Goal: Task Accomplishment & Management: Complete application form

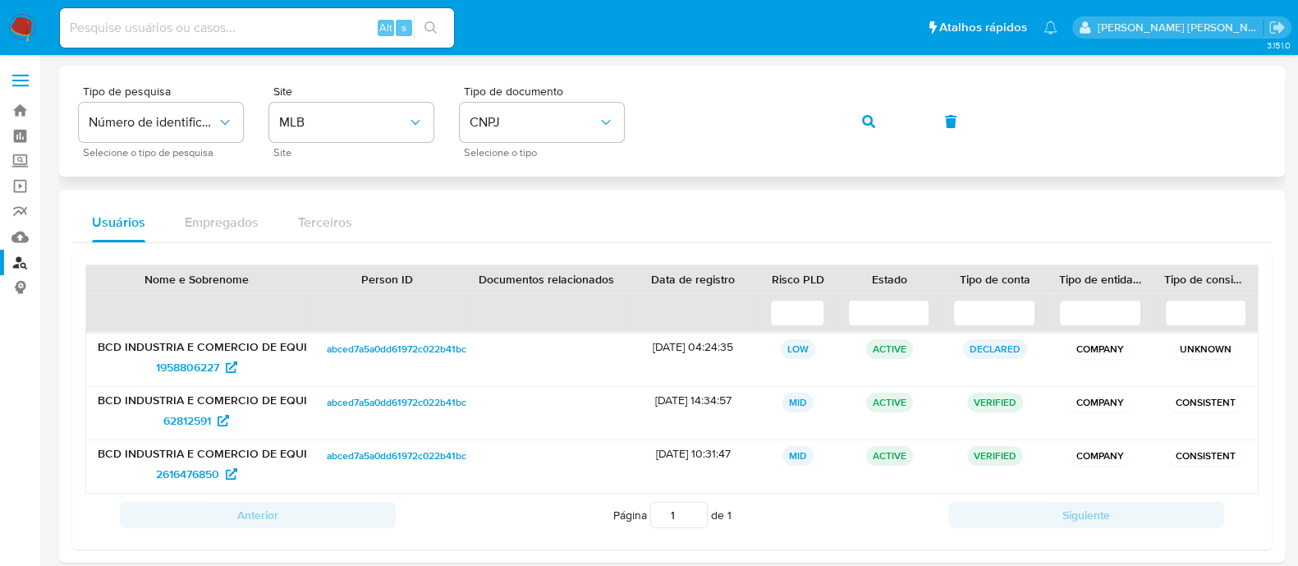
click at [970, 85] on div "Tipo de pesquisa Número de identificação Selecione o tipo de pesquisa Site MLB …" at bounding box center [672, 120] width 1186 height 71
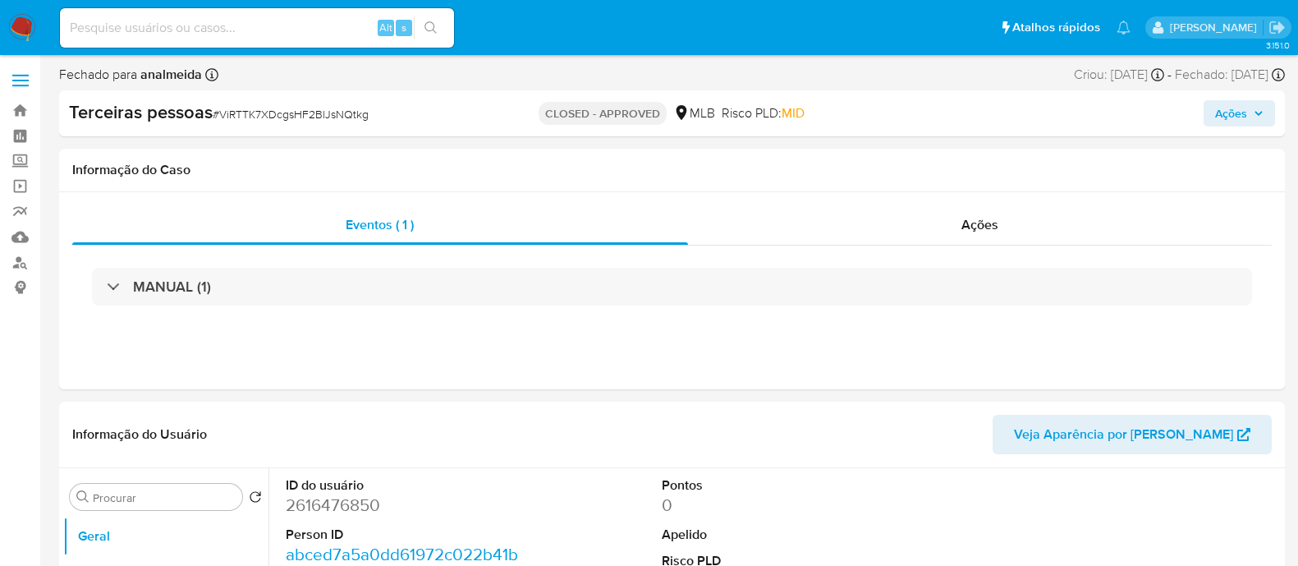
select select "10"
click at [1092, 229] on div "Ações" at bounding box center [980, 224] width 585 height 39
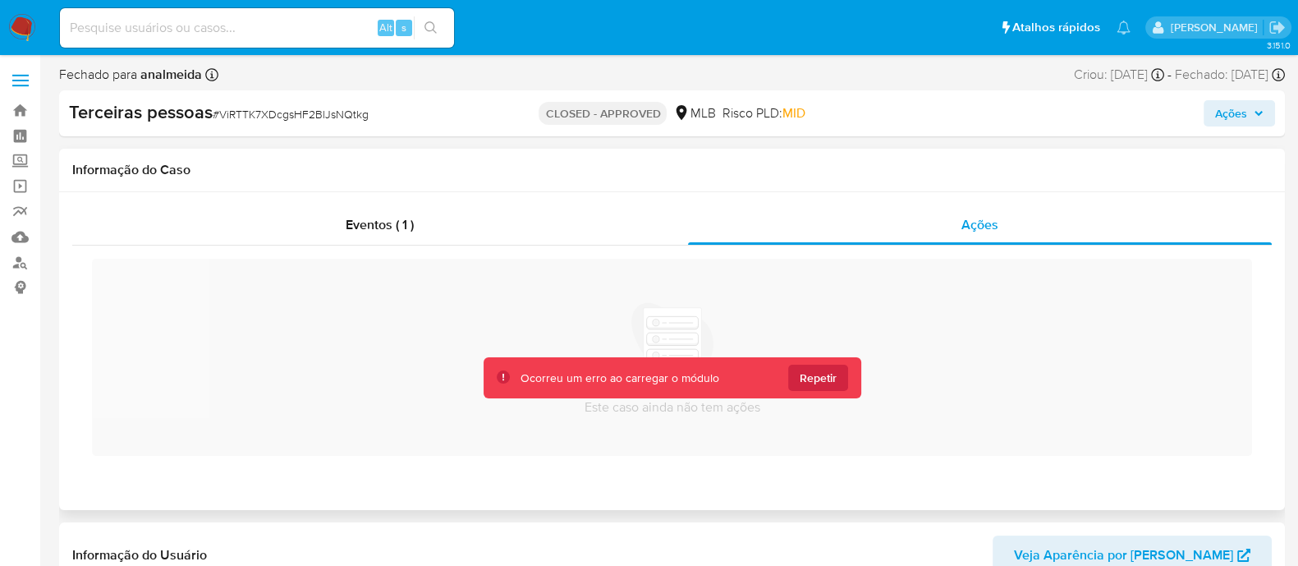
drag, startPoint x: 873, startPoint y: 347, endPoint x: 910, endPoint y: 365, distance: 40.8
click at [873, 347] on div "Este caso ainda não tem ações" at bounding box center [672, 357] width 1160 height 197
click at [846, 193] on div "Eventos ( 1 ) Ações Este caso ainda não tem ações Ocorreu um erro ao carregar o…" at bounding box center [672, 351] width 1226 height 318
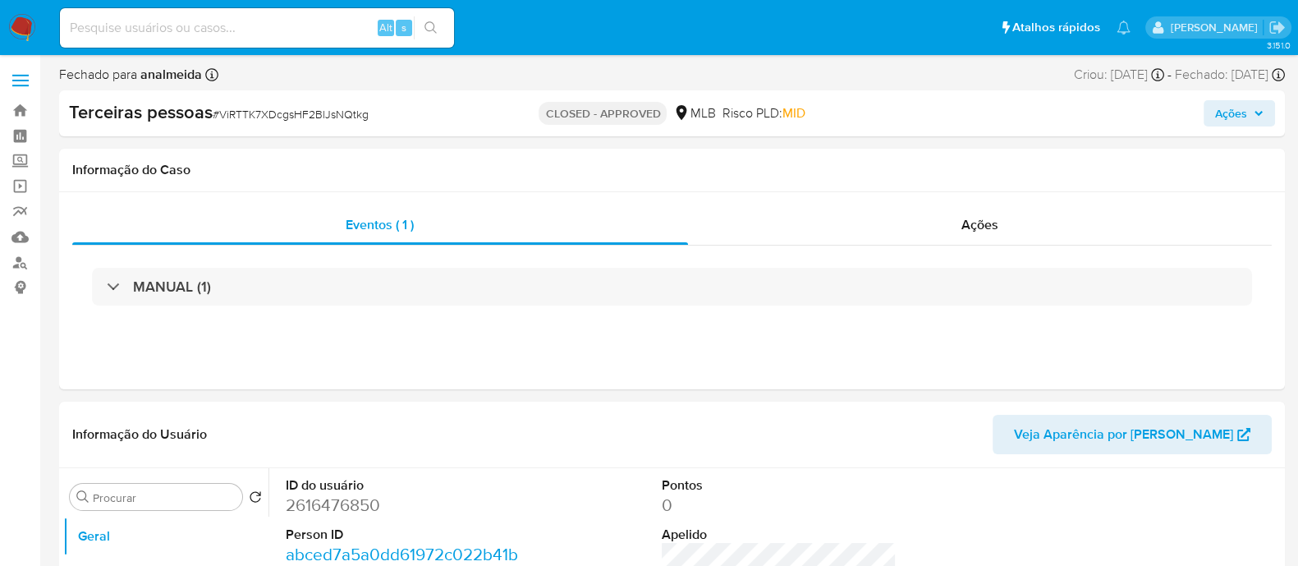
select select "10"
click at [825, 363] on div "Eventos ( 1 ) Ações MANUAL (1)" at bounding box center [672, 290] width 1226 height 197
click at [956, 229] on div "Ações" at bounding box center [980, 224] width 585 height 39
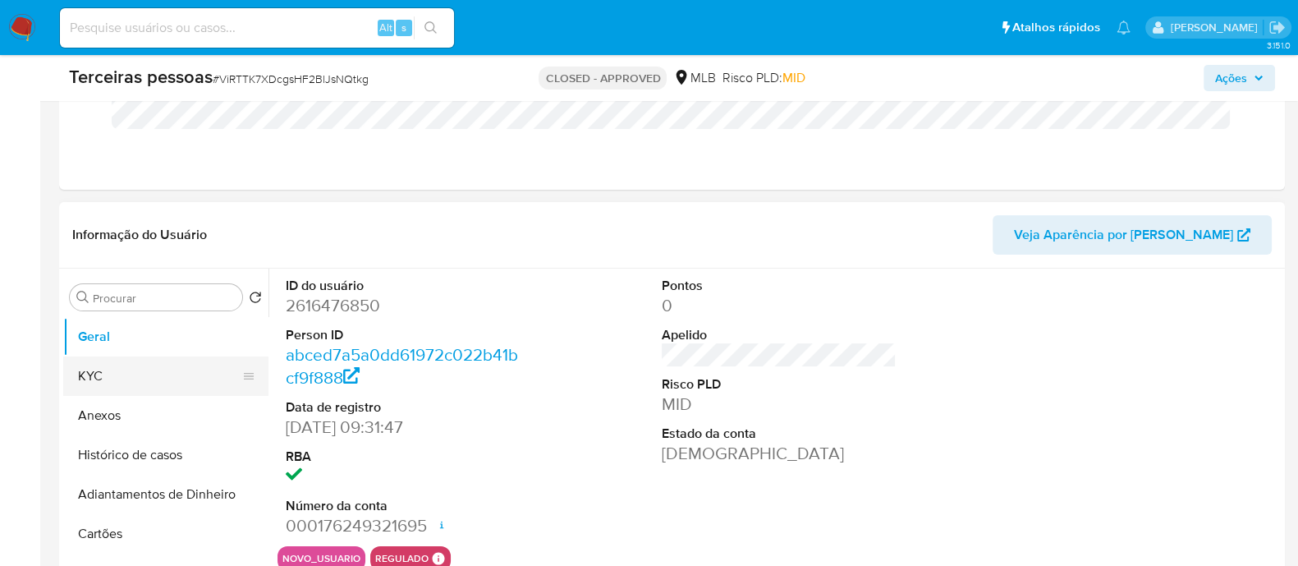
scroll to position [308, 0]
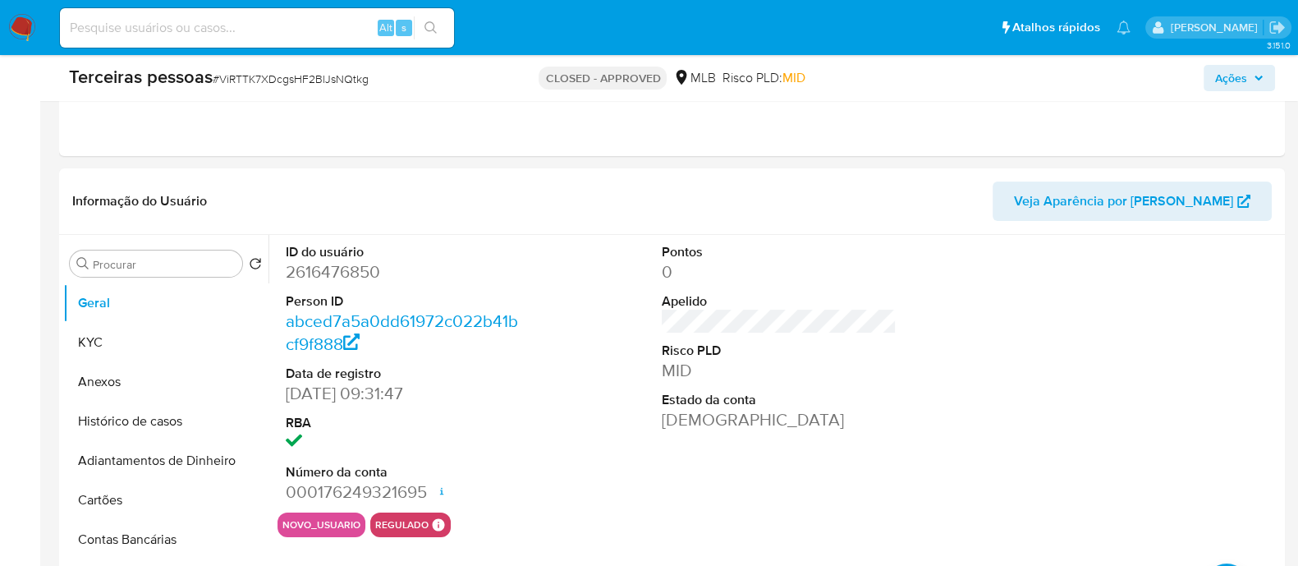
drag, startPoint x: 0, startPoint y: 282, endPoint x: 15, endPoint y: 289, distance: 16.2
drag, startPoint x: 15, startPoint y: 289, endPoint x: 576, endPoint y: 337, distance: 563.6
click at [576, 337] on div "ID do usuário 2616476850 Person ID abced7a5a0dd61972c022b41bcf9f888 Data de reg…" at bounding box center [778, 373] width 1003 height 277
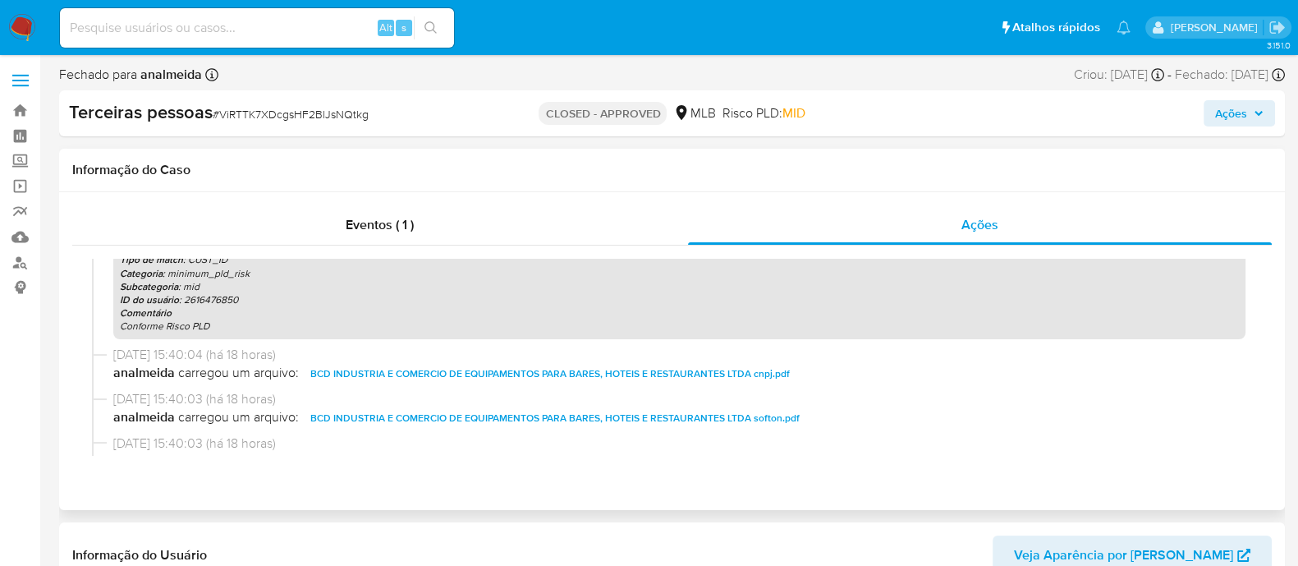
scroll to position [66, 0]
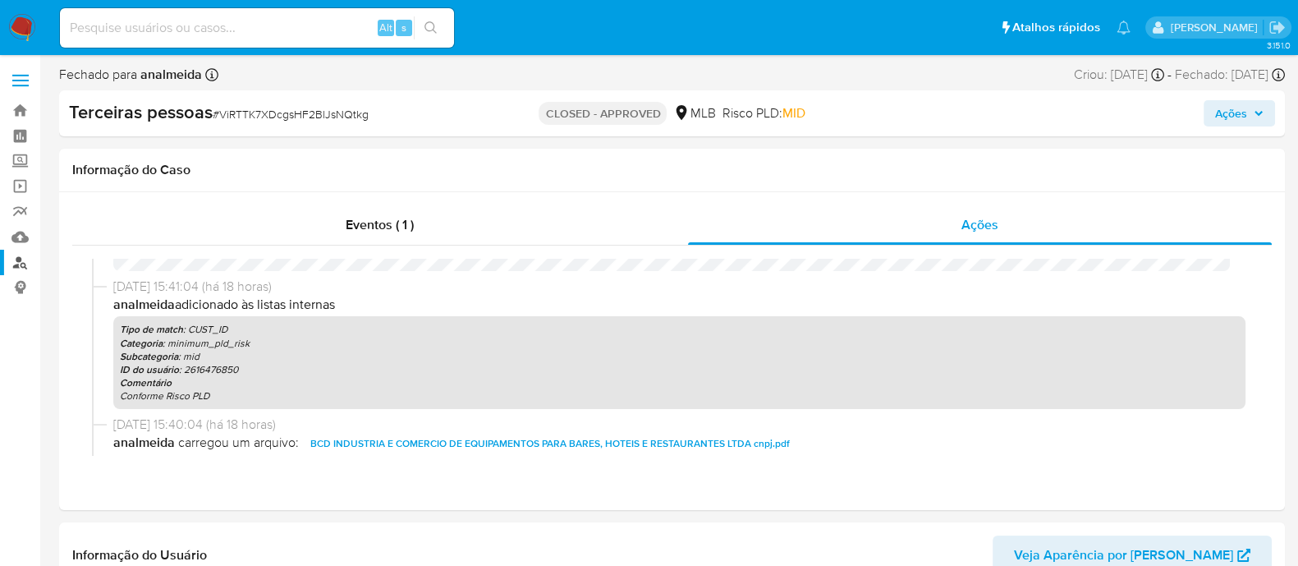
click at [17, 251] on link "Localizador de pessoas" at bounding box center [97, 262] width 195 height 25
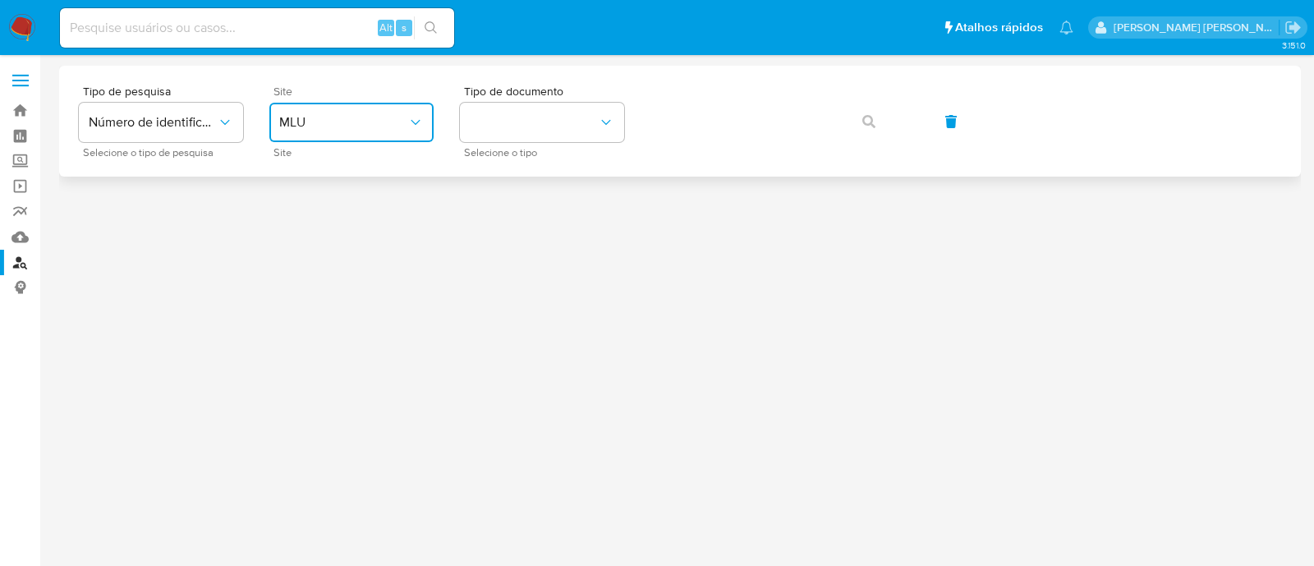
click at [324, 131] on button "MLU" at bounding box center [351, 122] width 164 height 39
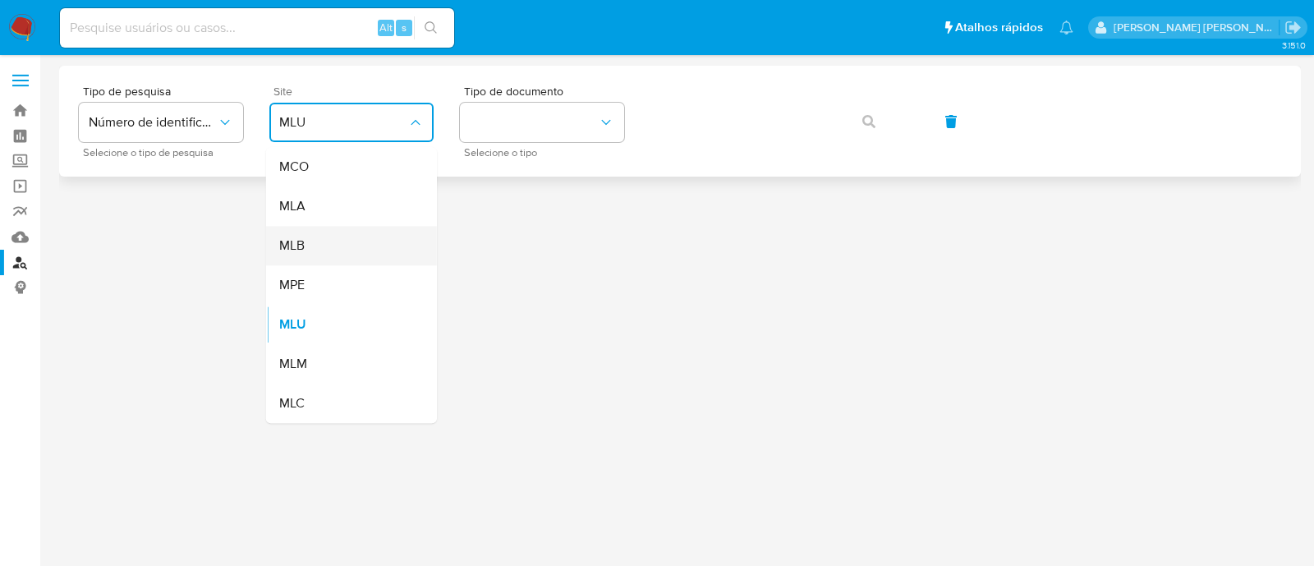
click at [334, 248] on div "MLB" at bounding box center [346, 245] width 135 height 39
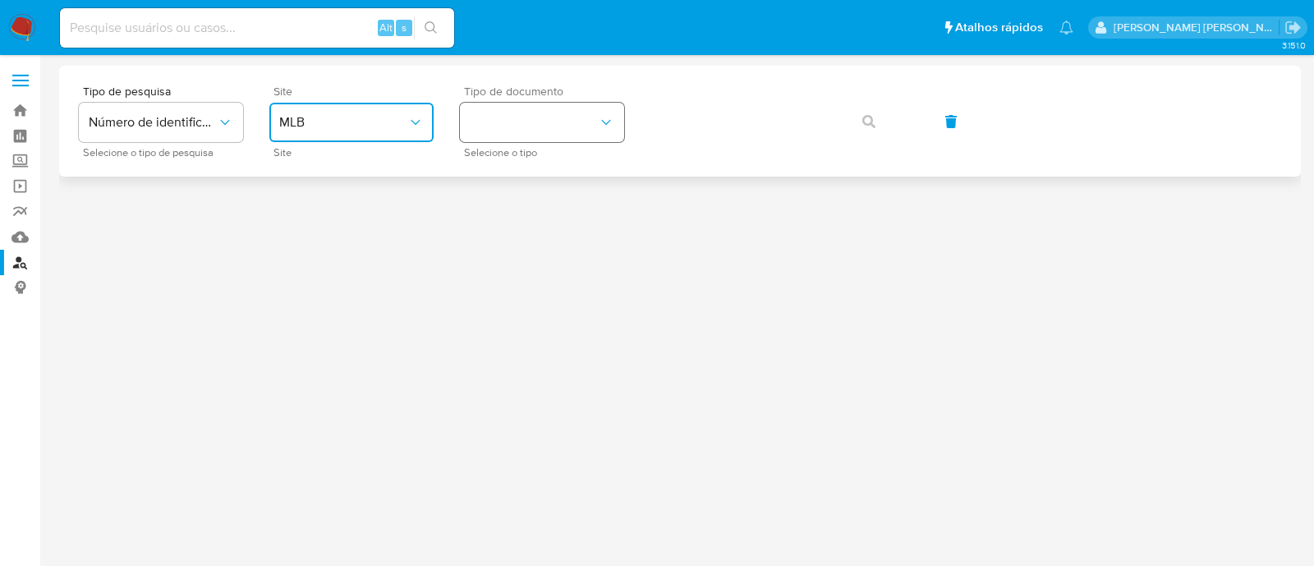
click at [507, 117] on button "identificationType" at bounding box center [542, 122] width 164 height 39
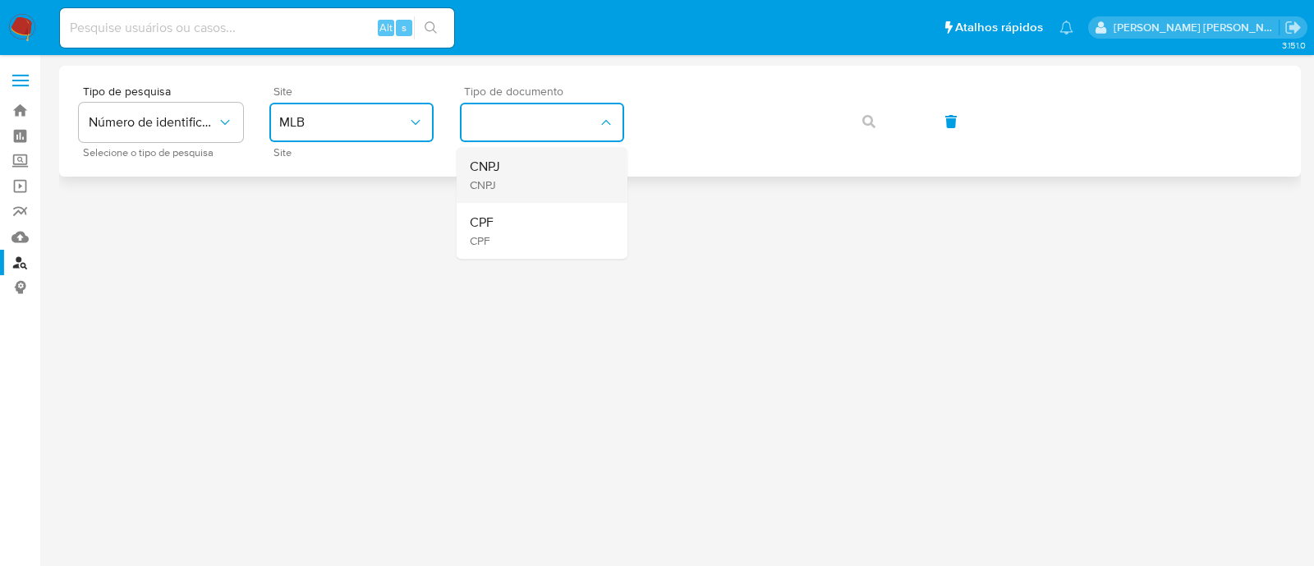
click at [521, 164] on div "CNPJ CNPJ" at bounding box center [537, 175] width 135 height 56
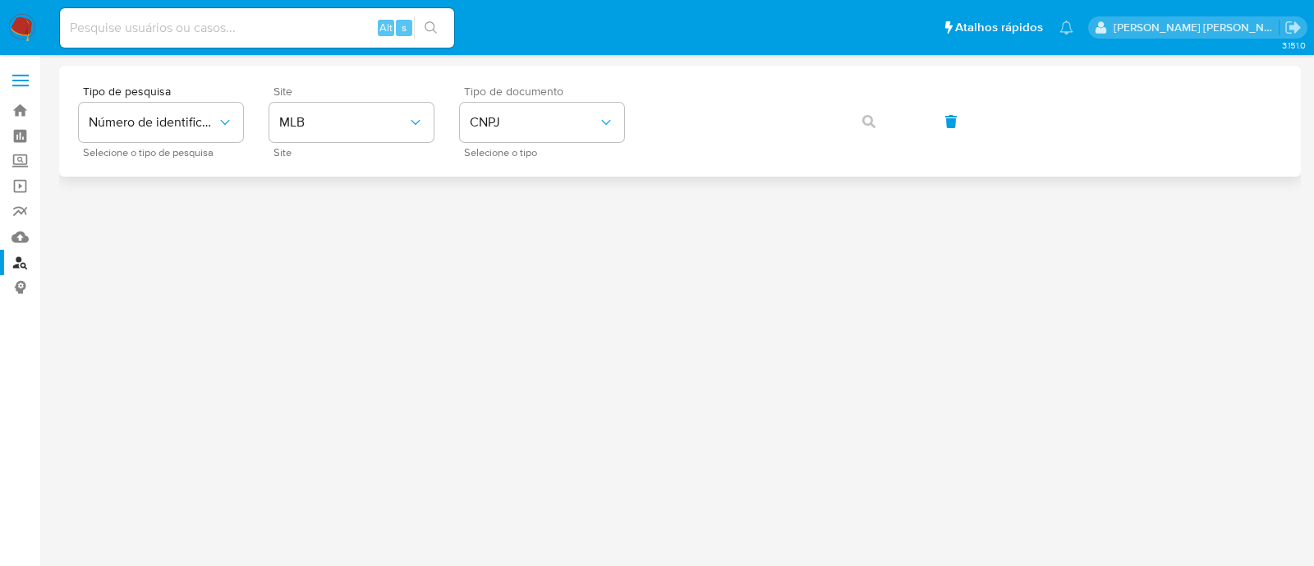
click at [656, 127] on div "Tipo de pesquisa Número de identificação Selecione o tipo de pesquisa Site MLB …" at bounding box center [680, 120] width 1202 height 71
click at [885, 129] on button "button" at bounding box center [869, 121] width 56 height 39
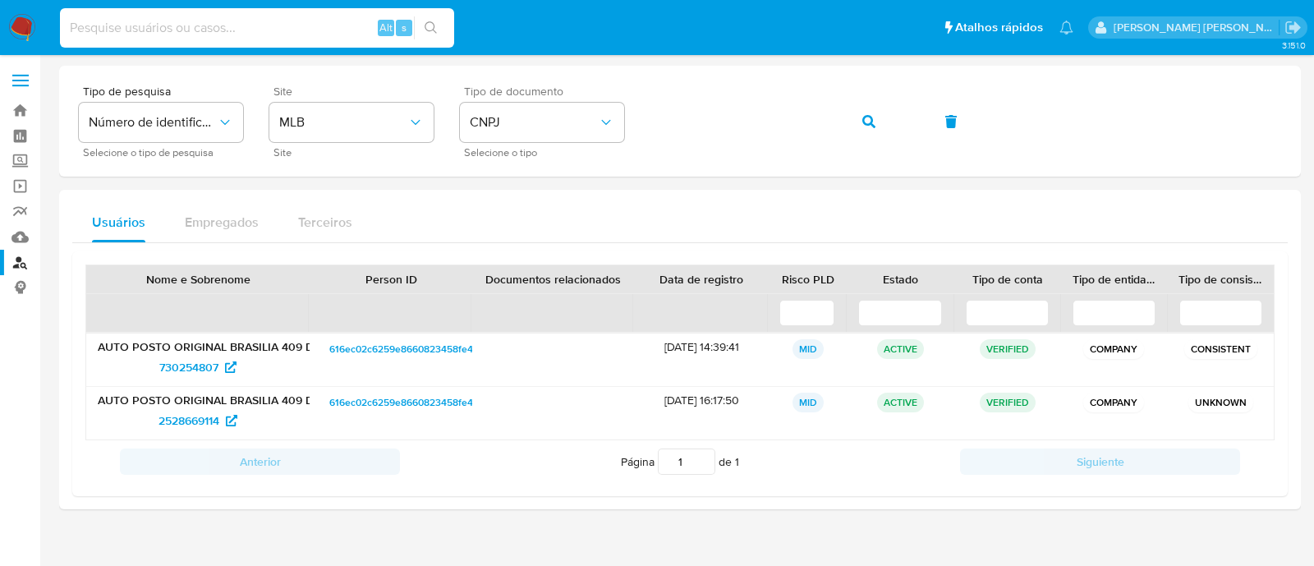
click at [259, 29] on input at bounding box center [257, 27] width 394 height 21
paste input "1377604111"
type input "1377604111"
click at [438, 29] on button "search-icon" at bounding box center [431, 27] width 34 height 23
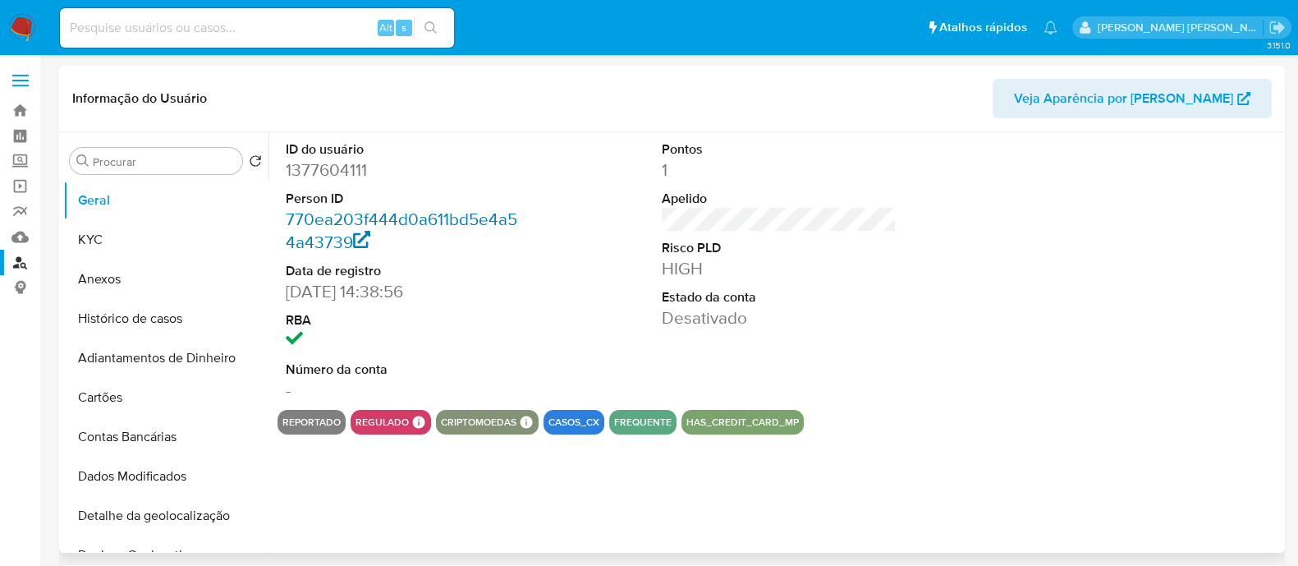
select select "10"
click at [188, 240] on button "KYC" at bounding box center [159, 239] width 192 height 39
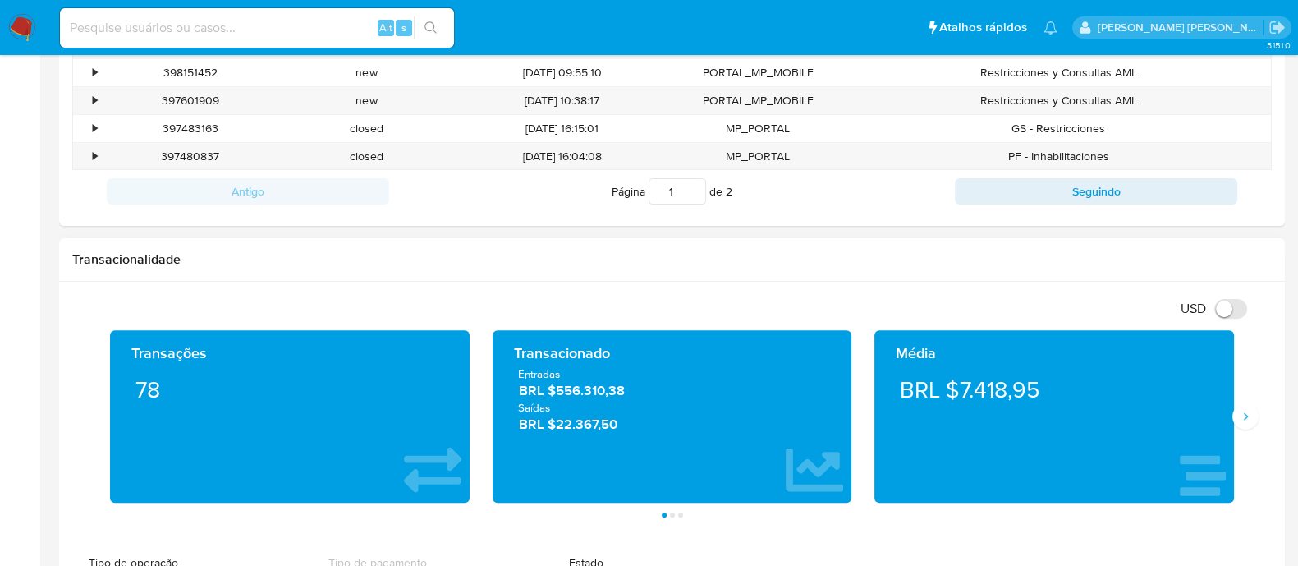
scroll to position [820, 0]
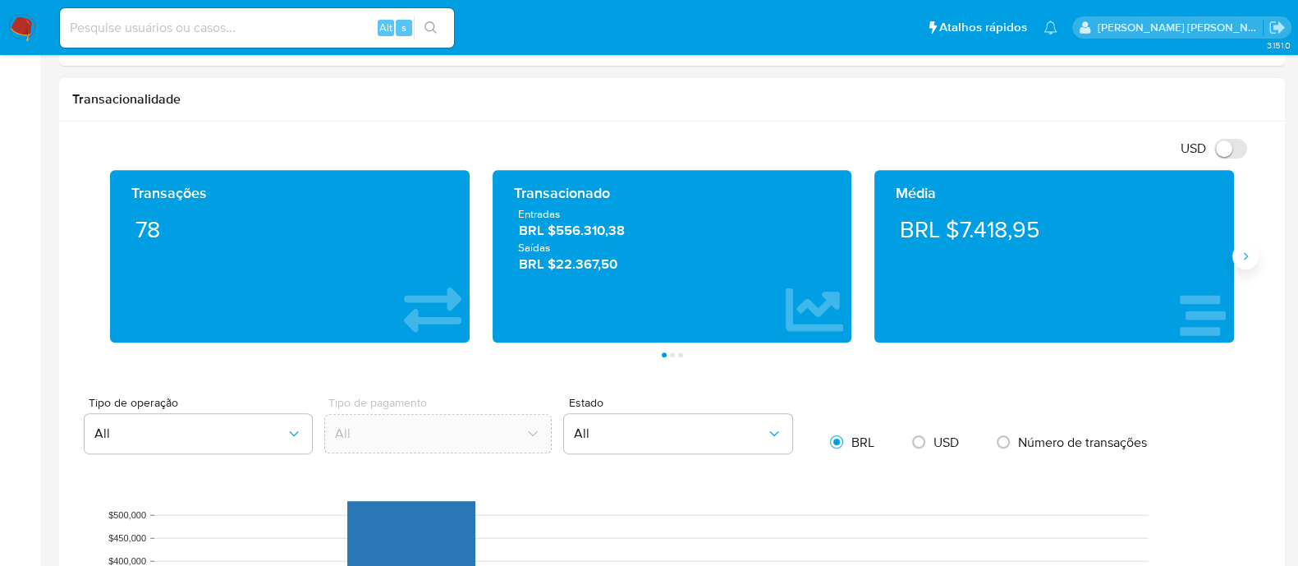
click at [1242, 261] on button "Siguiente" at bounding box center [1245, 256] width 26 height 26
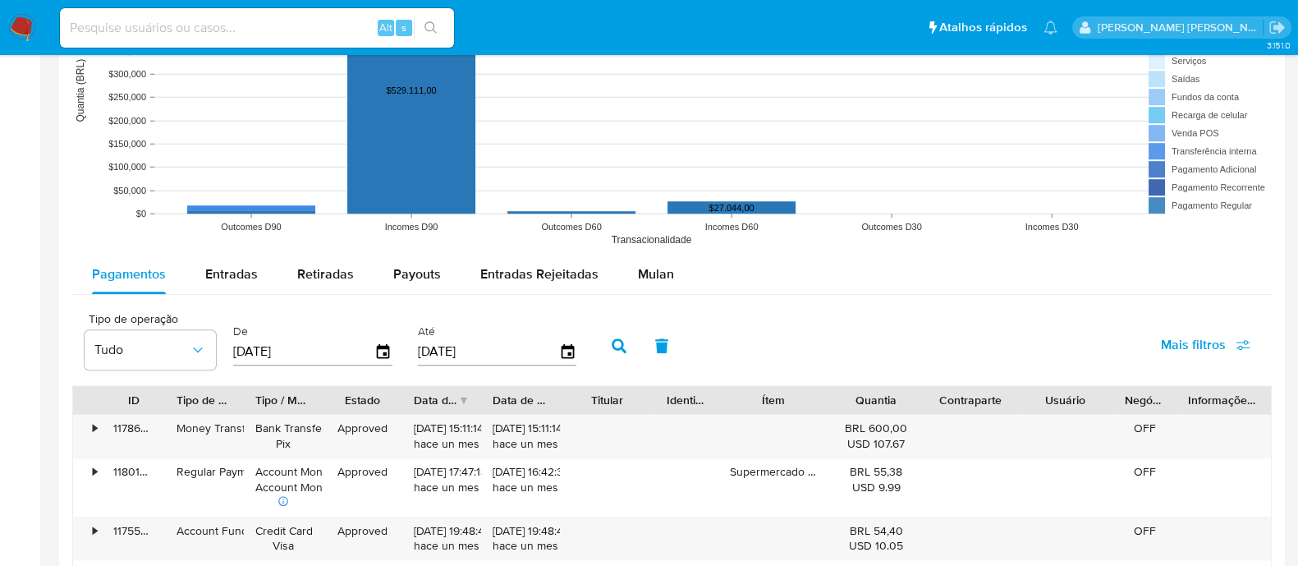
scroll to position [1333, 0]
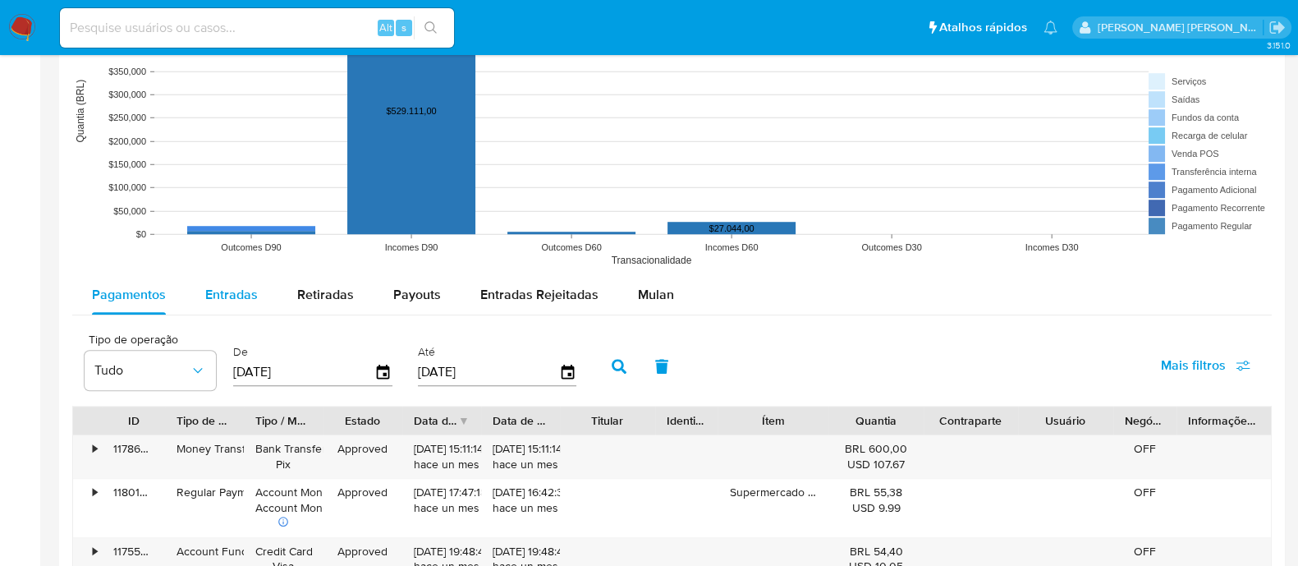
click at [254, 301] on div "Entradas" at bounding box center [231, 294] width 53 height 39
select select "10"
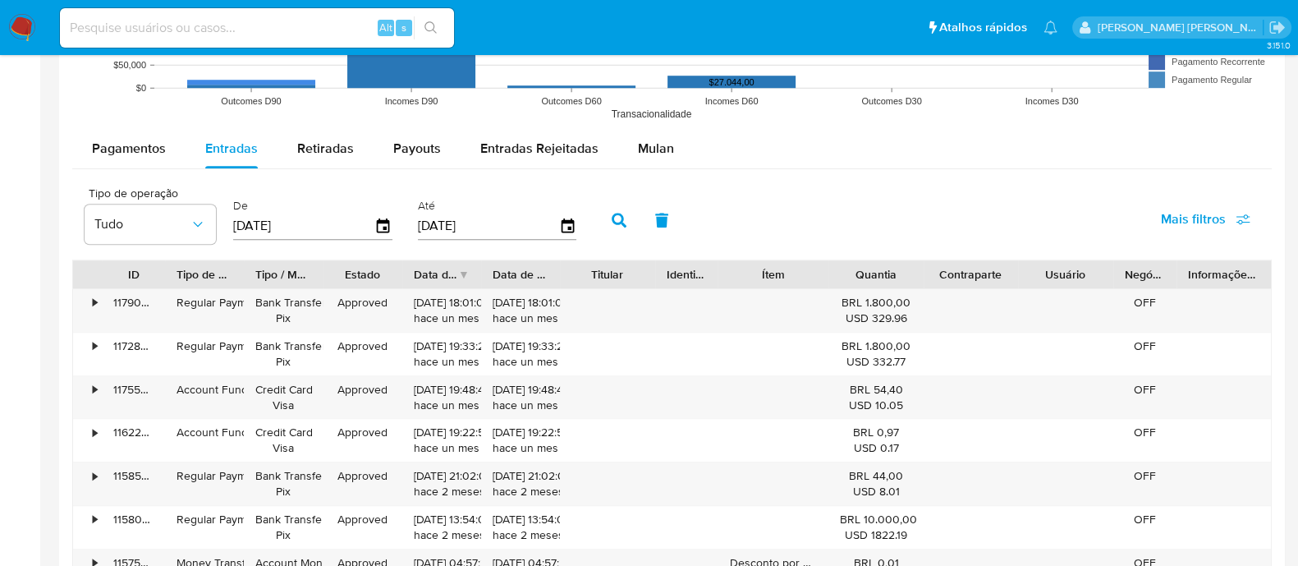
scroll to position [1641, 0]
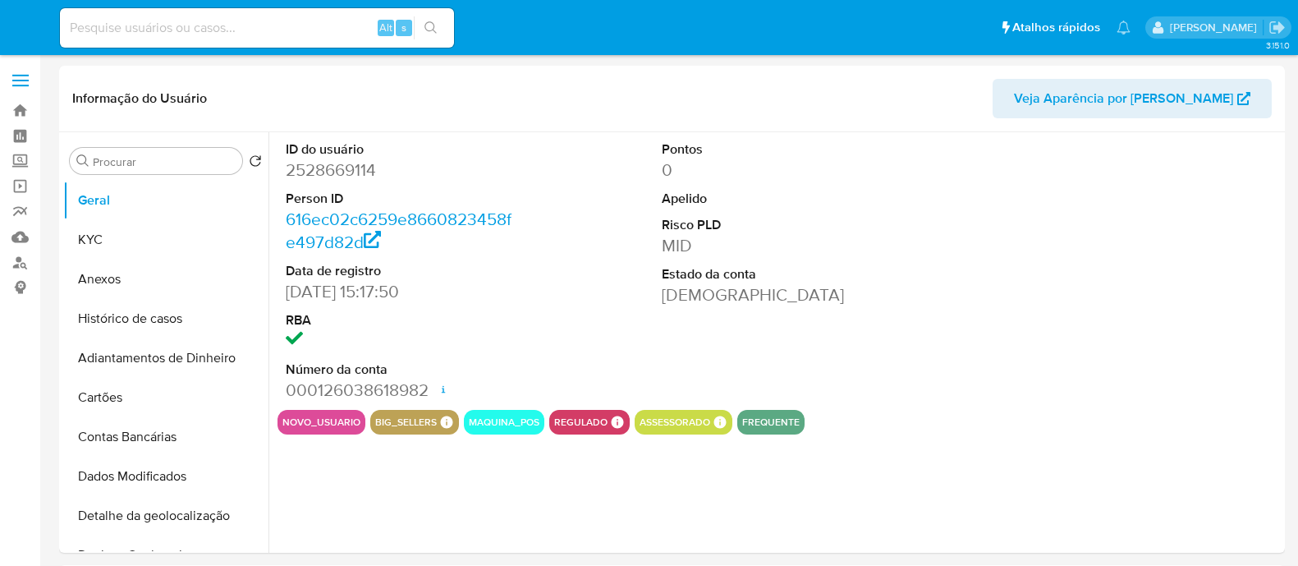
select select "10"
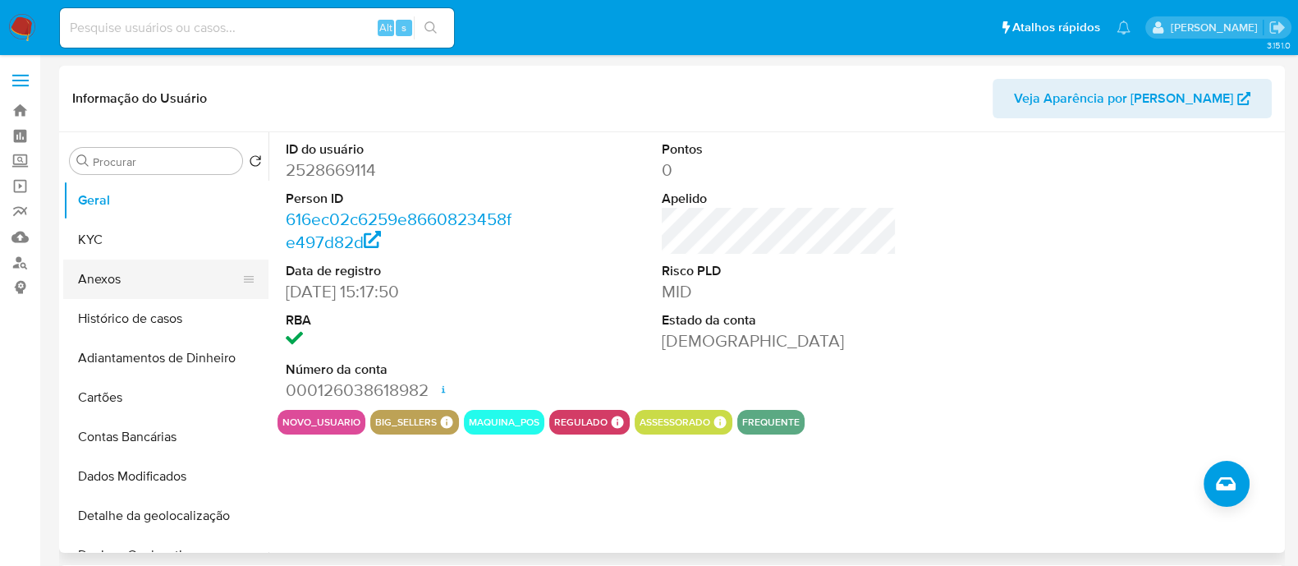
click at [99, 273] on button "Anexos" at bounding box center [159, 278] width 192 height 39
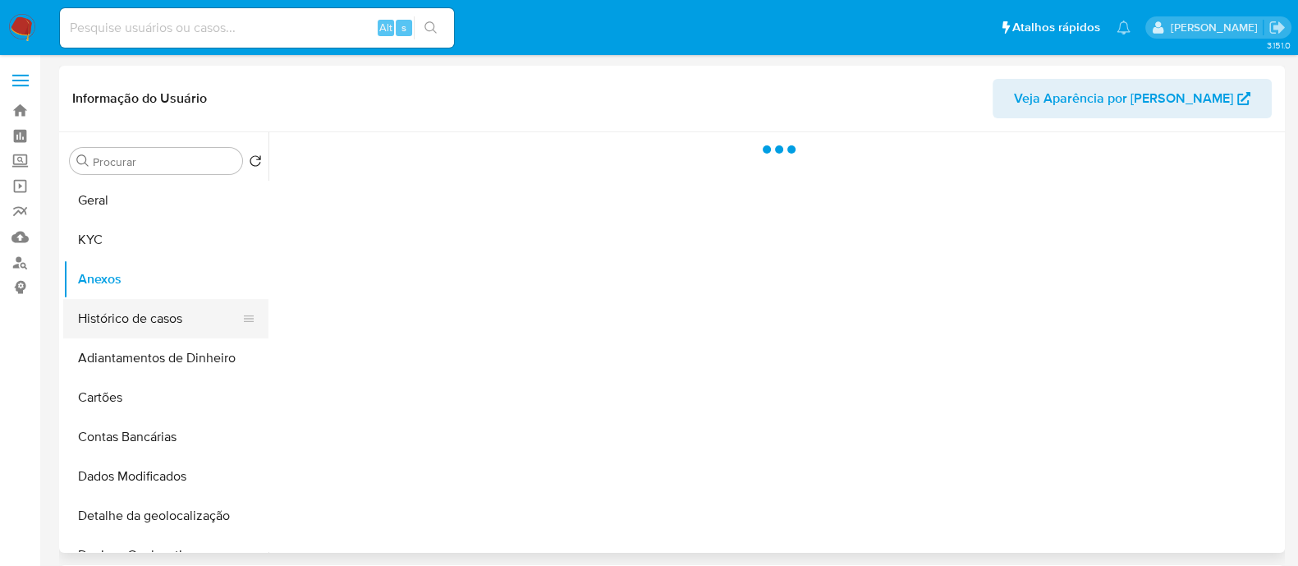
click at [127, 305] on button "Histórico de casos" at bounding box center [159, 318] width 192 height 39
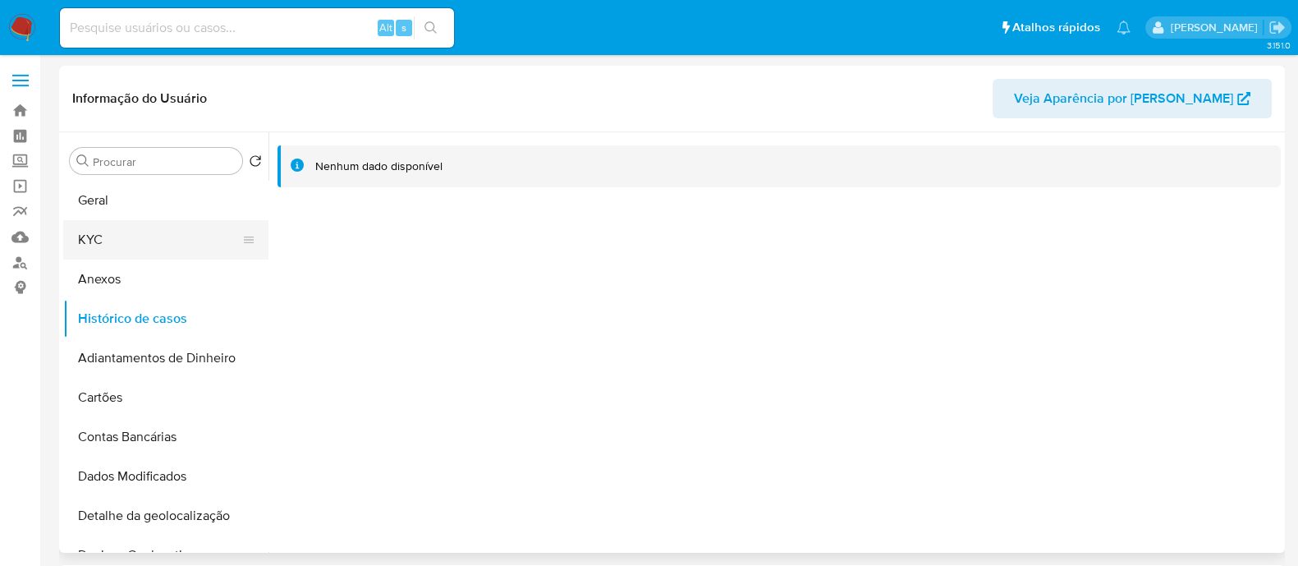
click at [154, 236] on button "KYC" at bounding box center [159, 239] width 192 height 39
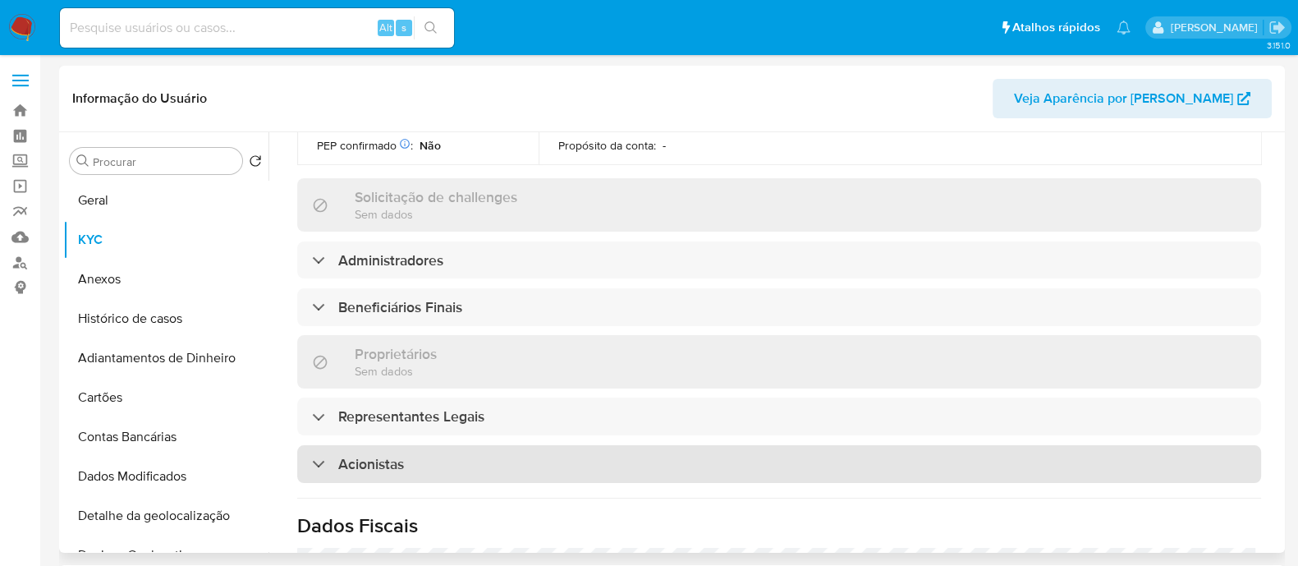
click at [533, 445] on div "Acionistas" at bounding box center [779, 464] width 964 height 38
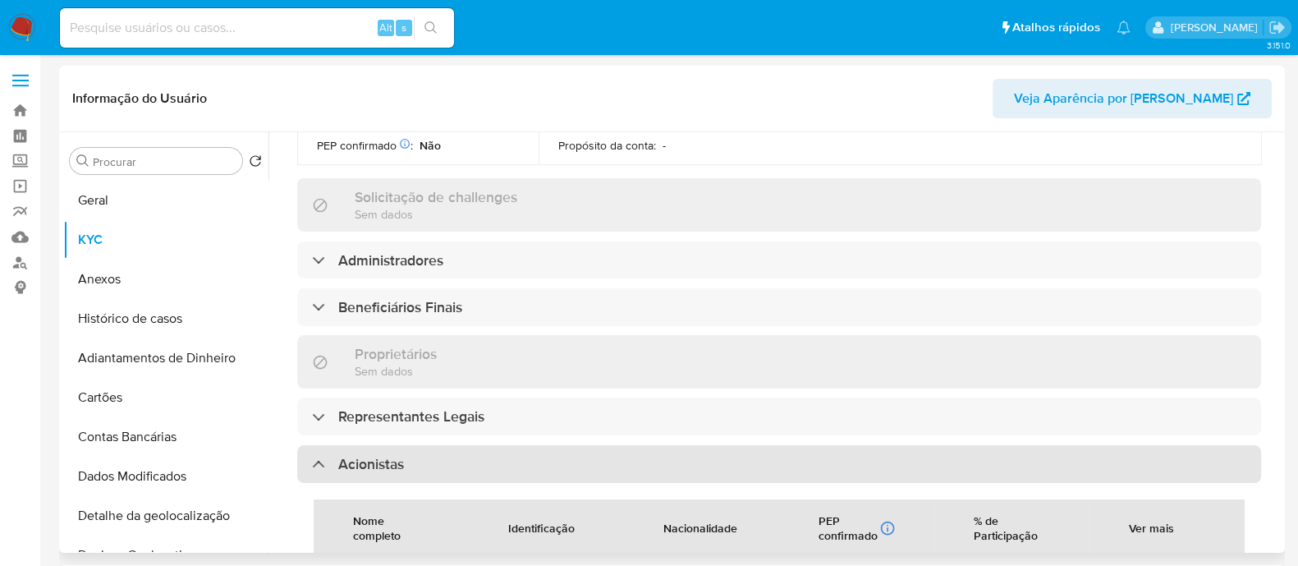
scroll to position [924, 0]
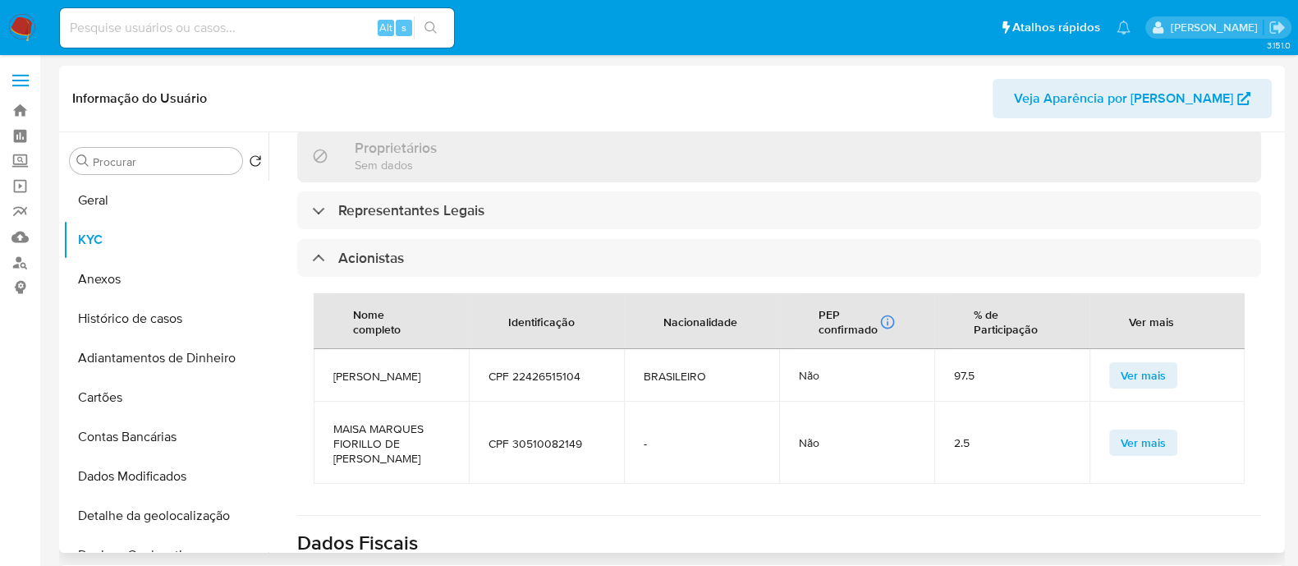
click at [378, 369] on span "[PERSON_NAME]" at bounding box center [391, 376] width 116 height 15
copy span "[PERSON_NAME]"
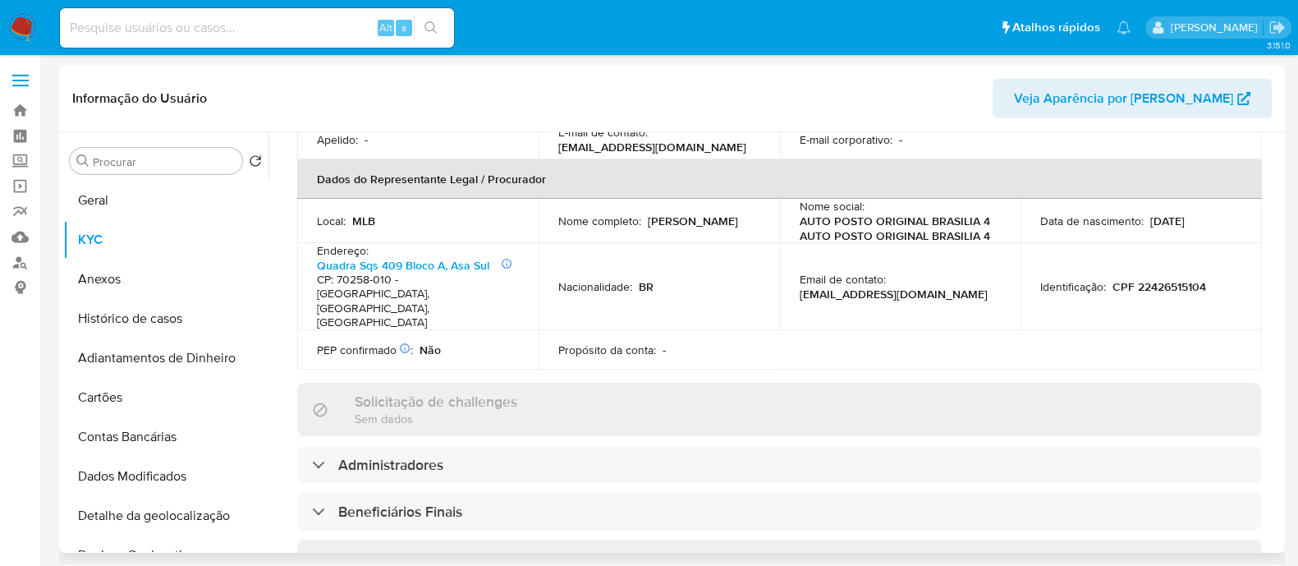
scroll to position [0, 0]
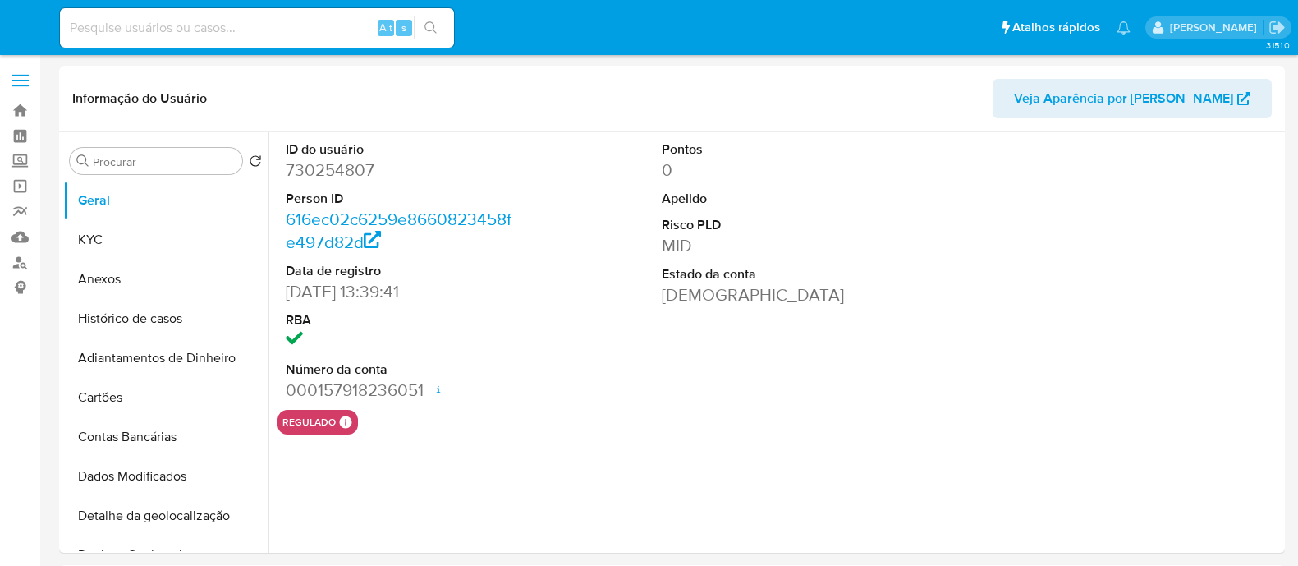
select select "10"
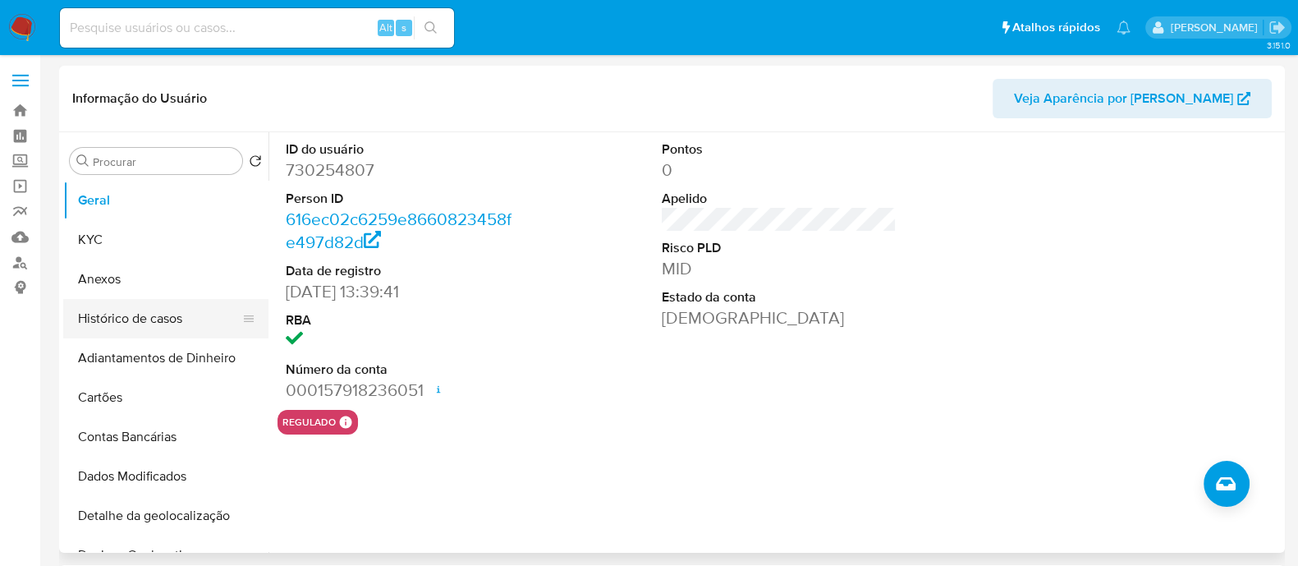
click at [152, 312] on button "Histórico de casos" at bounding box center [159, 318] width 192 height 39
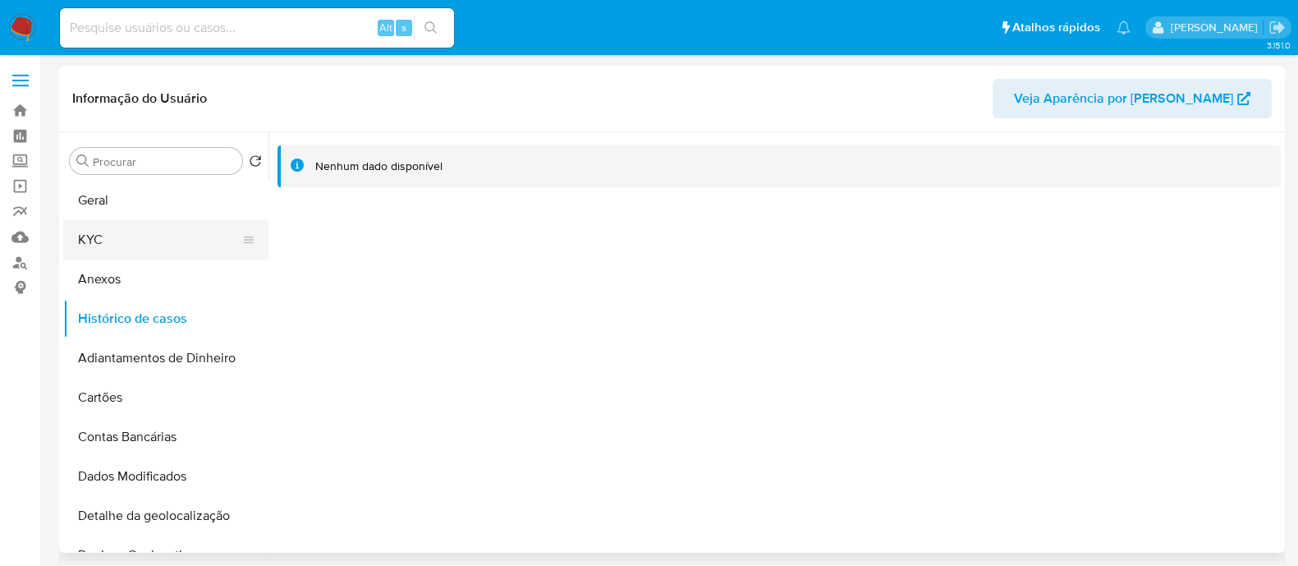
click at [139, 227] on button "KYC" at bounding box center [159, 239] width 192 height 39
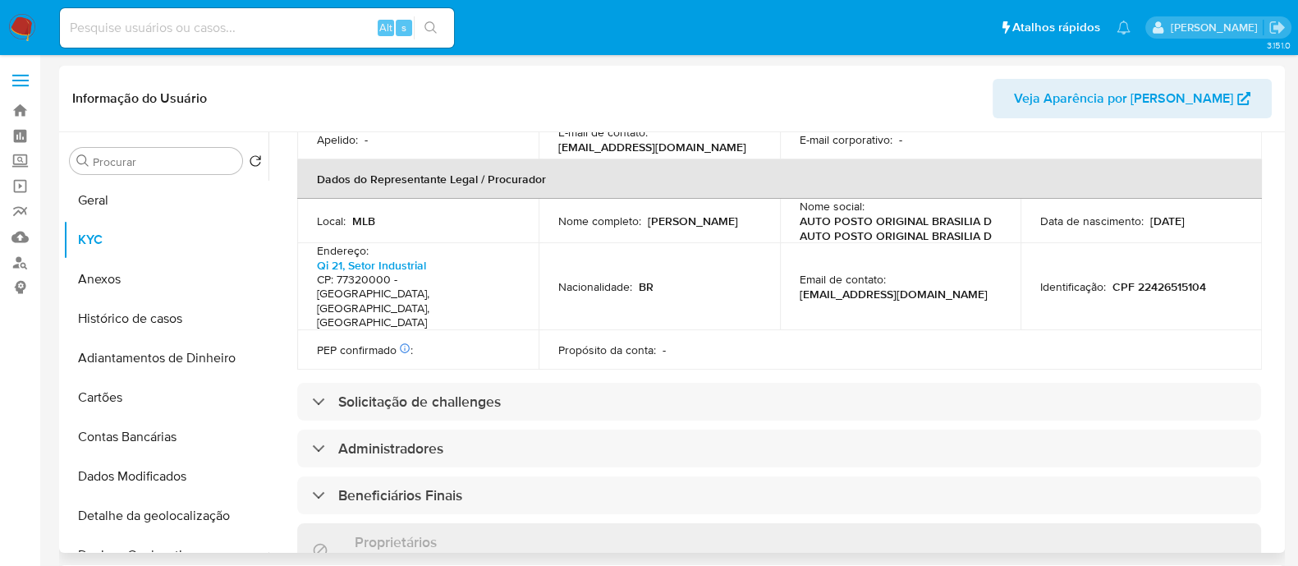
scroll to position [924, 0]
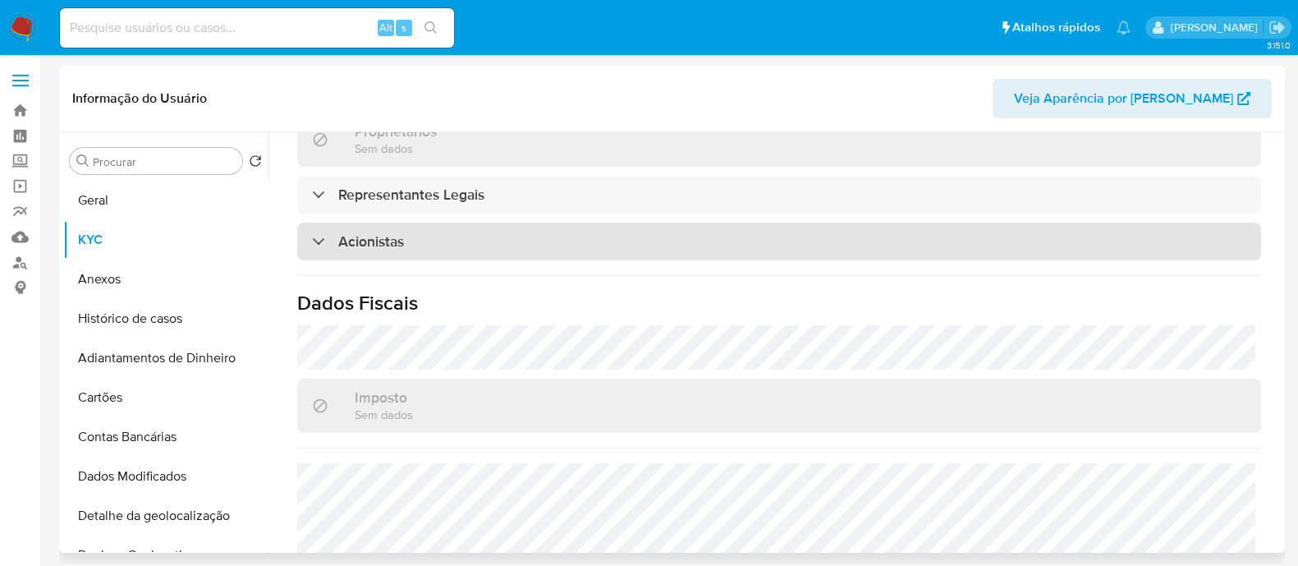
click at [439, 222] on div "Acionistas" at bounding box center [779, 241] width 964 height 38
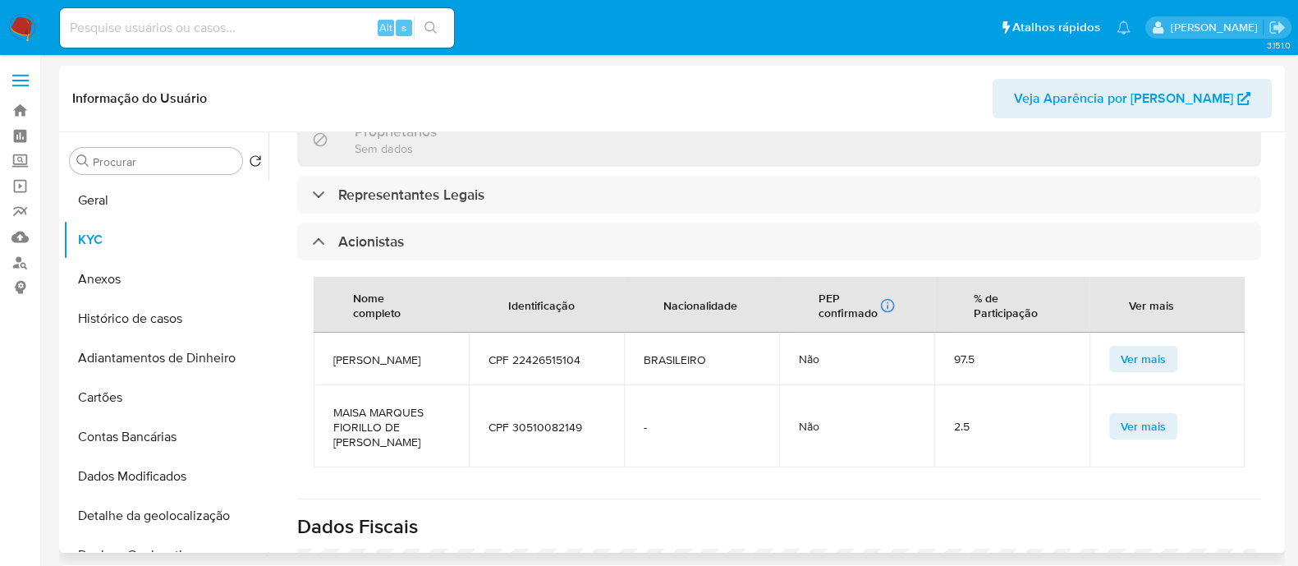
click at [406, 405] on span "MAISA MARQUES FIORILLO DE ARAUJO" at bounding box center [391, 427] width 116 height 44
copy span "MAISA MARQUES FIORILLO DE ARAUJO"
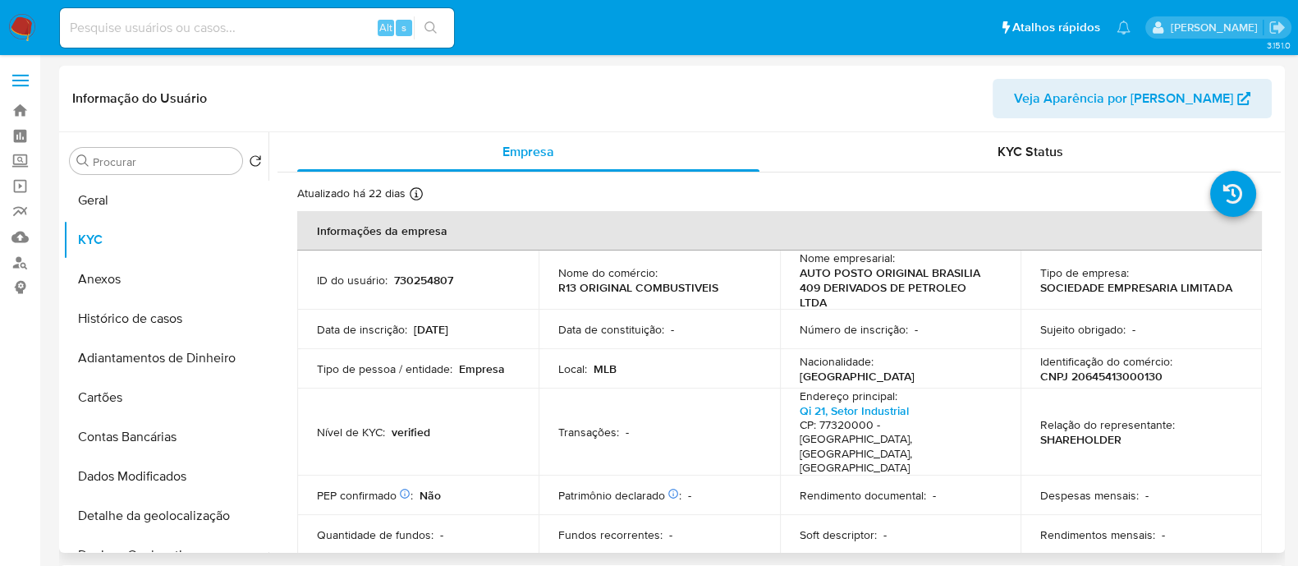
scroll to position [0, 0]
click at [78, 205] on button "Geral" at bounding box center [159, 200] width 192 height 39
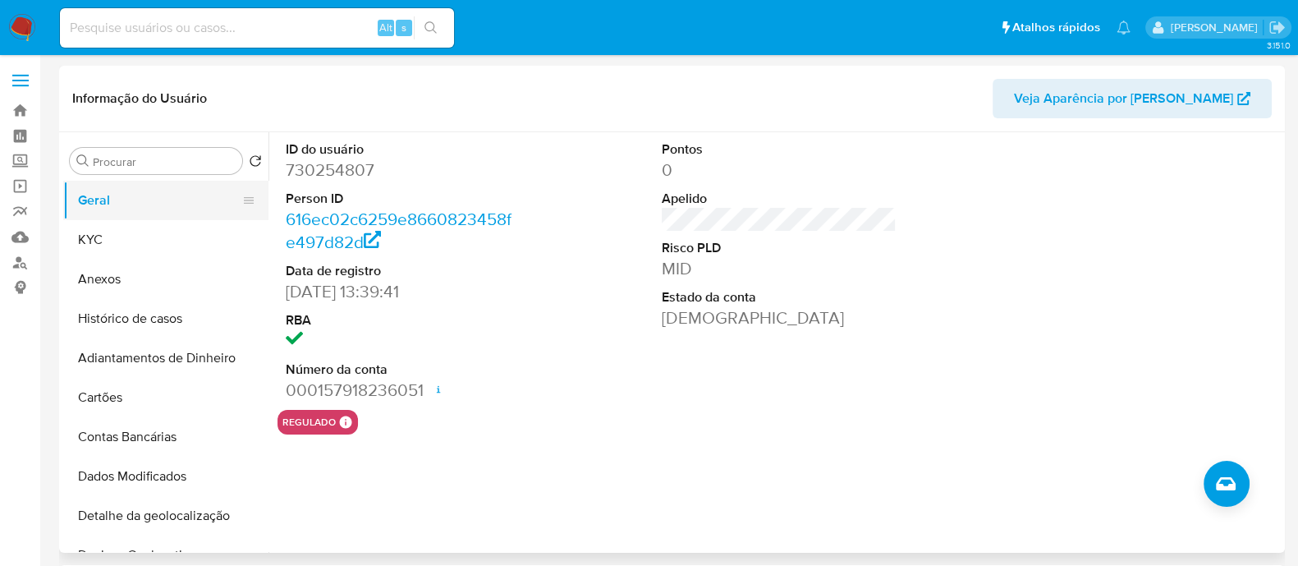
click at [160, 218] on button "Geral" at bounding box center [159, 200] width 192 height 39
click at [156, 223] on button "KYC" at bounding box center [159, 239] width 192 height 39
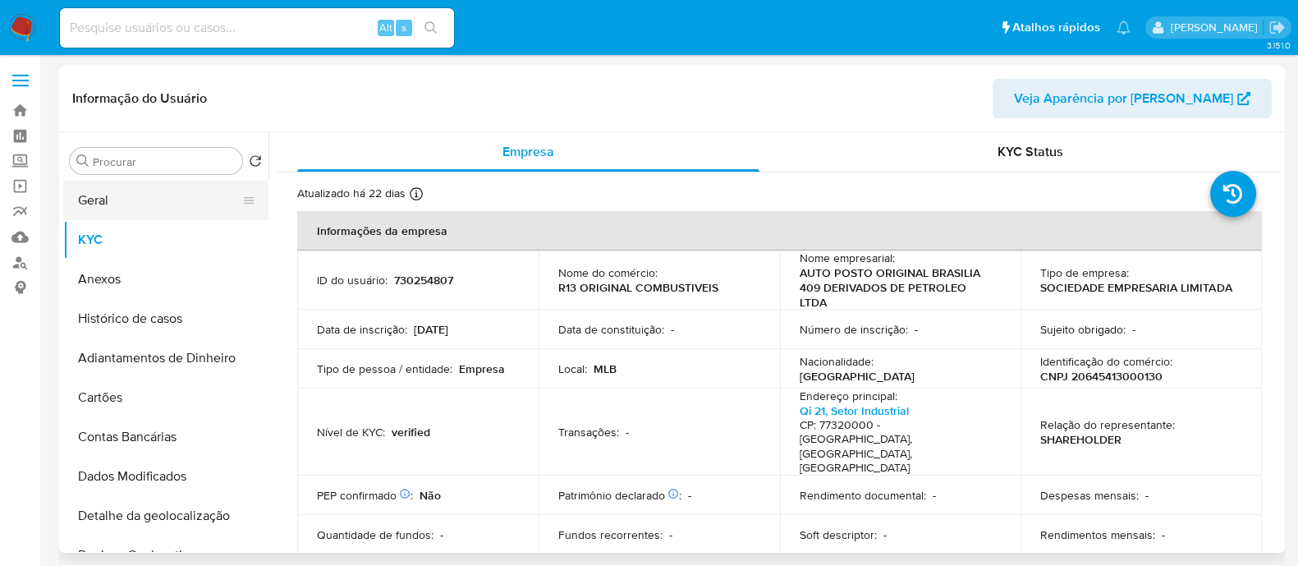
click at [172, 202] on button "Geral" at bounding box center [159, 200] width 192 height 39
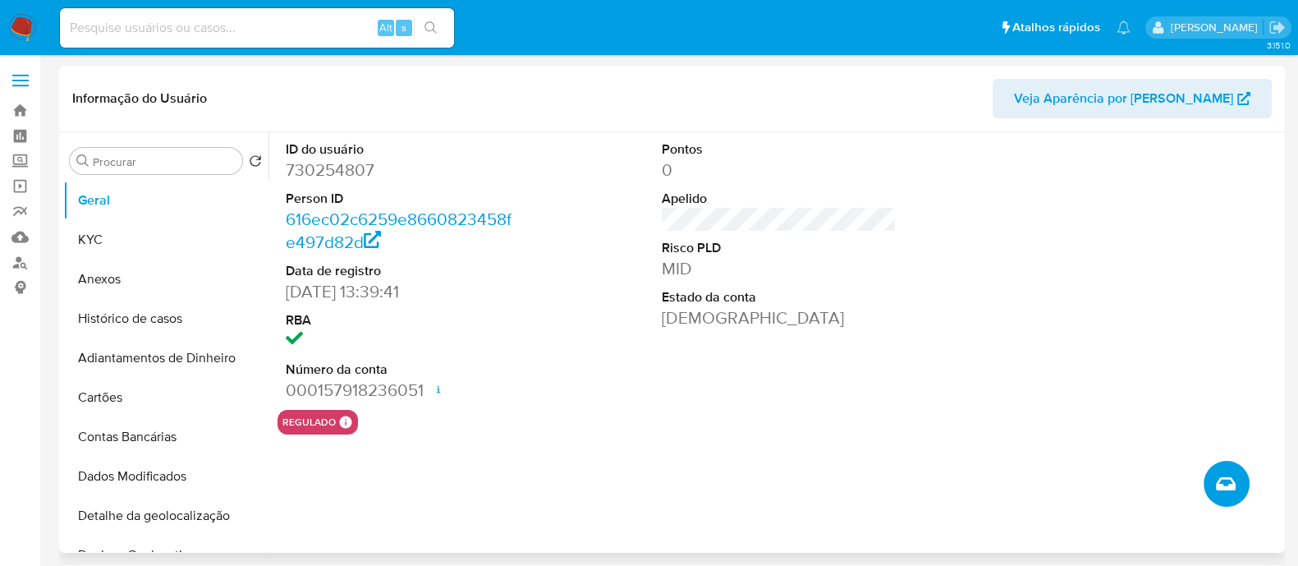
click at [1213, 489] on button "Criar caso manual" at bounding box center [1227, 484] width 46 height 46
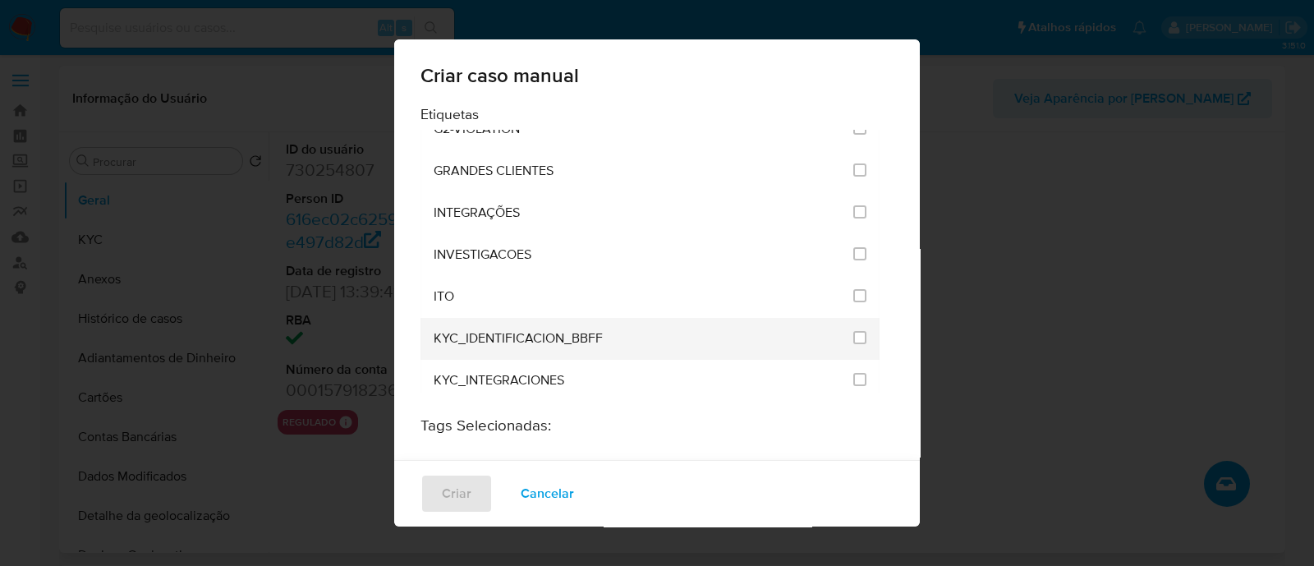
scroll to position [1231, 0]
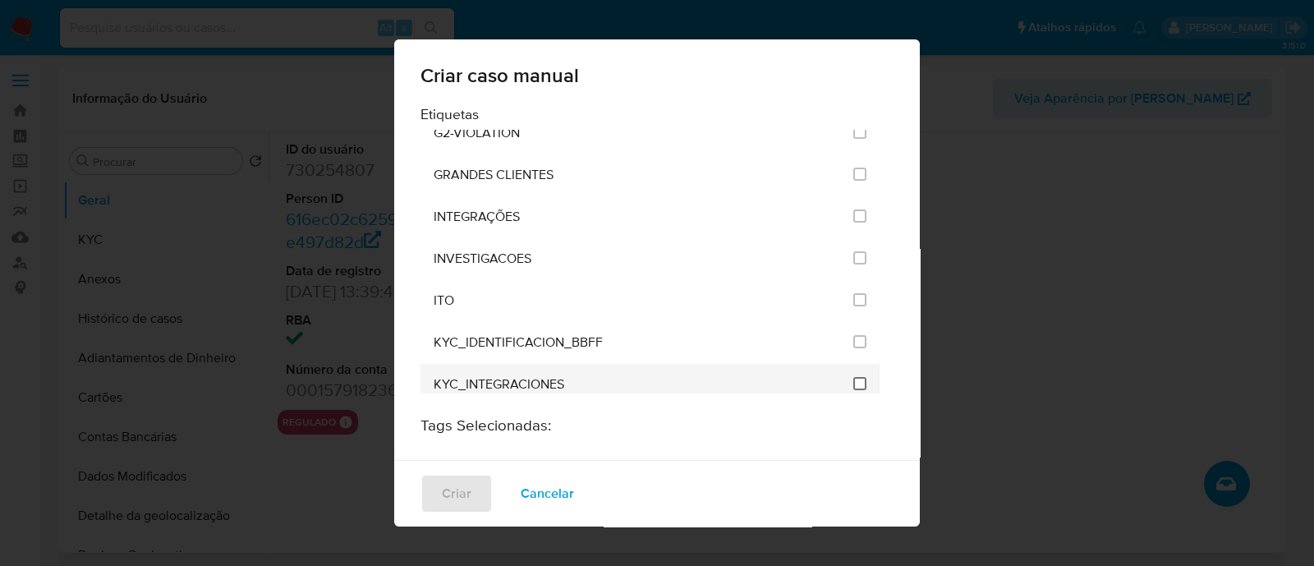
click at [853, 377] on input "2093" at bounding box center [859, 383] width 13 height 13
checkbox input "true"
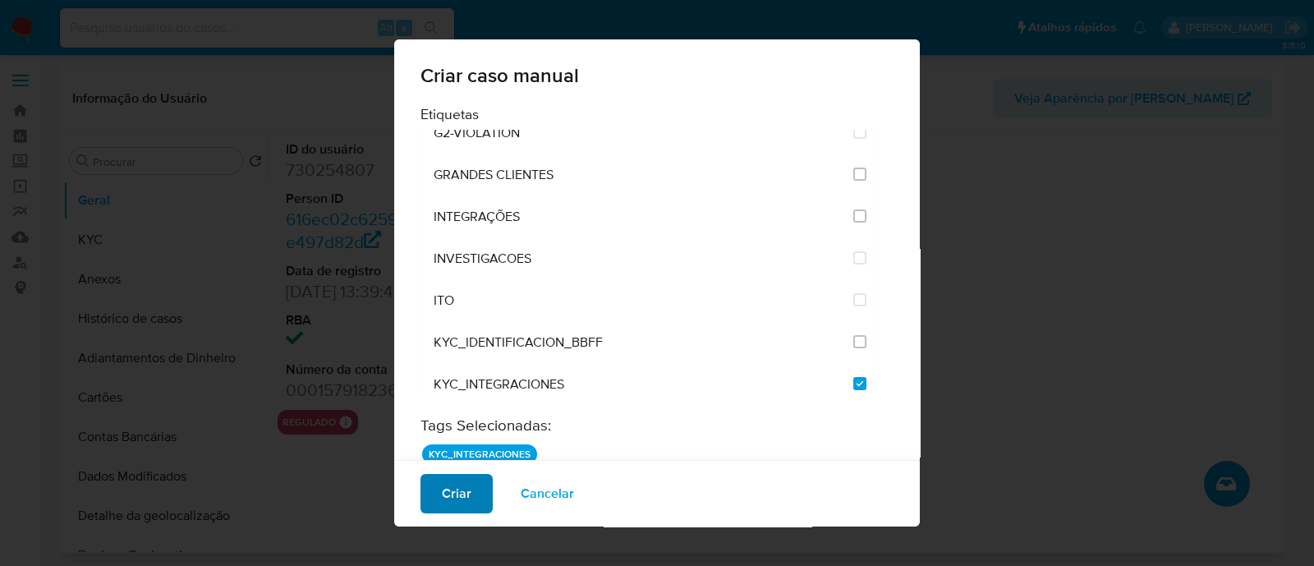
click at [460, 486] on span "Criar" at bounding box center [457, 493] width 30 height 36
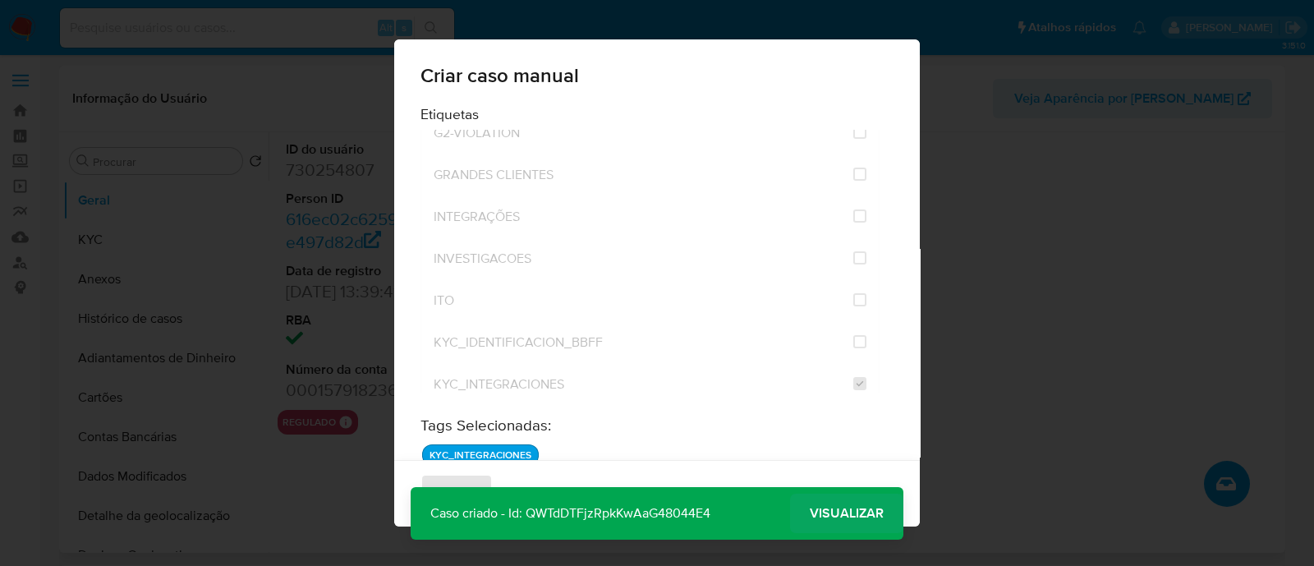
click at [868, 513] on span "Visualizar" at bounding box center [846, 513] width 74 height 0
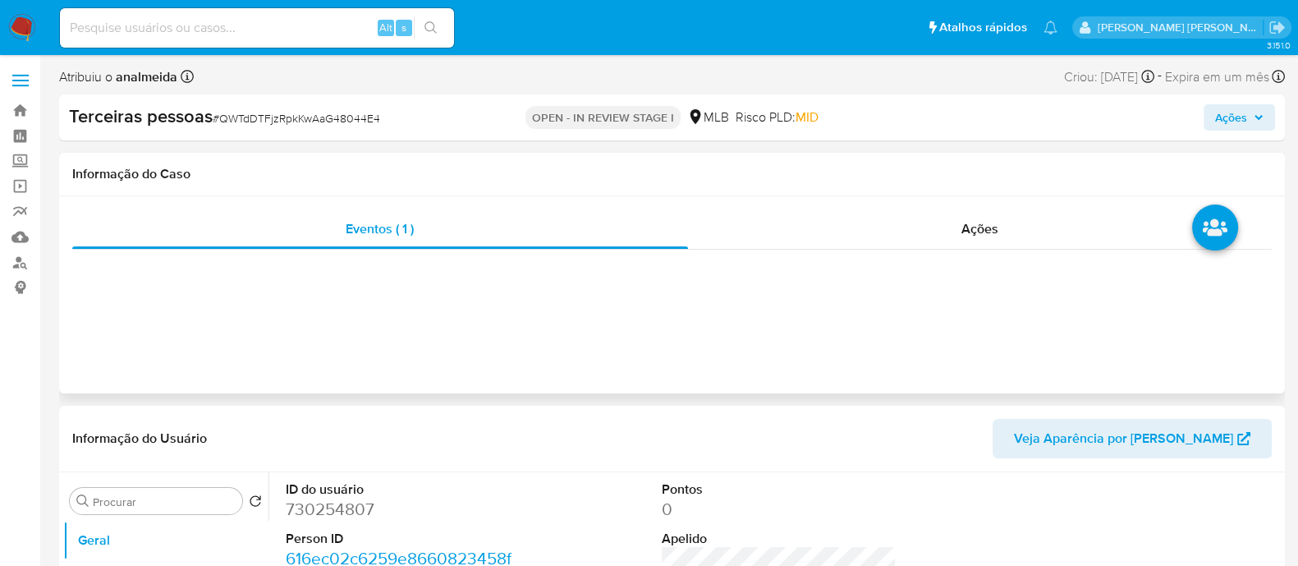
select select "10"
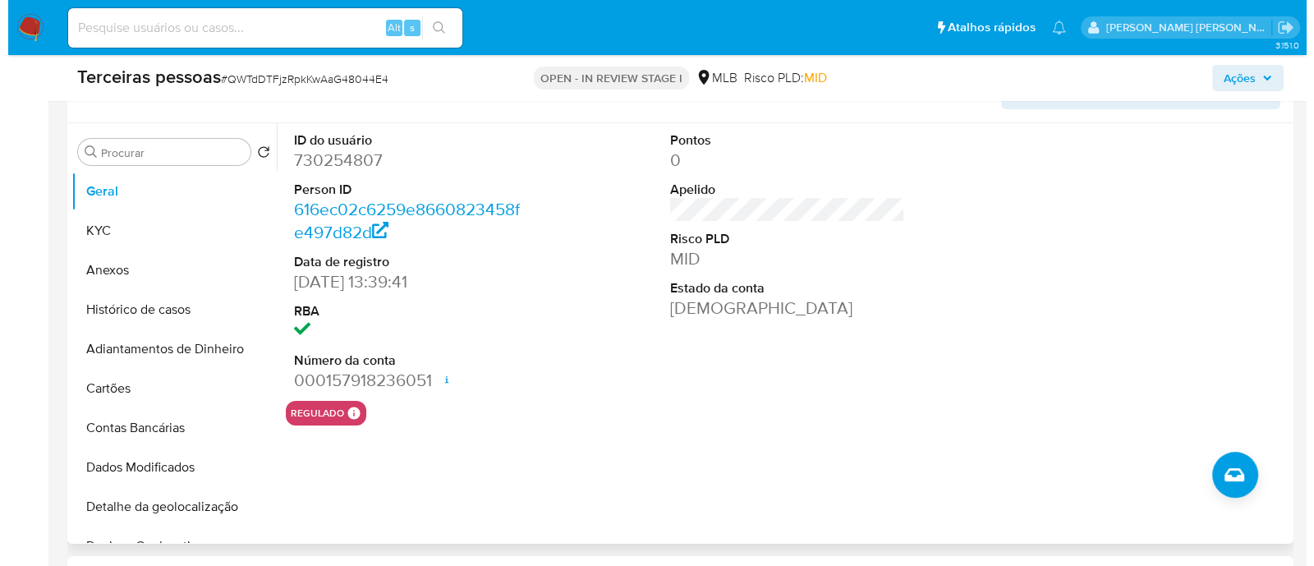
scroll to position [308, 0]
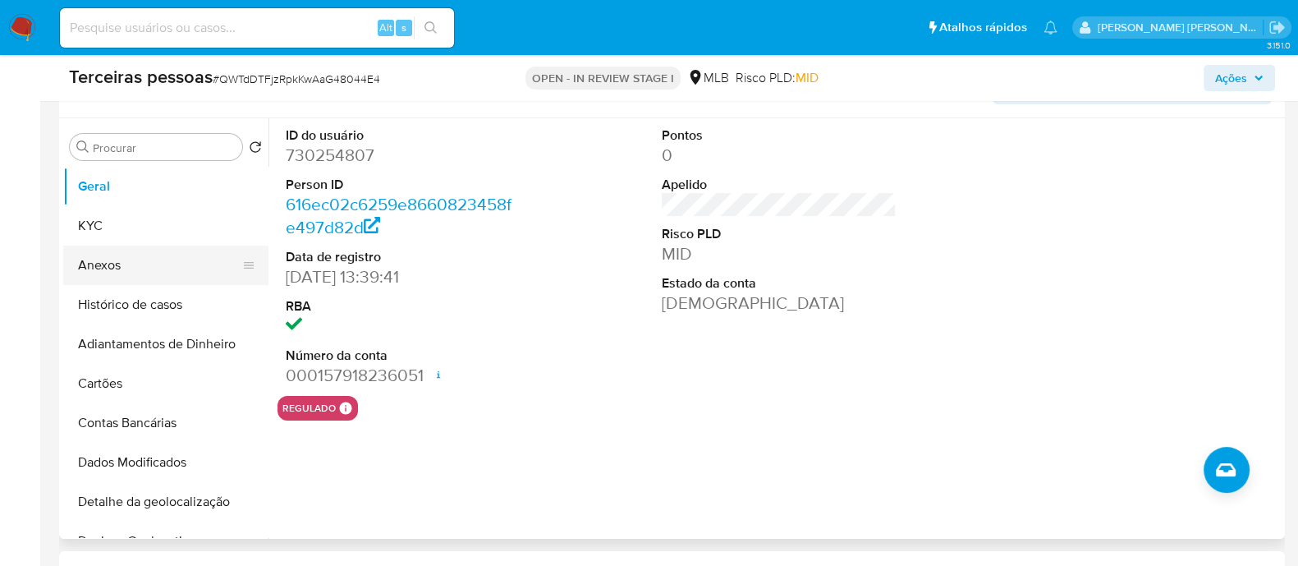
click at [160, 266] on button "Anexos" at bounding box center [159, 264] width 192 height 39
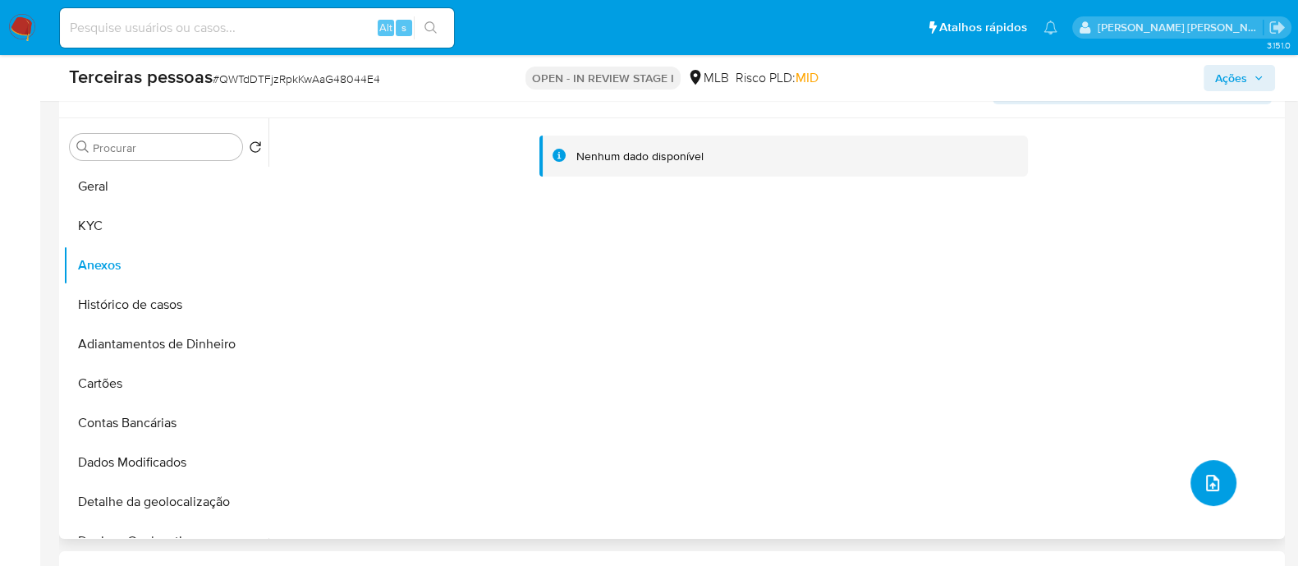
click at [1209, 484] on icon "upload-file" at bounding box center [1213, 483] width 20 height 20
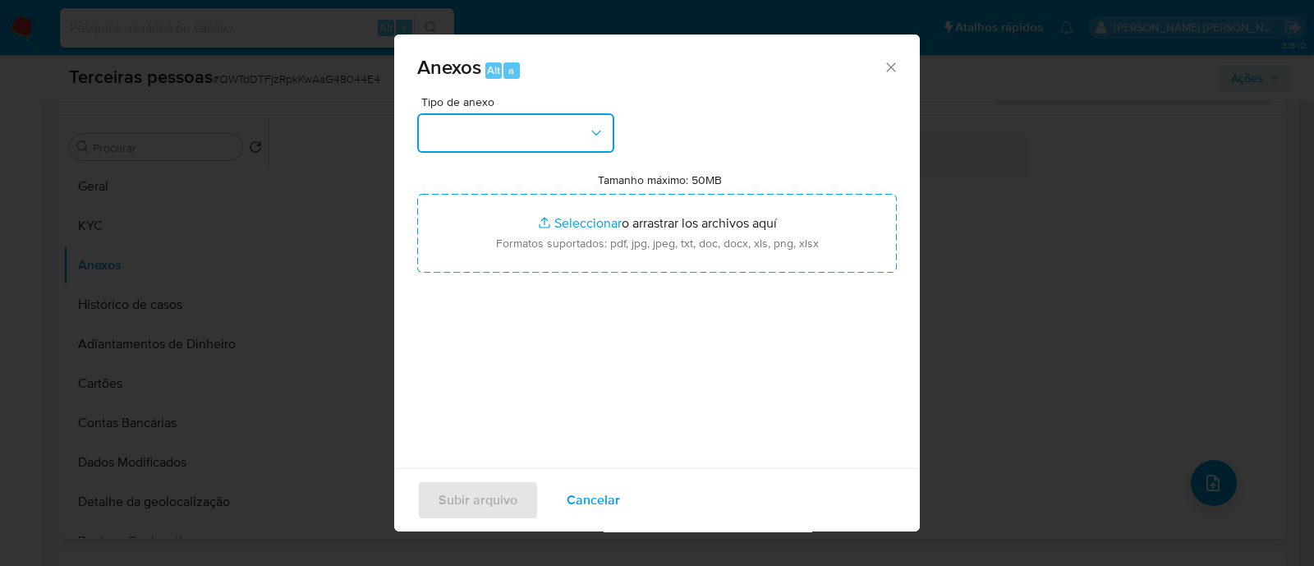
click at [517, 130] on button "button" at bounding box center [515, 132] width 197 height 39
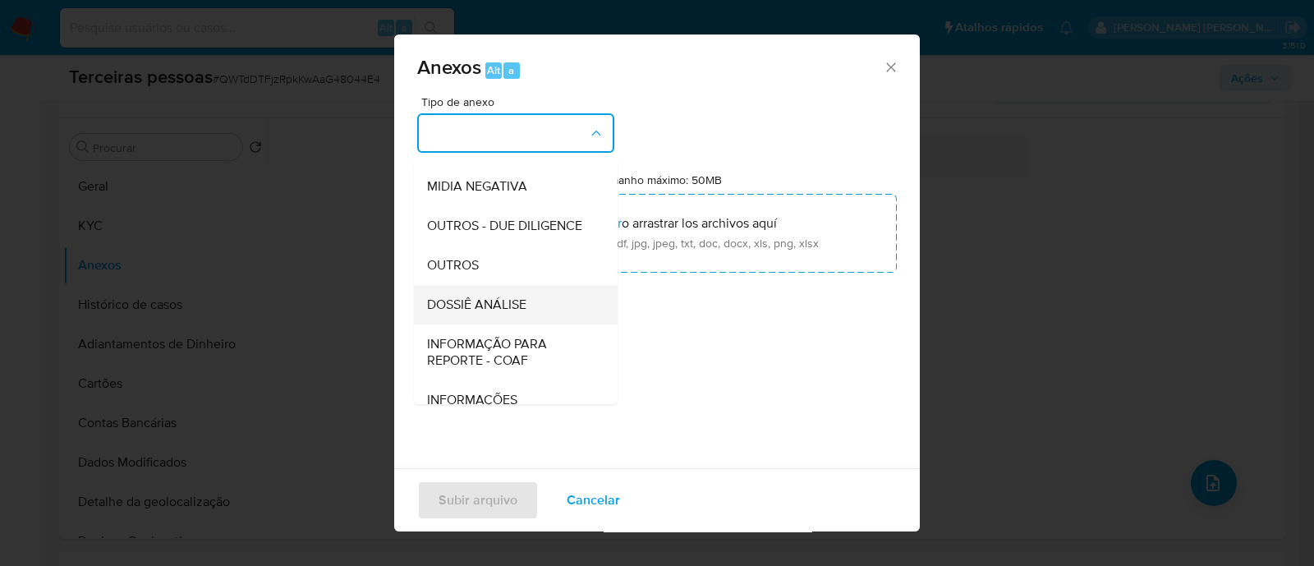
scroll to position [253, 0]
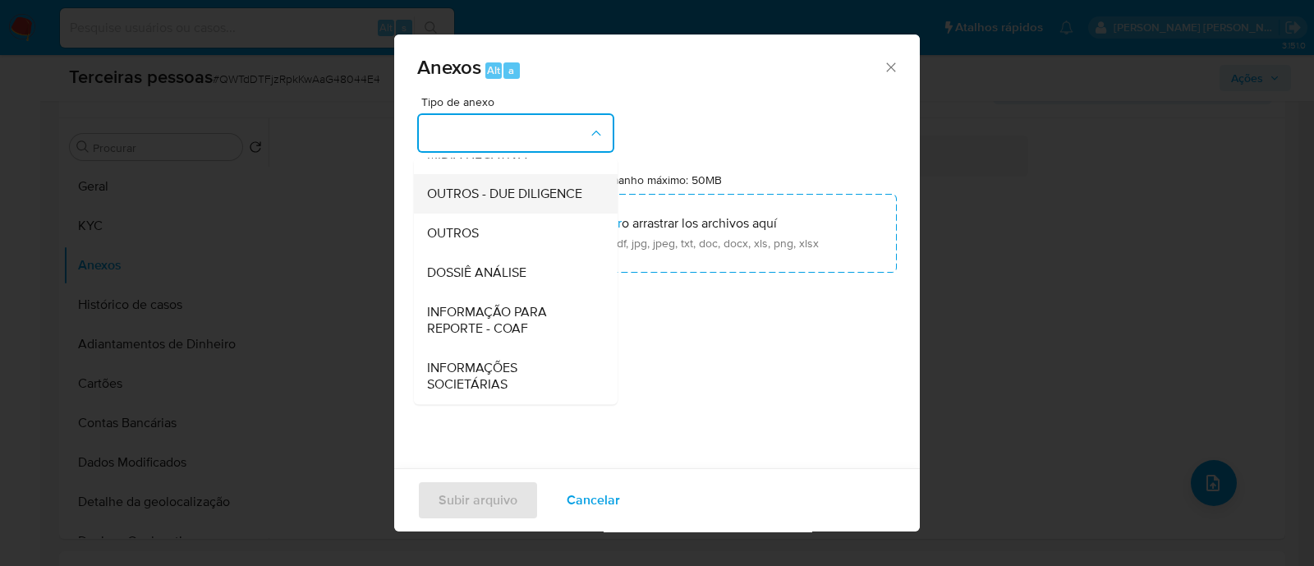
click at [497, 195] on span "OUTROS - DUE DILIGENCE" at bounding box center [504, 194] width 155 height 16
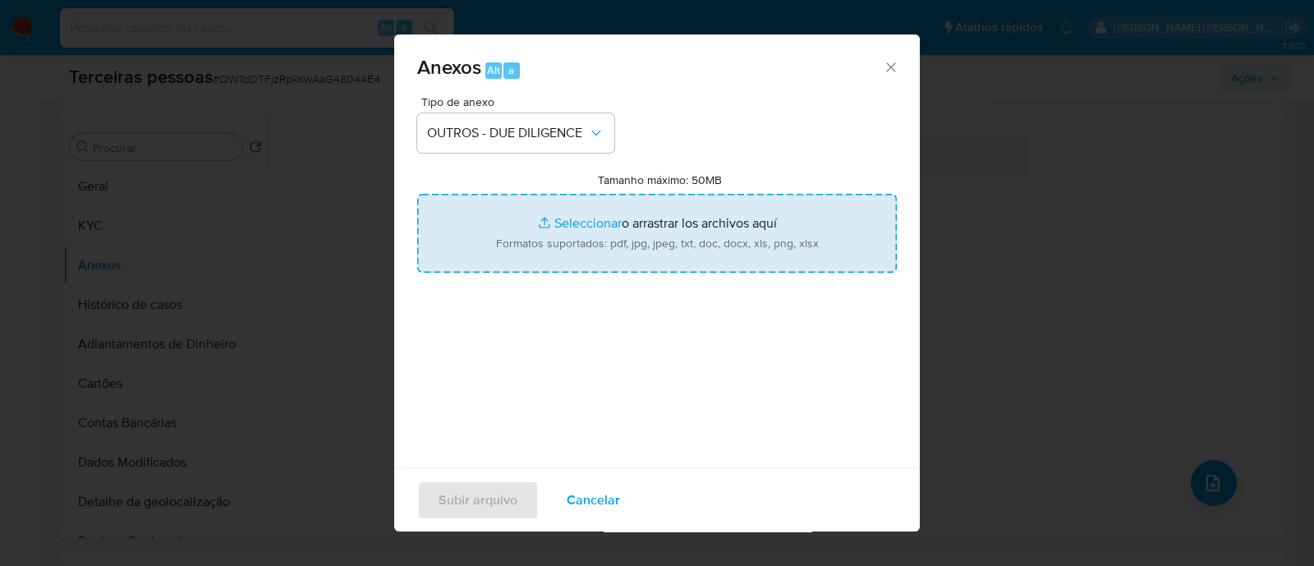
click at [612, 211] on input "Tamanho máximo: 50MB Seleccionar archivos" at bounding box center [656, 233] width 479 height 79
click at [731, 218] on input "Tamanho máximo: 50MB Seleccionar archivos" at bounding box center [656, 233] width 479 height 79
type input "C:\fakepath\Matriz de Risco - AUTO POSTO ORIGINAL BRASILIA 409 DERIVADOS DE PET…"
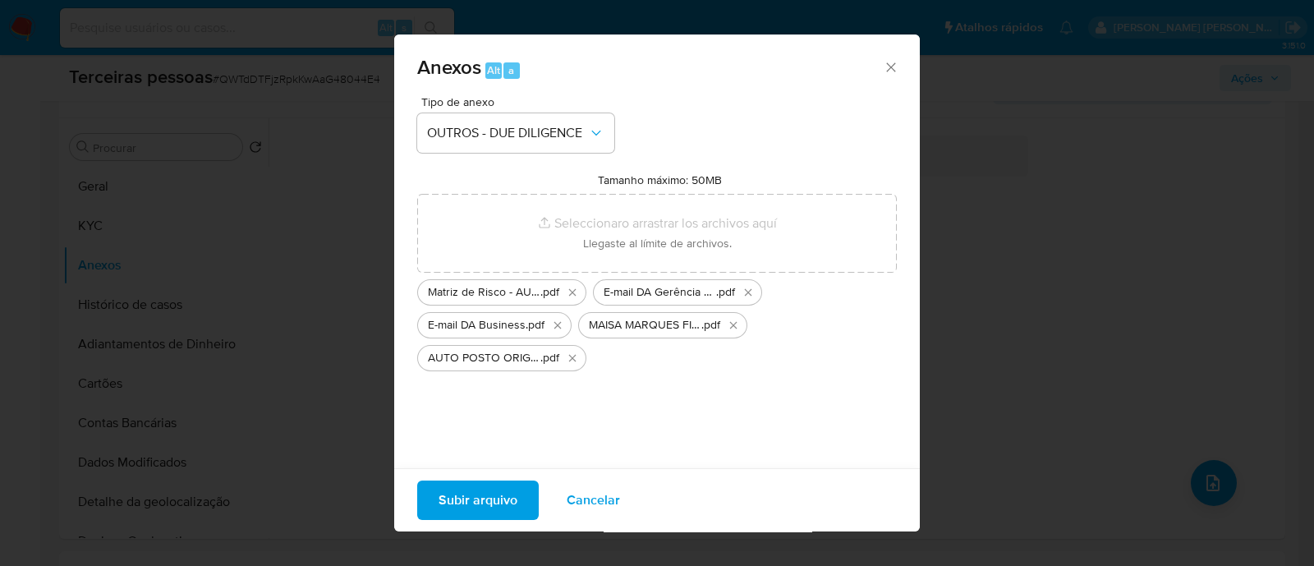
click at [489, 497] on span "Subir arquivo" at bounding box center [477, 500] width 79 height 36
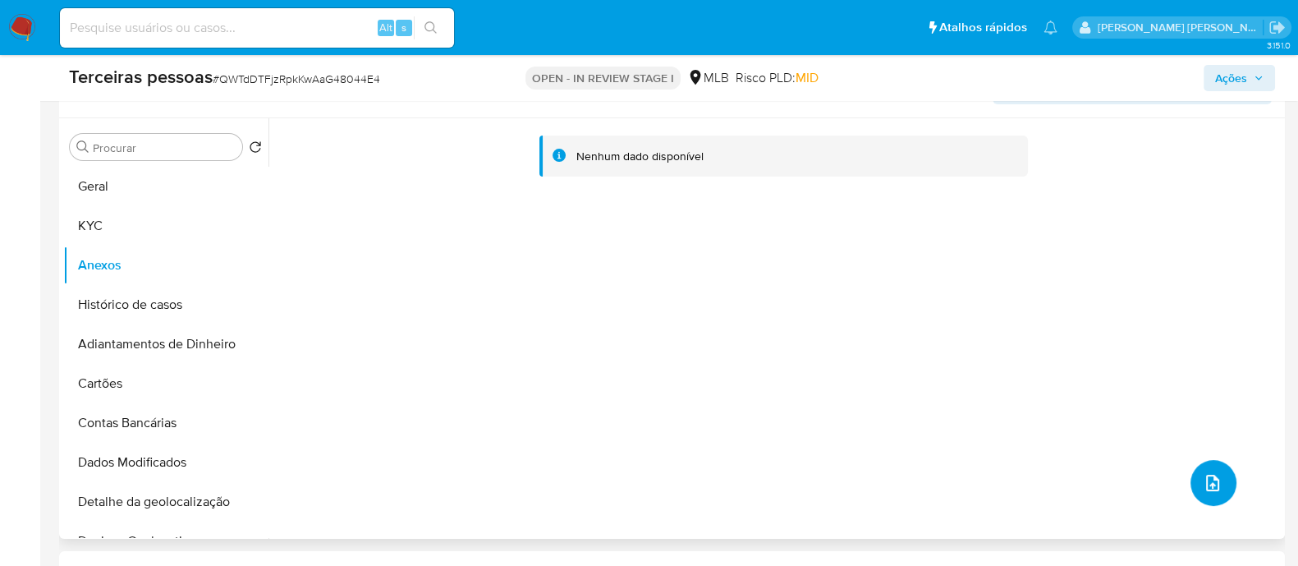
click at [1223, 492] on button "upload-file" at bounding box center [1213, 483] width 46 height 46
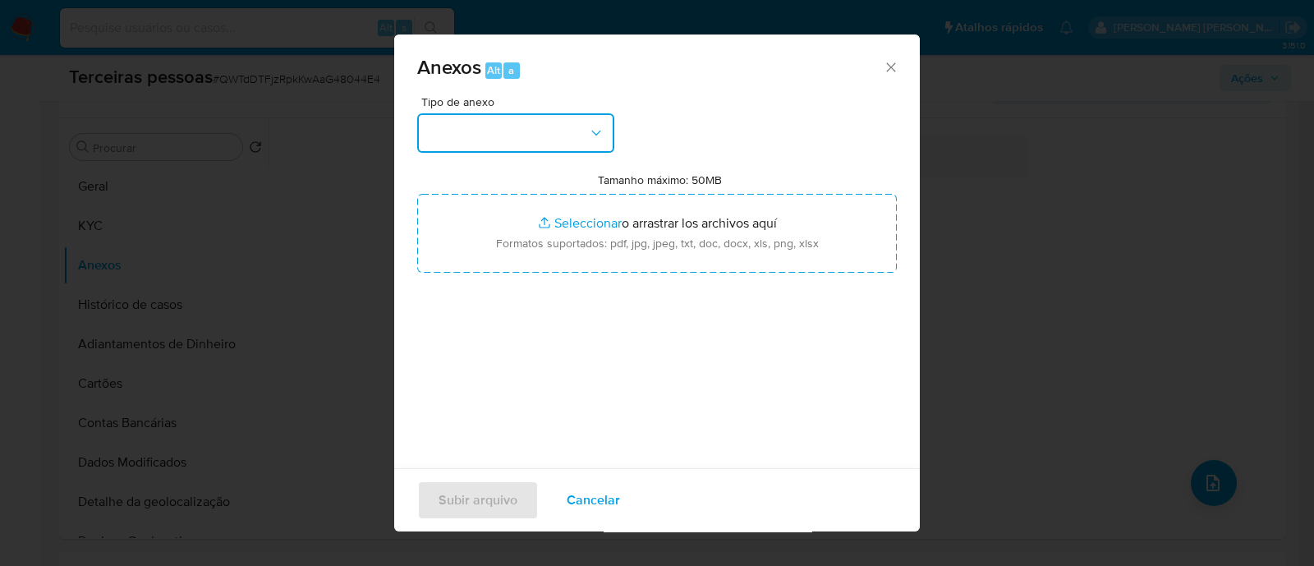
click at [600, 138] on icon "button" at bounding box center [596, 133] width 16 height 16
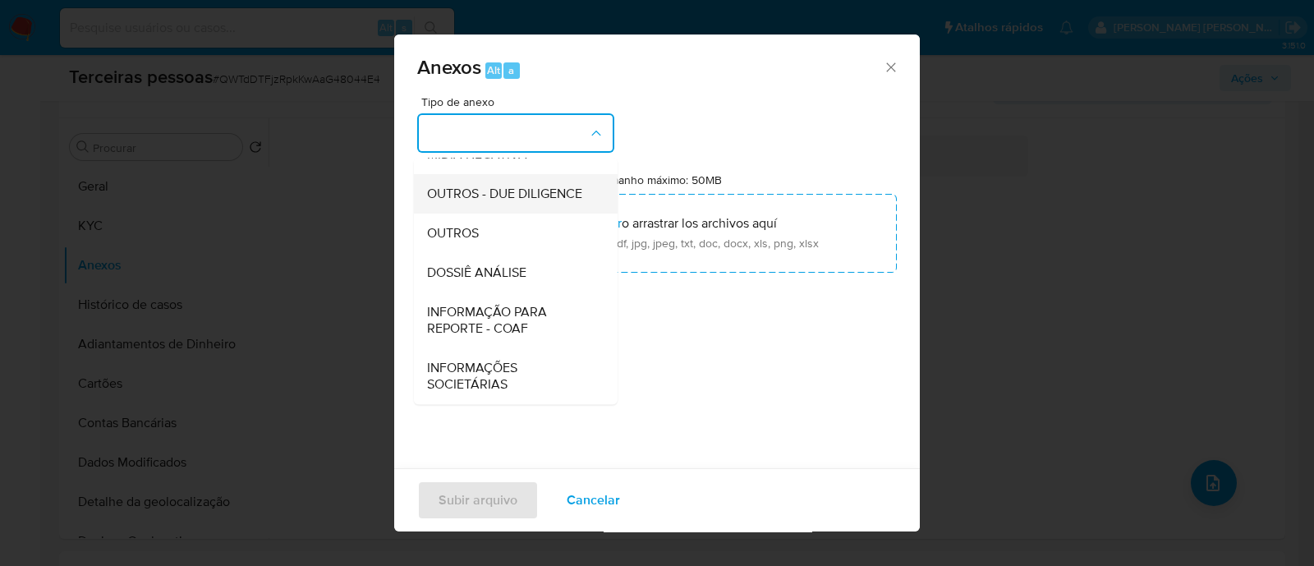
click at [517, 192] on span "OUTROS - DUE DILIGENCE" at bounding box center [504, 194] width 155 height 16
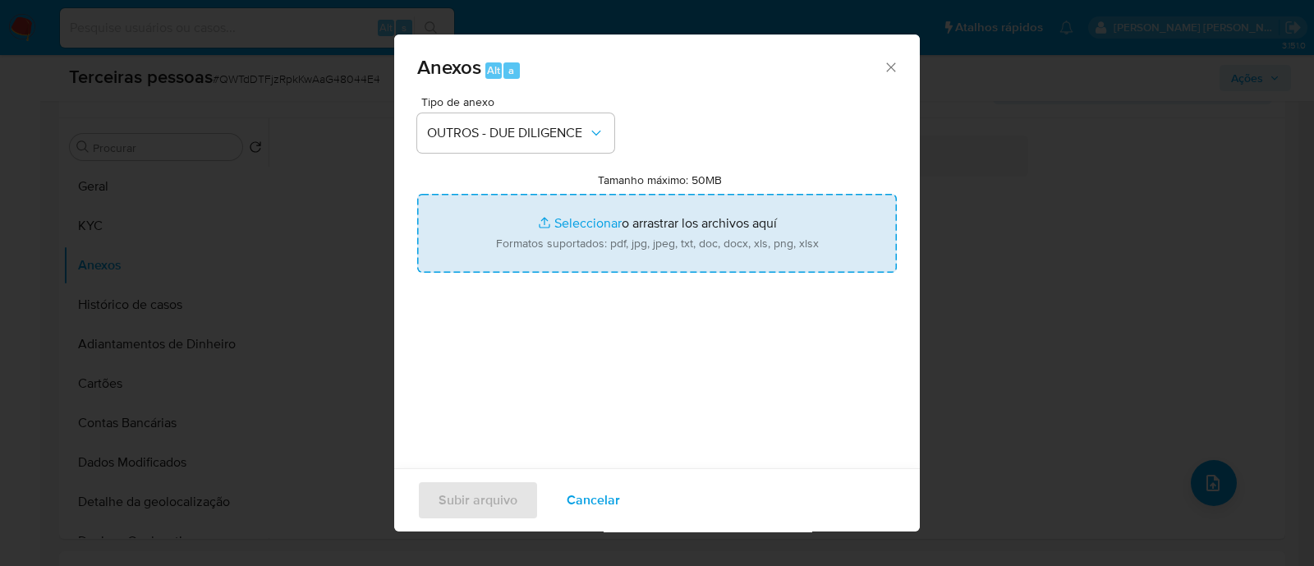
click at [722, 223] on input "Tamanho máximo: 50MB Seleccionar archivos" at bounding box center [656, 233] width 479 height 79
type input "C:\fakepath\RIVANALDO GOMES DE ARAUJO softon.pdf"
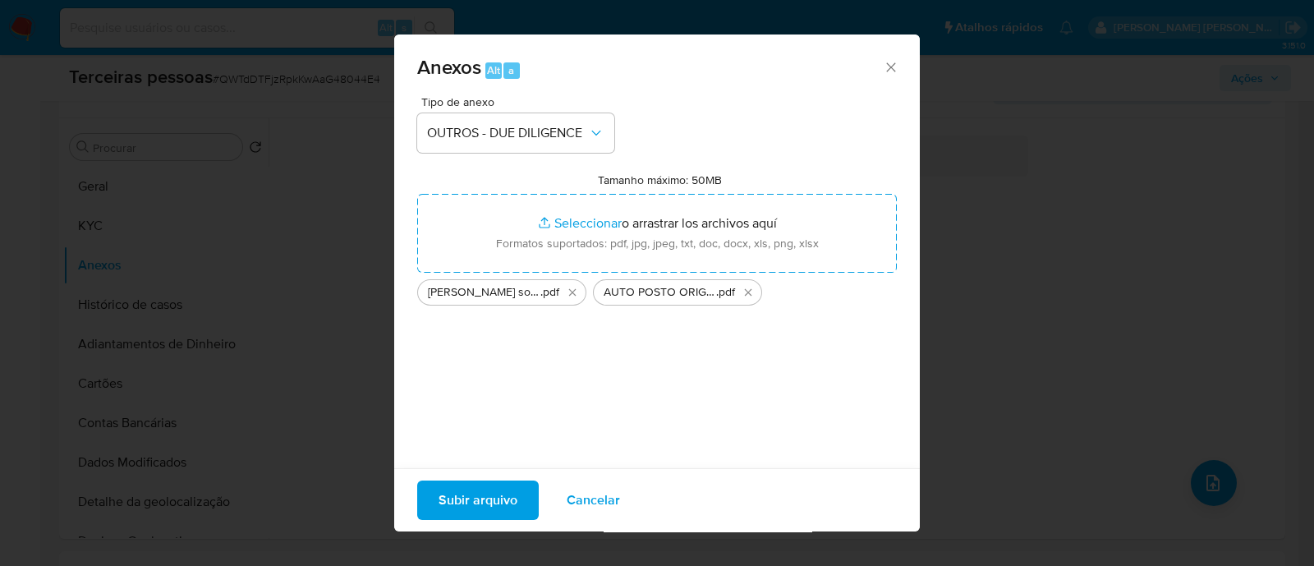
click at [498, 510] on span "Subir arquivo" at bounding box center [477, 500] width 79 height 36
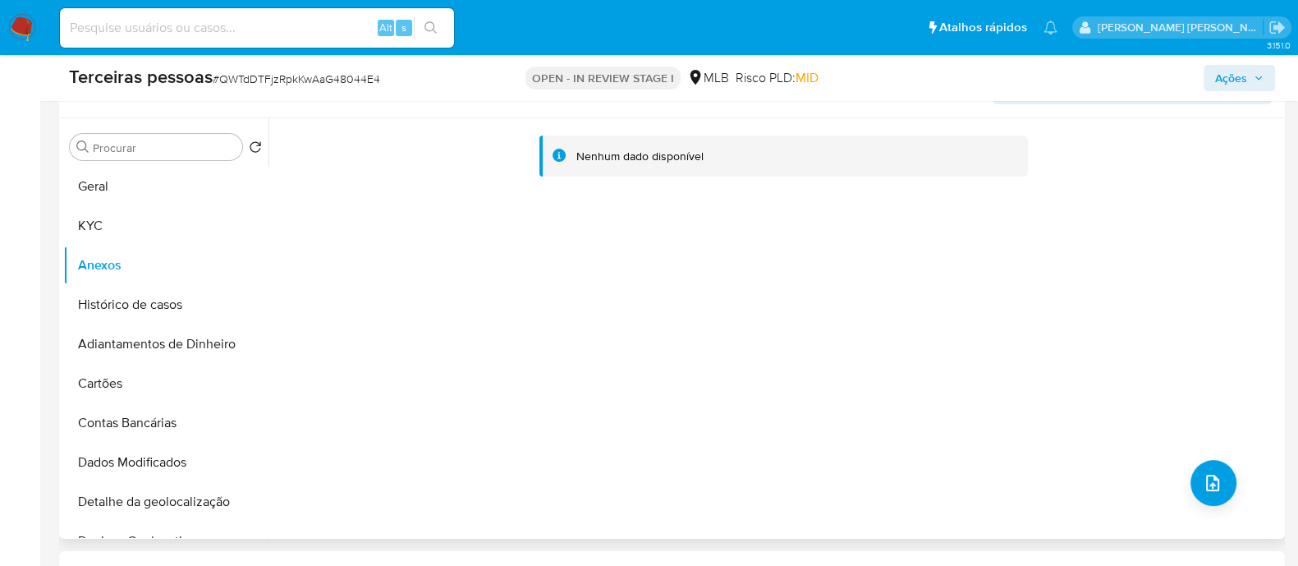
click at [1141, 386] on div "Nenhum dado disponível" at bounding box center [774, 328] width 1012 height 420
click at [879, 303] on div "Nenhum dado disponível" at bounding box center [774, 328] width 1012 height 420
click at [105, 243] on button "KYC" at bounding box center [159, 225] width 192 height 39
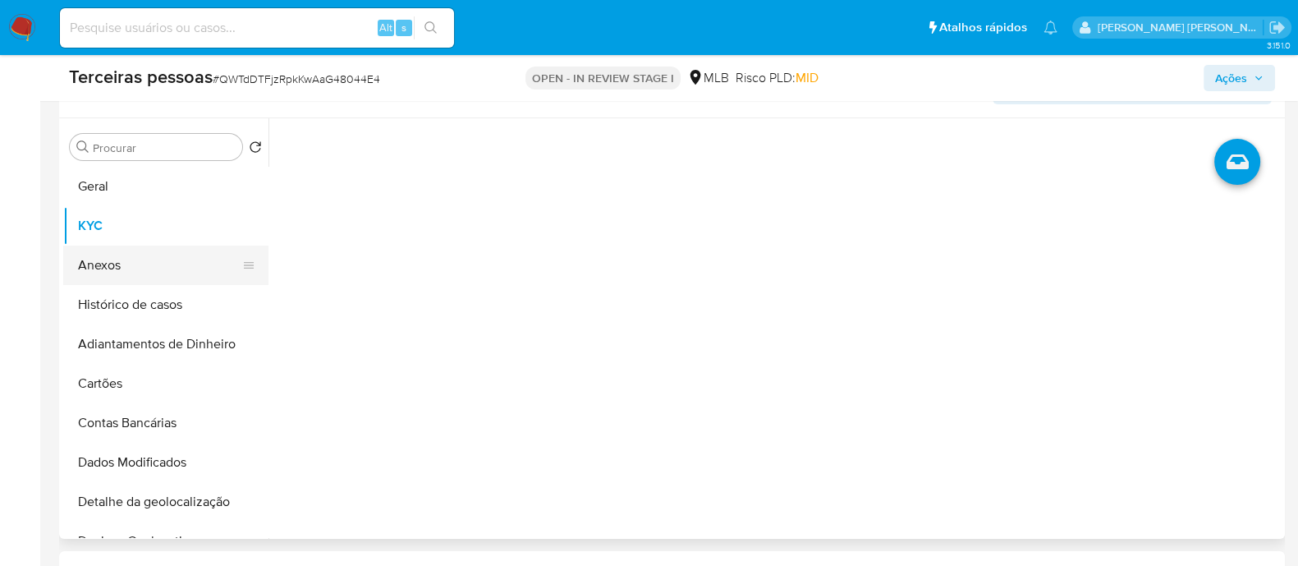
click at [124, 271] on button "Anexos" at bounding box center [159, 264] width 192 height 39
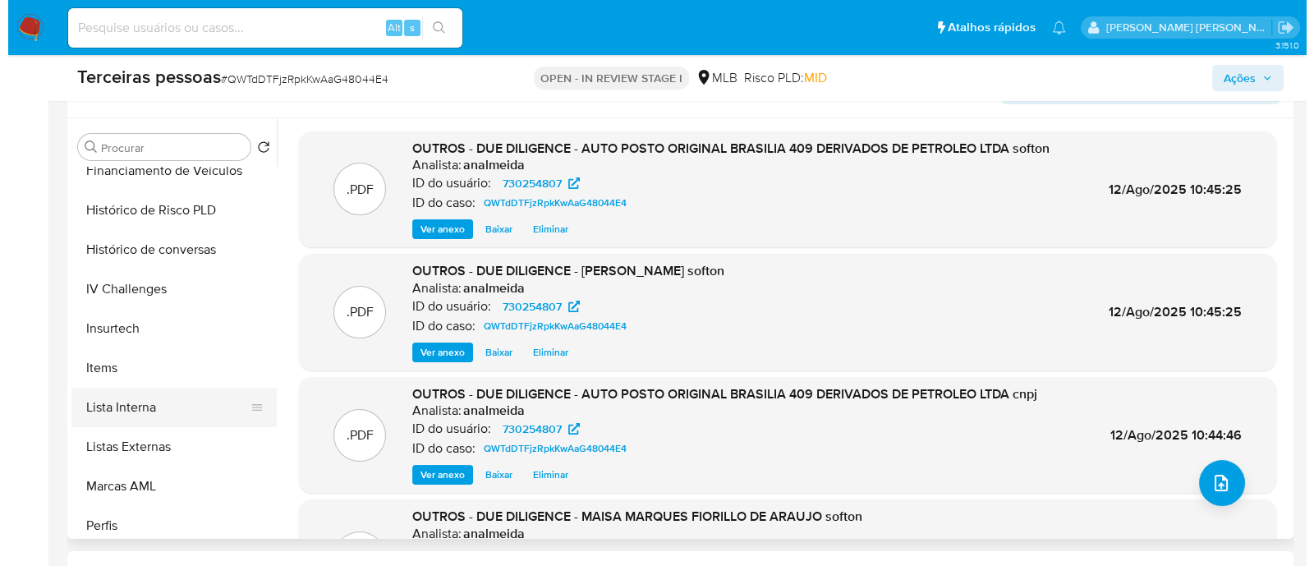
scroll to position [733, 0]
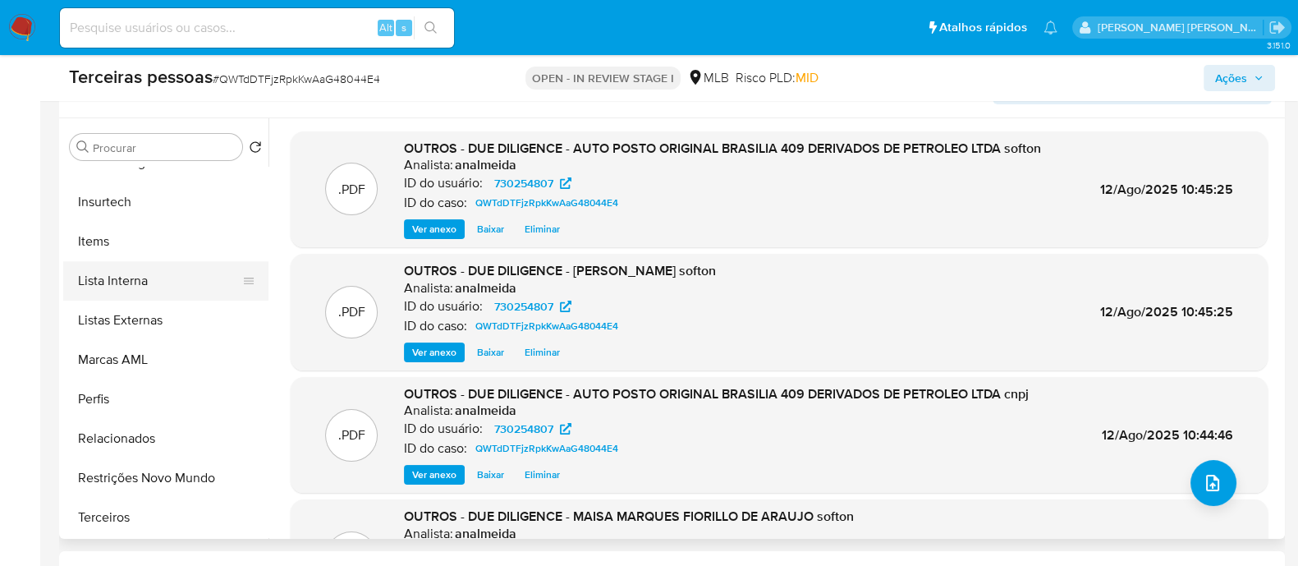
drag, startPoint x: 115, startPoint y: 287, endPoint x: 163, endPoint y: 275, distance: 49.2
click at [116, 286] on button "Lista Interna" at bounding box center [159, 280] width 192 height 39
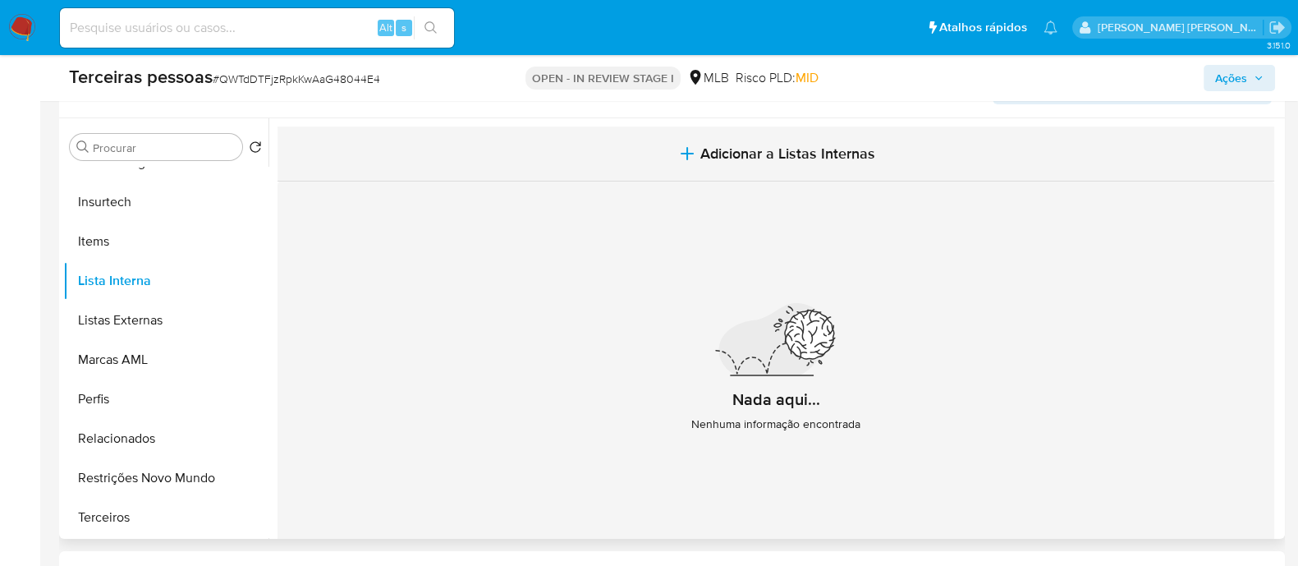
click at [903, 151] on button "Adicionar a Listas Internas" at bounding box center [775, 153] width 997 height 55
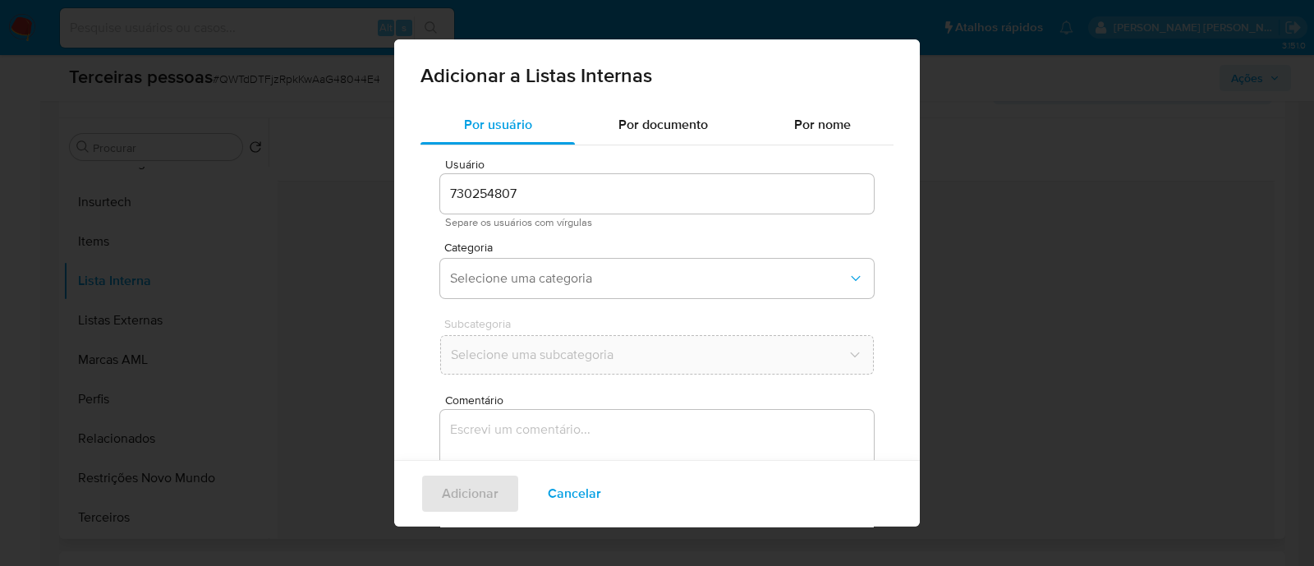
click at [575, 250] on span "Categoria" at bounding box center [660, 246] width 433 height 11
click at [566, 284] on span "Selecione uma categoria" at bounding box center [648, 278] width 397 height 16
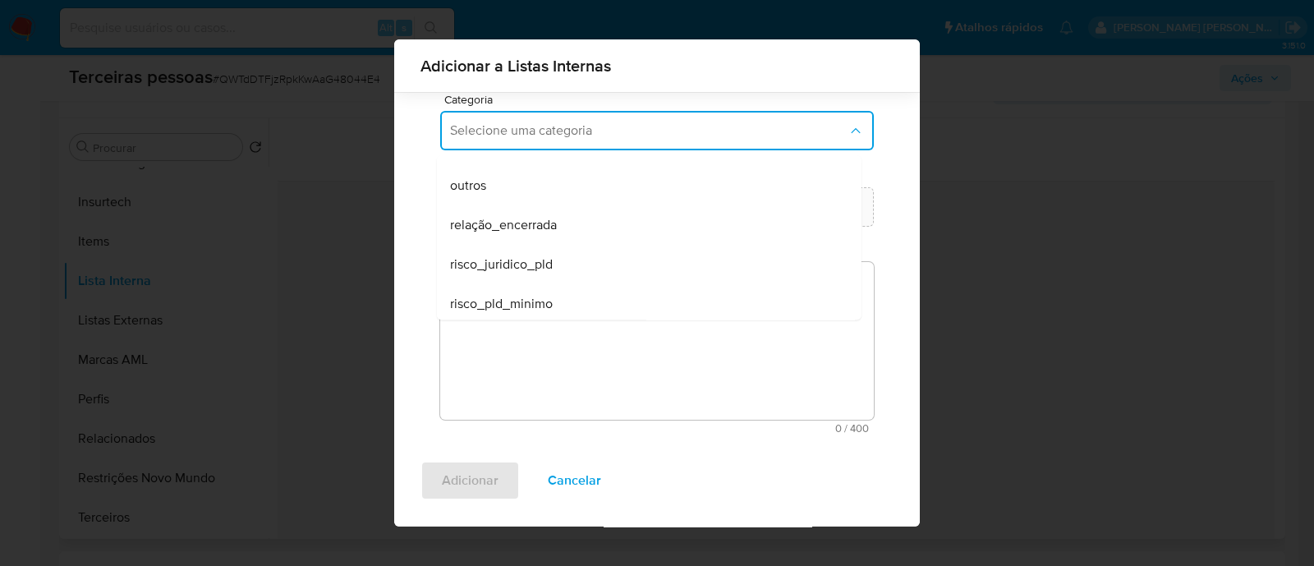
scroll to position [427, 0]
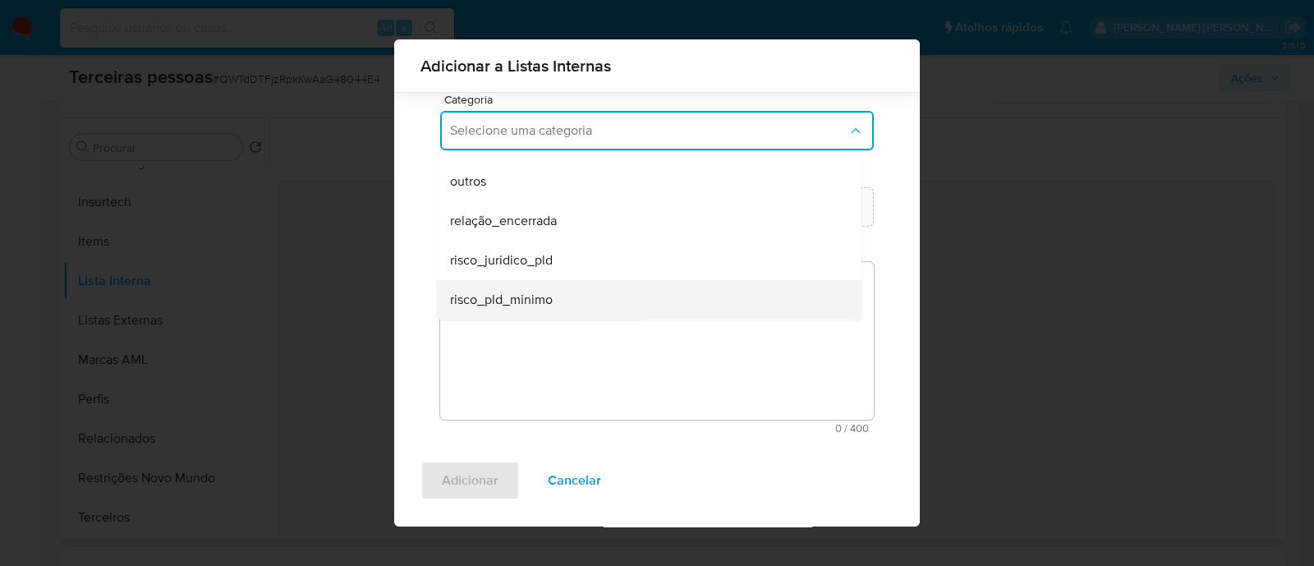
click at [577, 293] on div "risco_pld_minimo" at bounding box center [644, 299] width 388 height 39
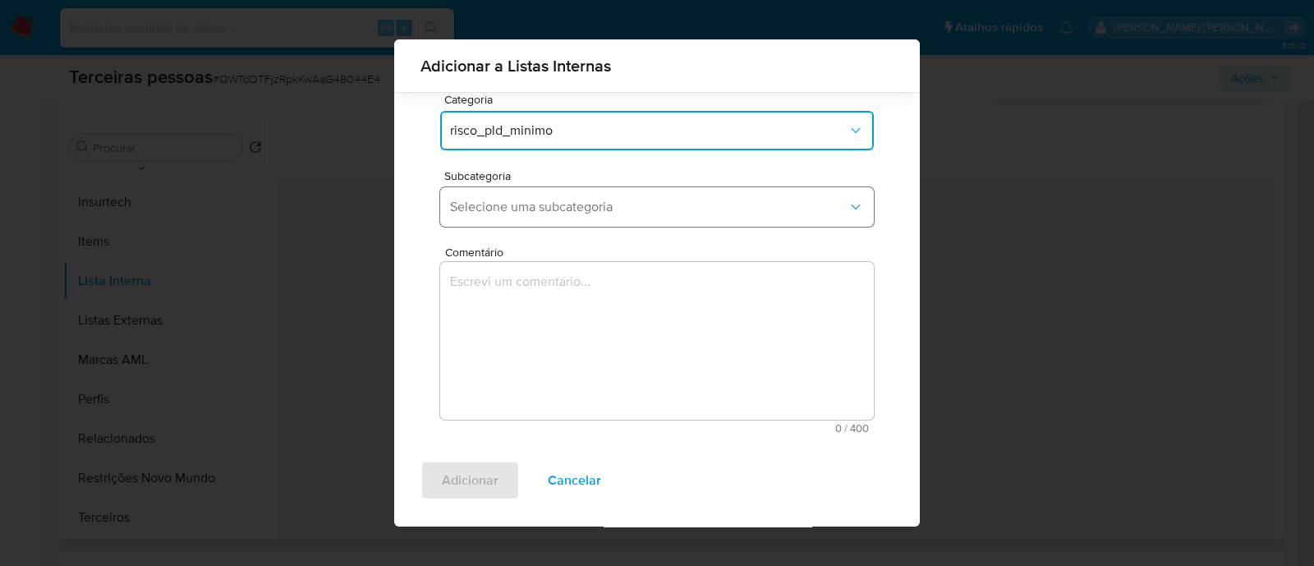
click at [558, 197] on button "Selecione uma subcategoria" at bounding box center [656, 206] width 433 height 39
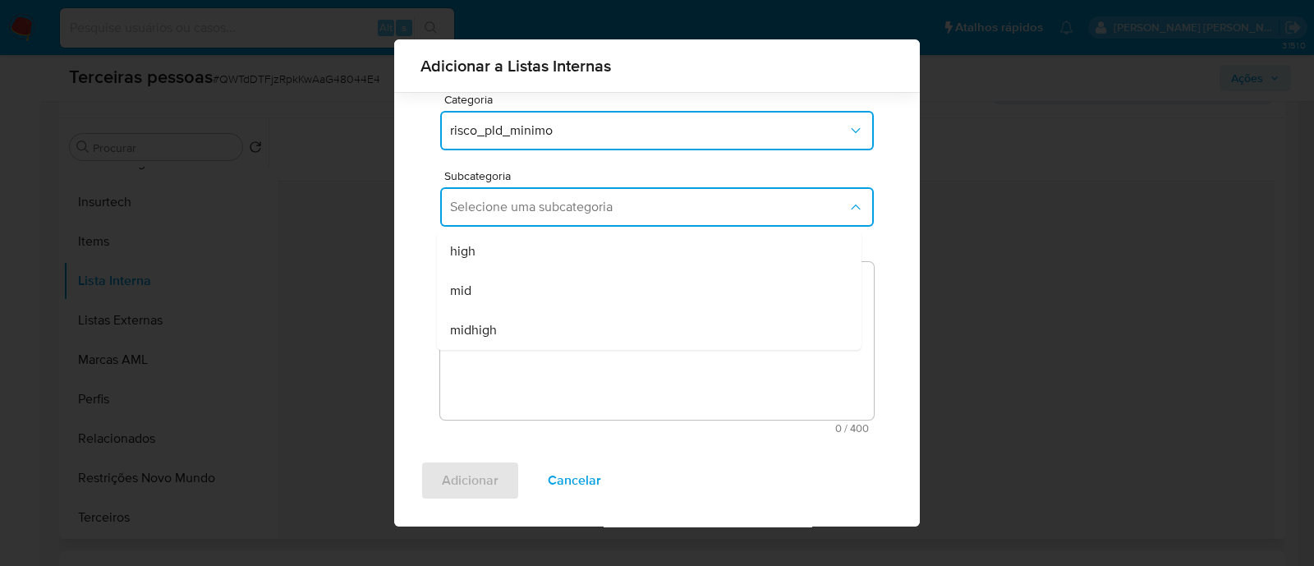
click at [702, 282] on div "mid" at bounding box center [644, 290] width 388 height 39
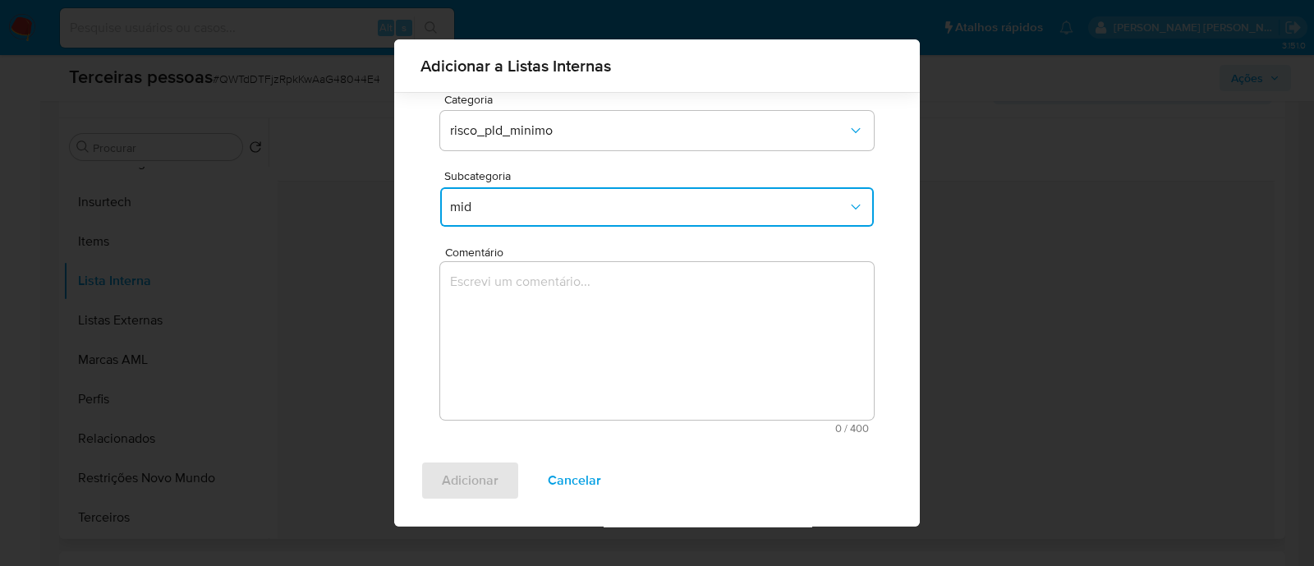
click at [862, 312] on div "Usuário 730254807 Separe os usuários com vírgulas Categoria risco_pld_minimo Su…" at bounding box center [656, 222] width 473 height 449
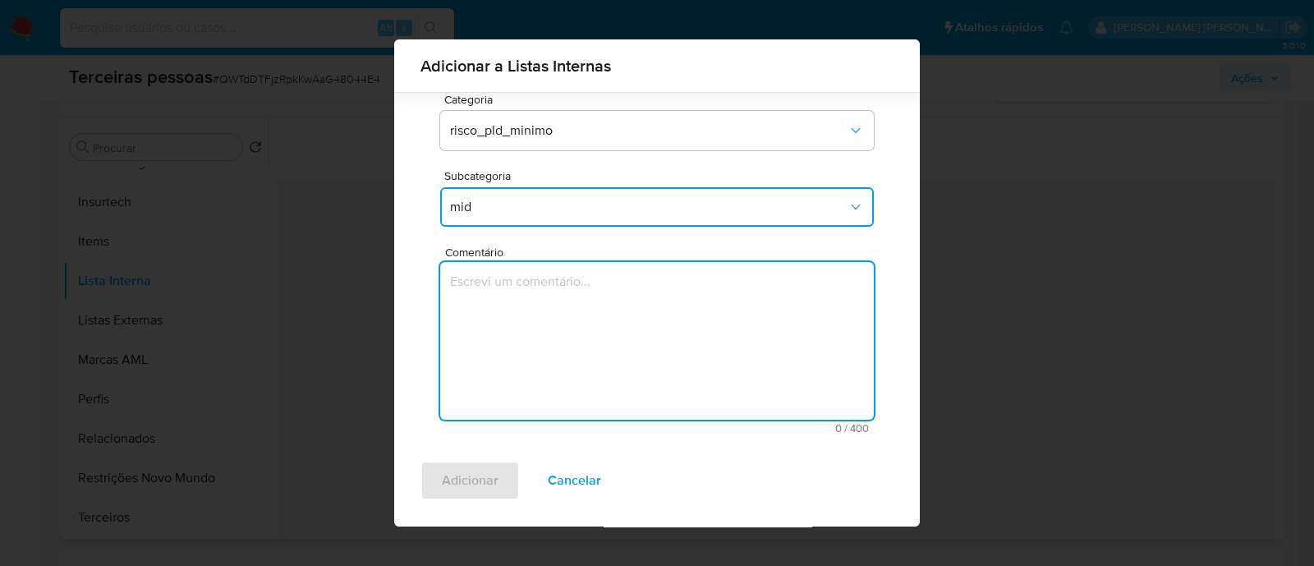
click at [741, 267] on textarea "Comentário" at bounding box center [656, 341] width 433 height 158
click at [764, 348] on textarea "Comentário" at bounding box center [656, 341] width 433 height 158
type textarea "Conforme Risco PLD"
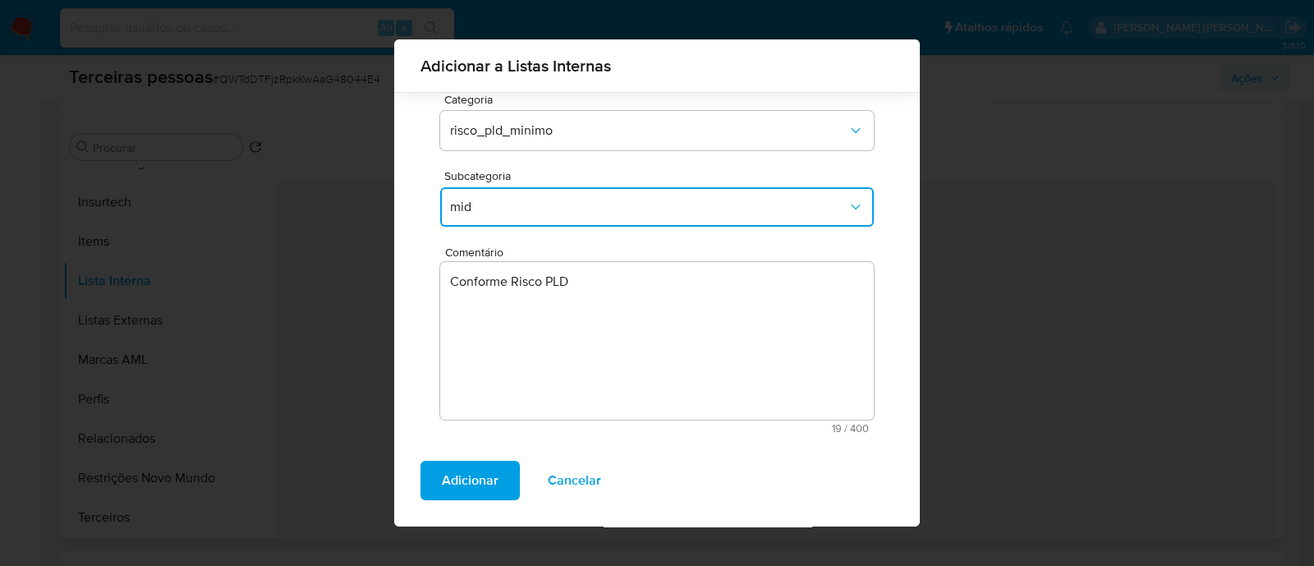
click at [484, 482] on span "Adicionar" at bounding box center [470, 480] width 57 height 36
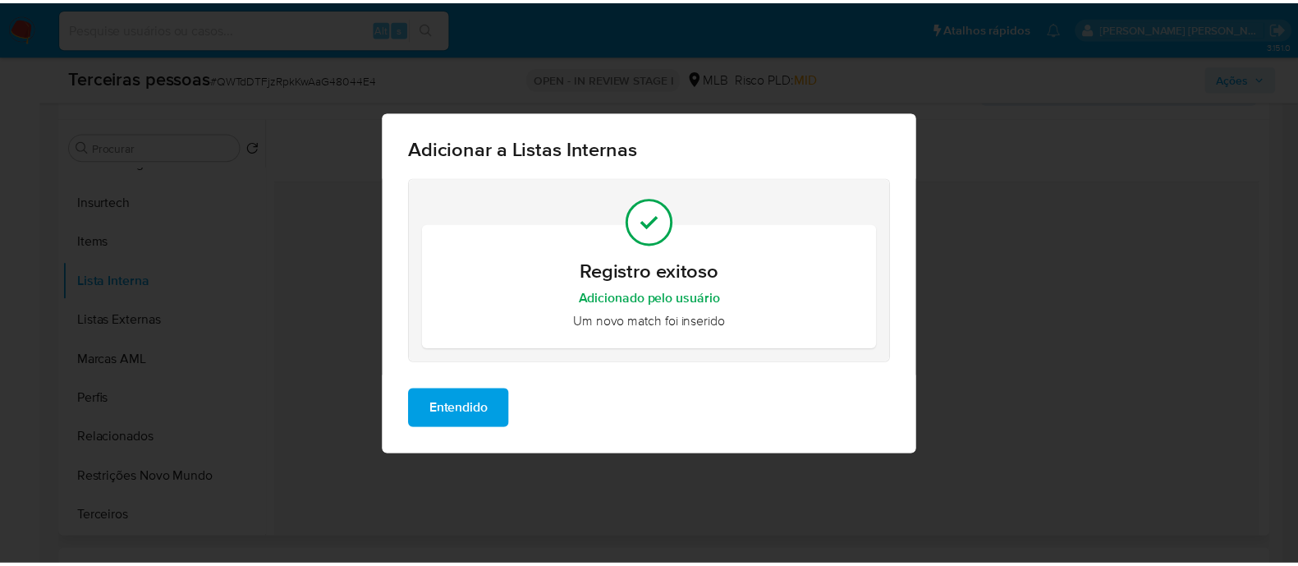
scroll to position [0, 0]
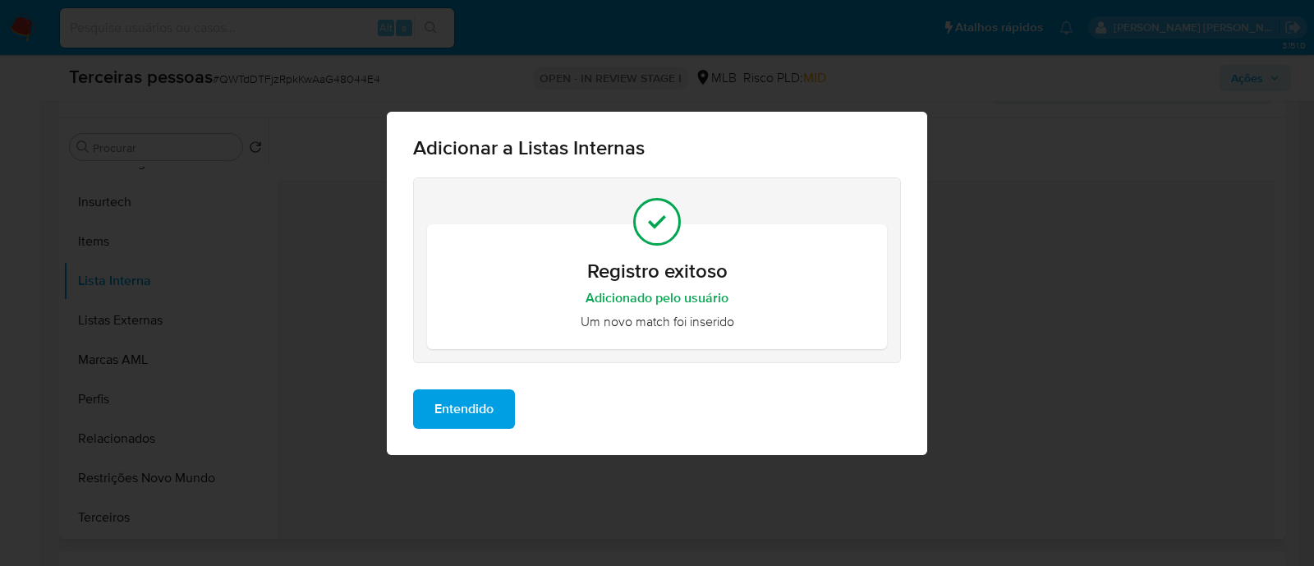
click at [443, 392] on span "Entendido" at bounding box center [463, 409] width 59 height 36
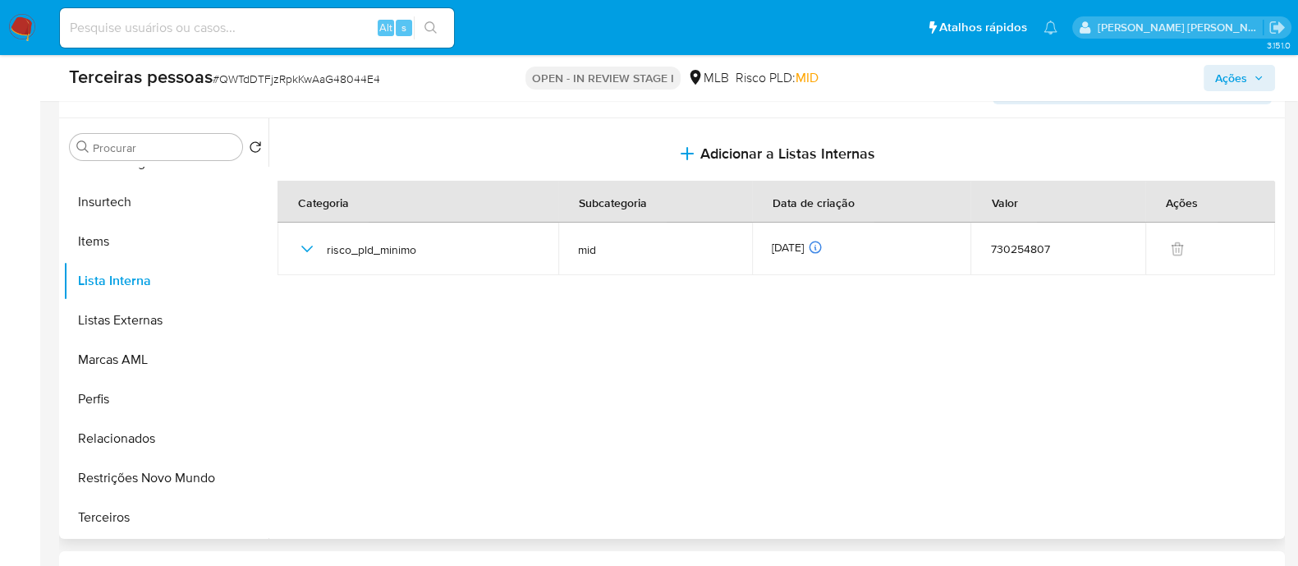
click at [1248, 72] on span "Ações" at bounding box center [1239, 77] width 48 height 23
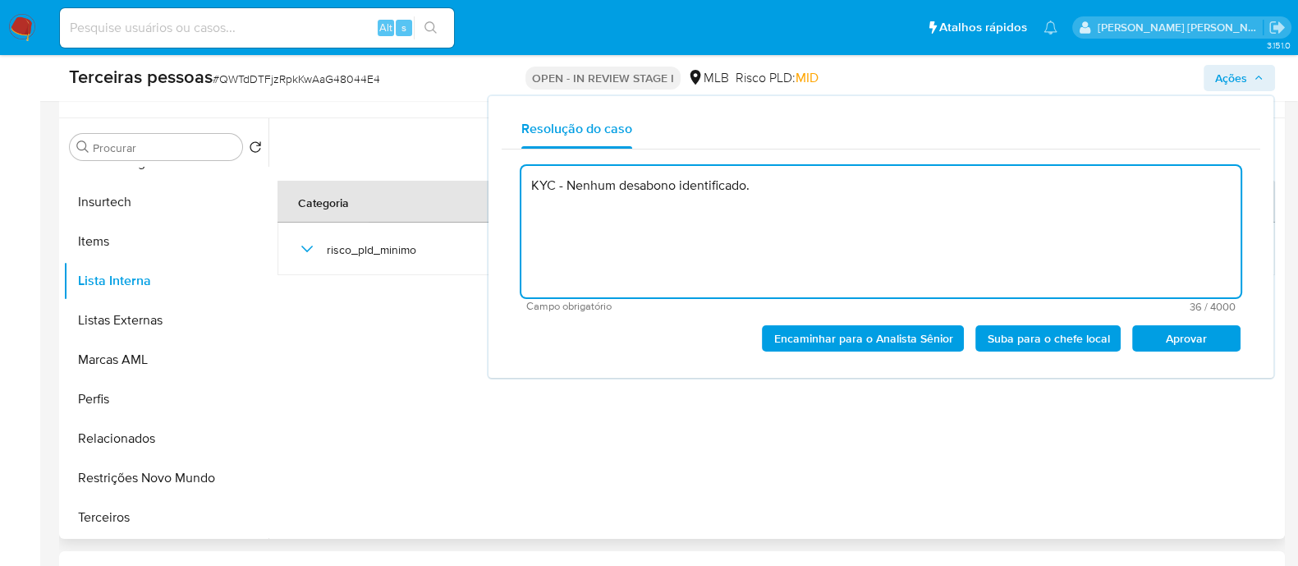
click at [1217, 337] on span "Aprovar" at bounding box center [1186, 338] width 85 height 23
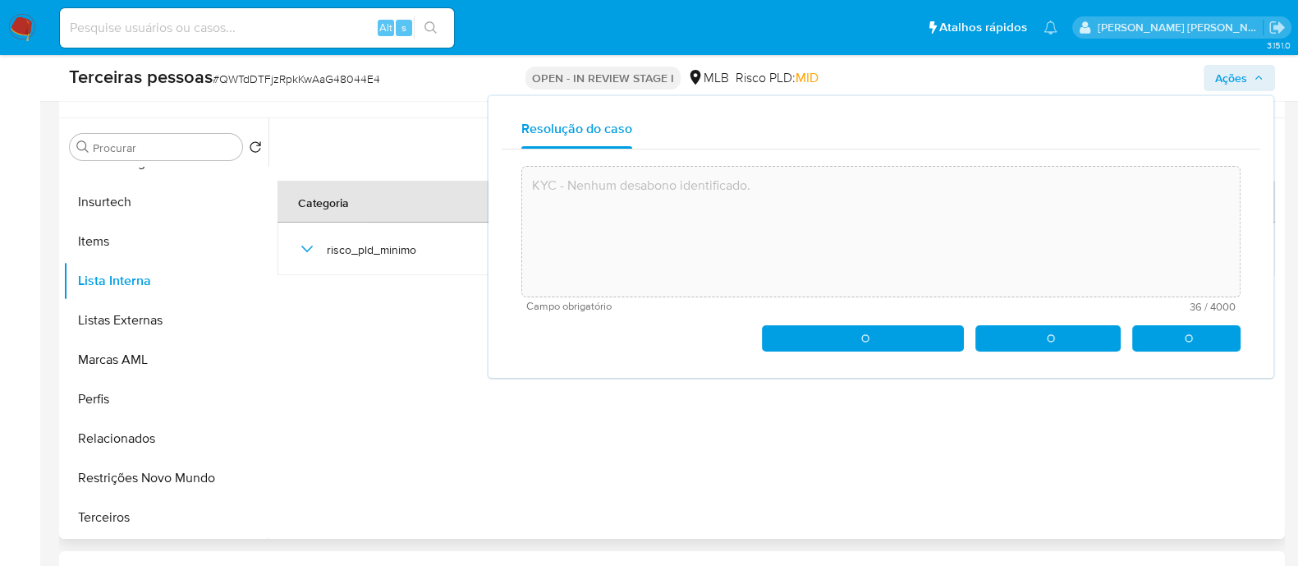
type textarea "KYC - Nenhum desabono identificado."
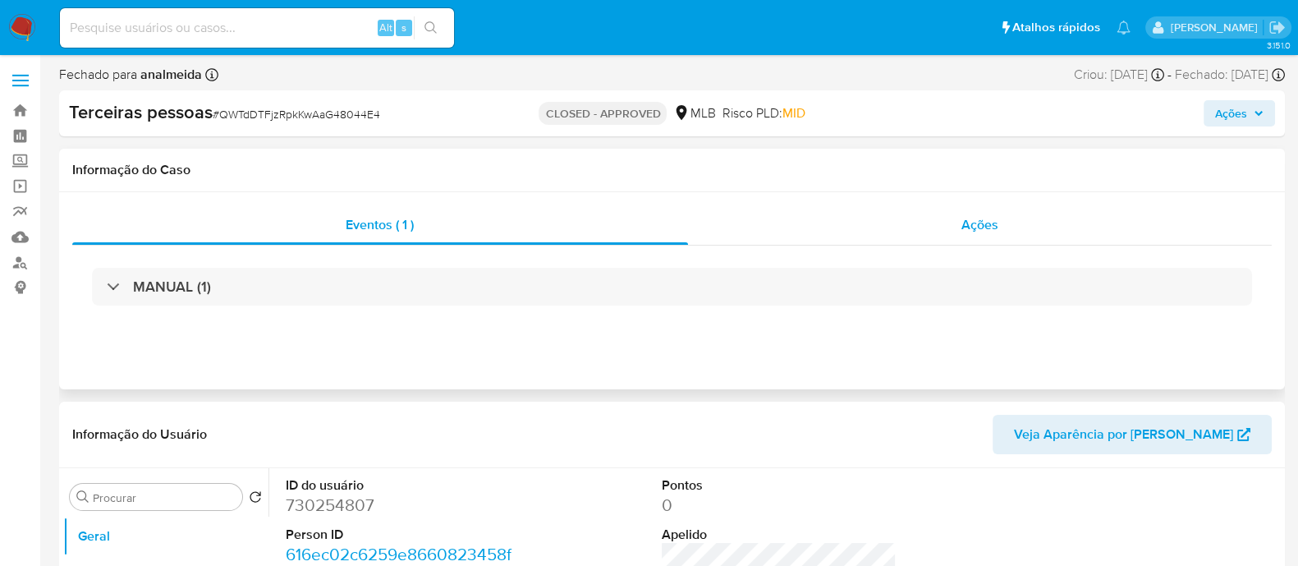
select select "10"
click at [1028, 236] on div "Ações" at bounding box center [980, 224] width 585 height 39
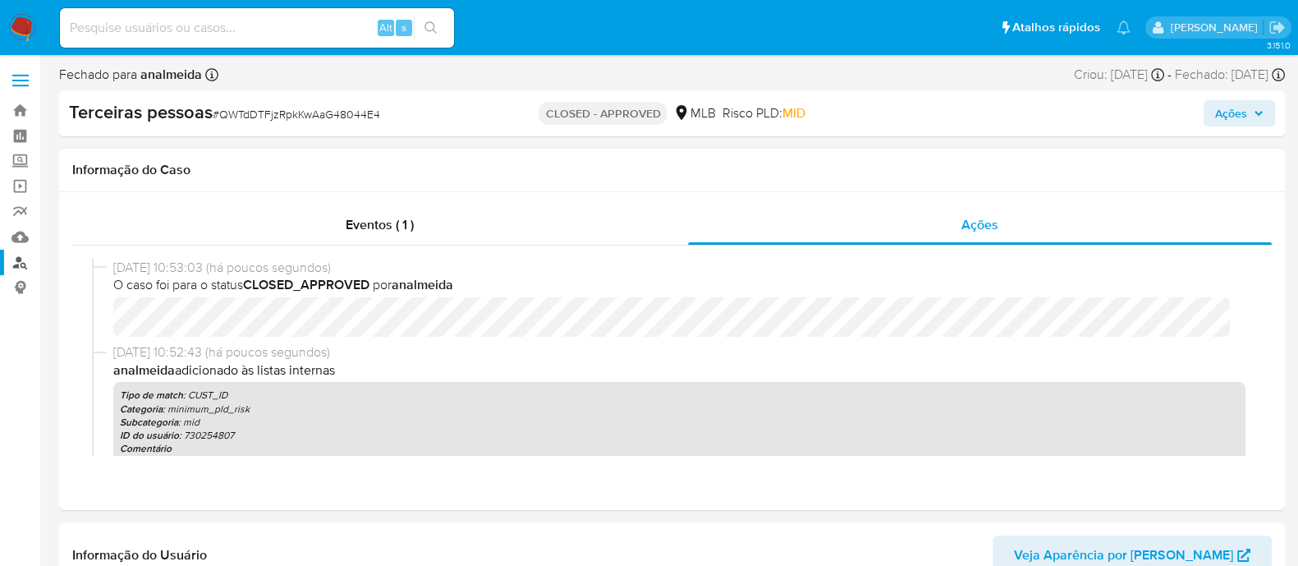
click at [16, 261] on link "Localizador de pessoas" at bounding box center [97, 262] width 195 height 25
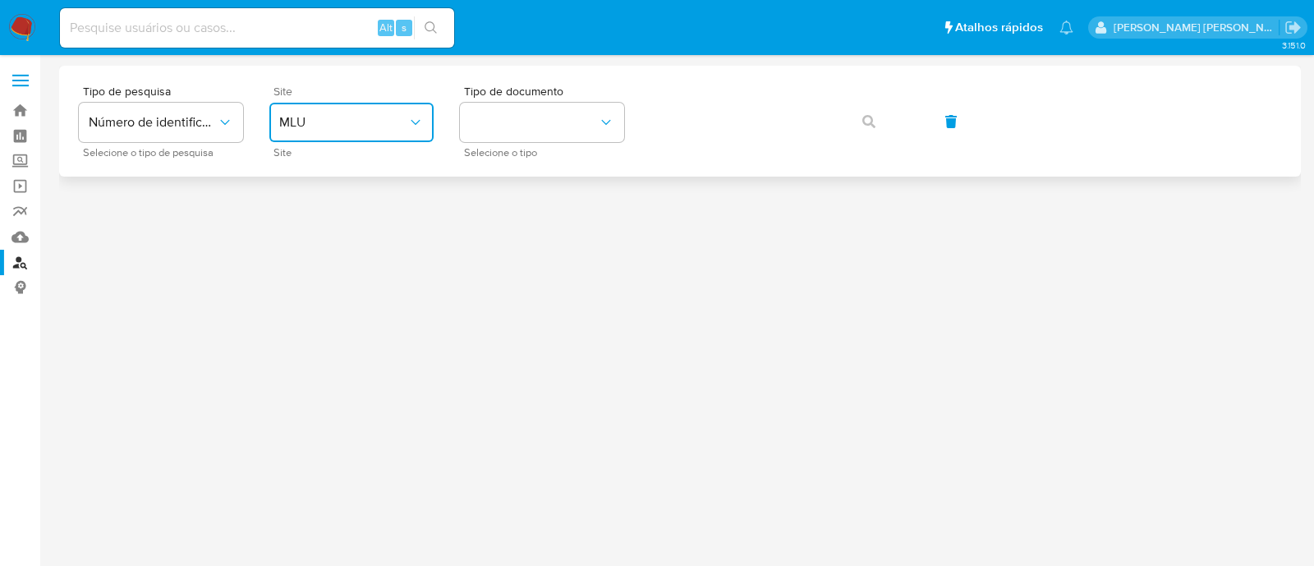
click at [305, 121] on span "MLU" at bounding box center [343, 122] width 128 height 16
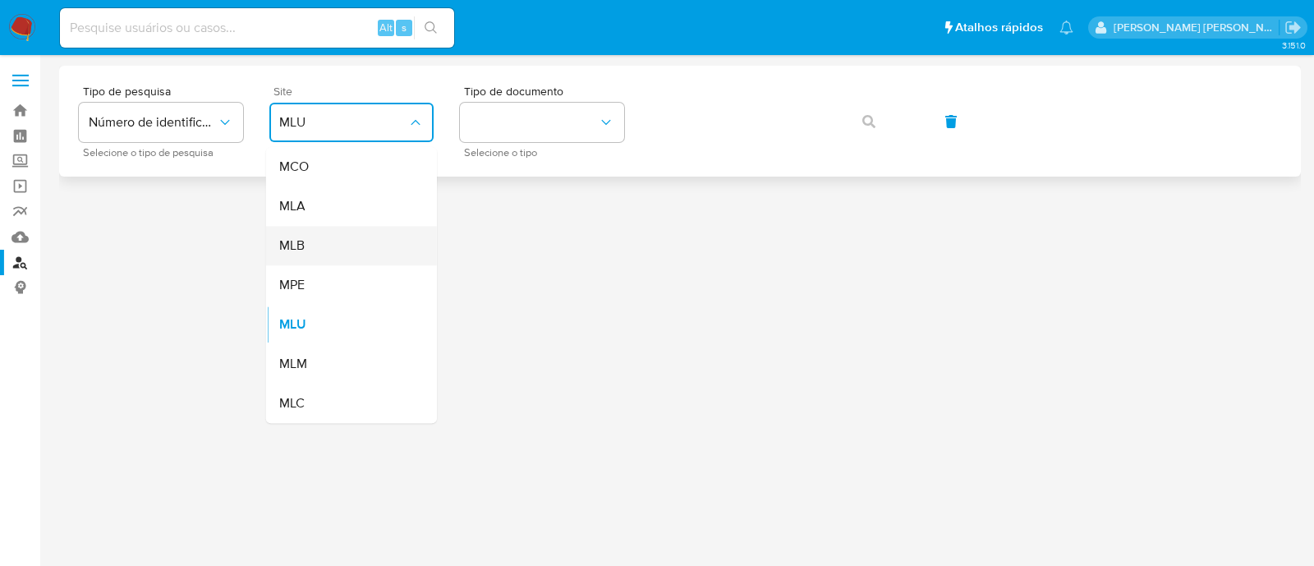
click at [350, 230] on div "MLB" at bounding box center [346, 245] width 135 height 39
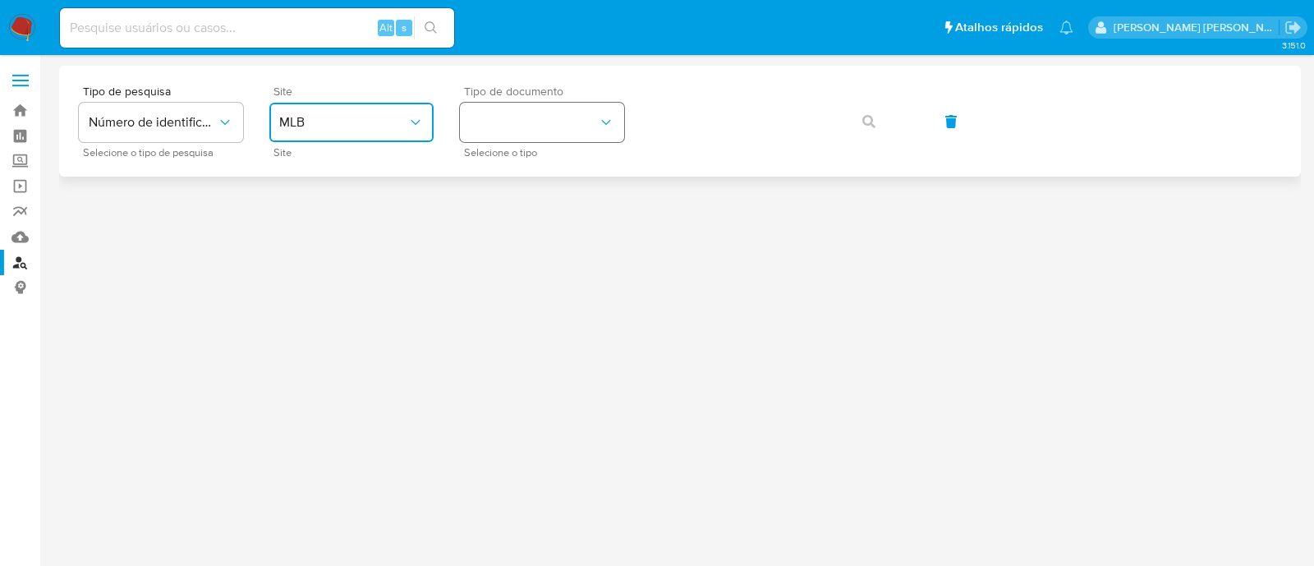
click at [538, 110] on button "identificationType" at bounding box center [542, 122] width 164 height 39
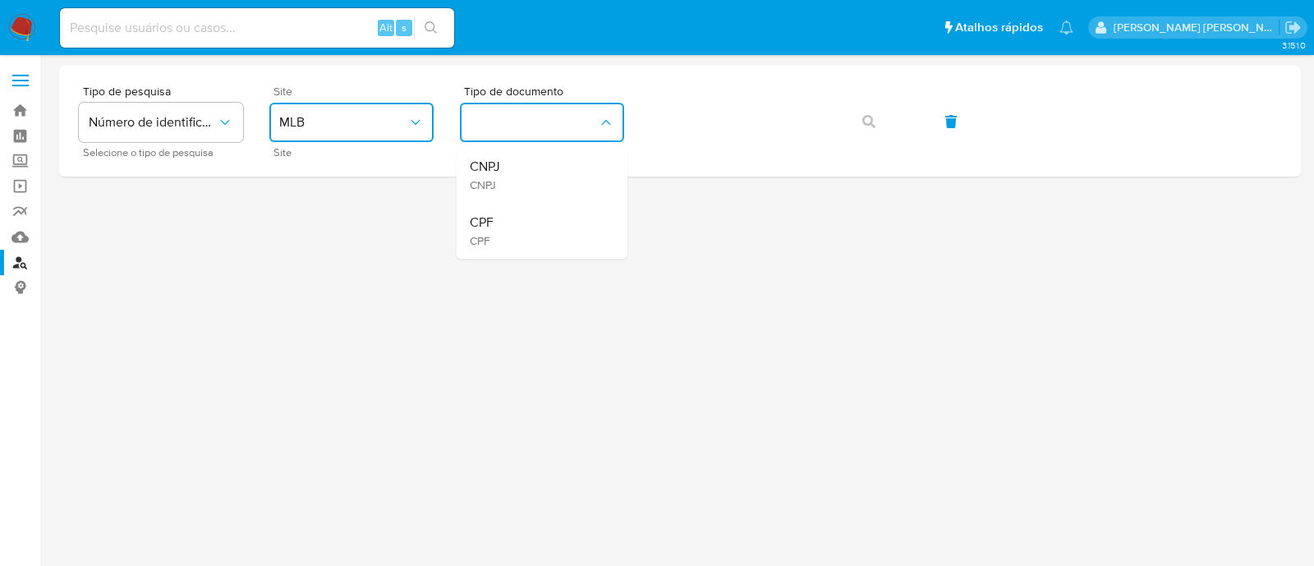
click at [521, 176] on div "CNPJ CNPJ" at bounding box center [537, 175] width 135 height 56
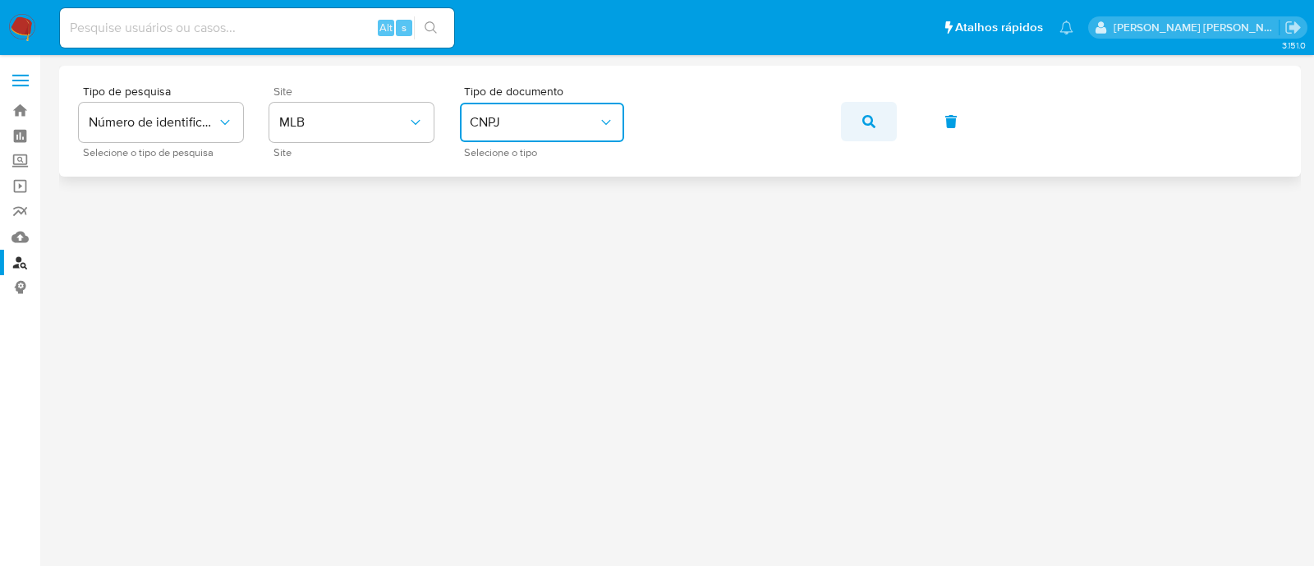
click at [862, 112] on span "button" at bounding box center [868, 121] width 13 height 36
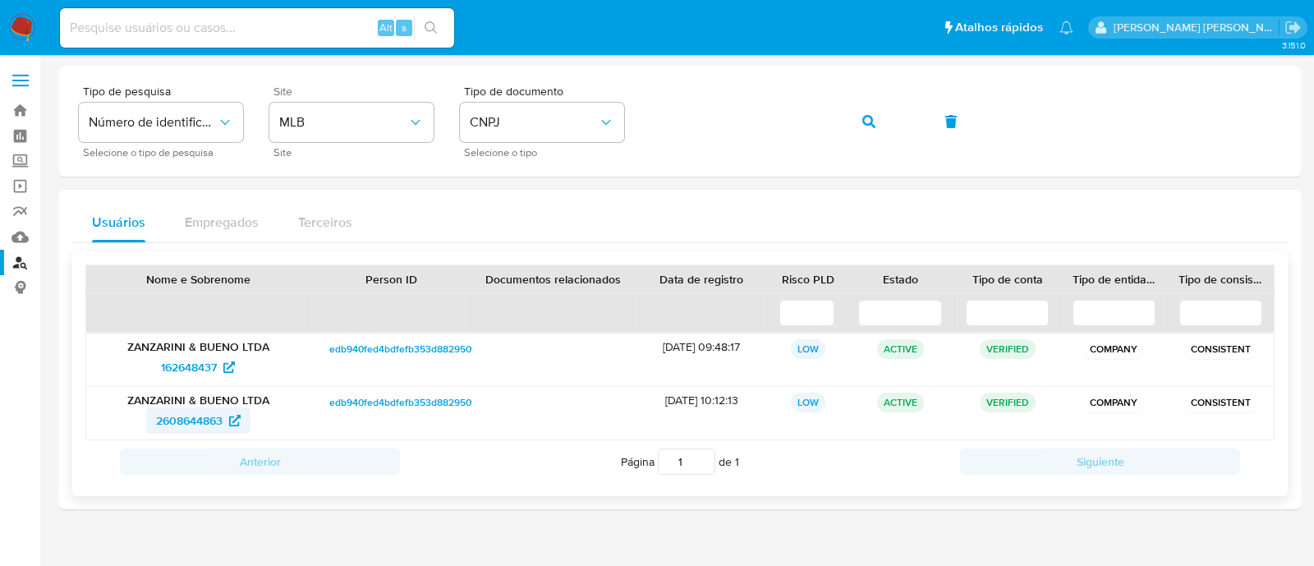
click at [220, 415] on span "2608644863" at bounding box center [189, 420] width 66 height 26
click at [869, 122] on icon "button" at bounding box center [868, 121] width 13 height 13
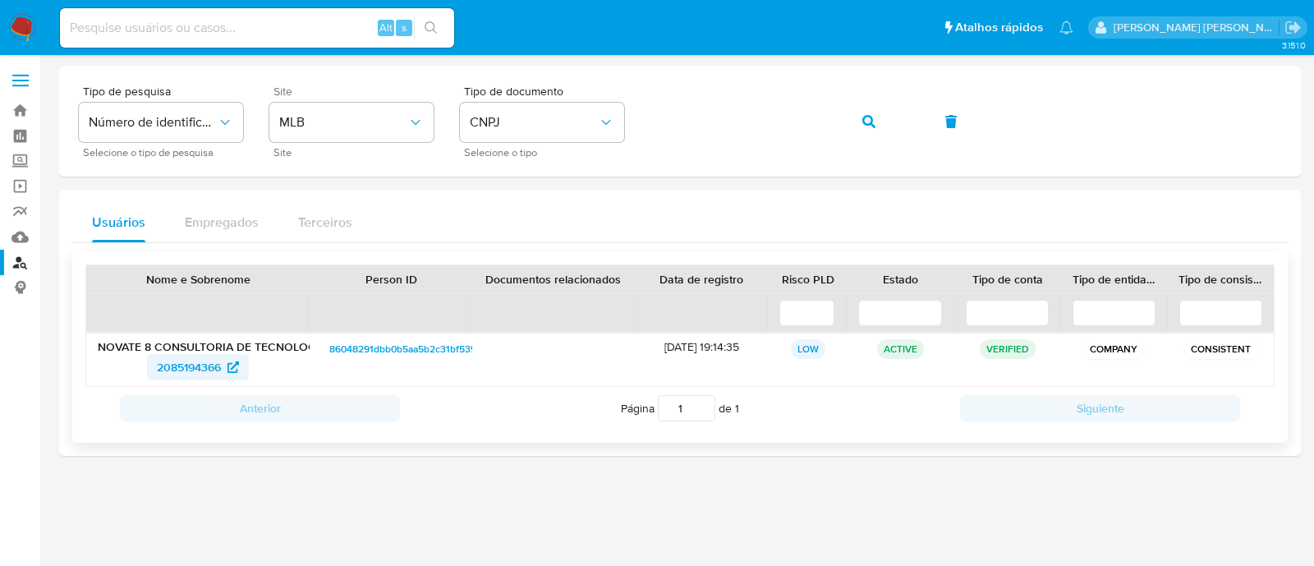
click at [187, 374] on span "2085194366" at bounding box center [189, 367] width 64 height 26
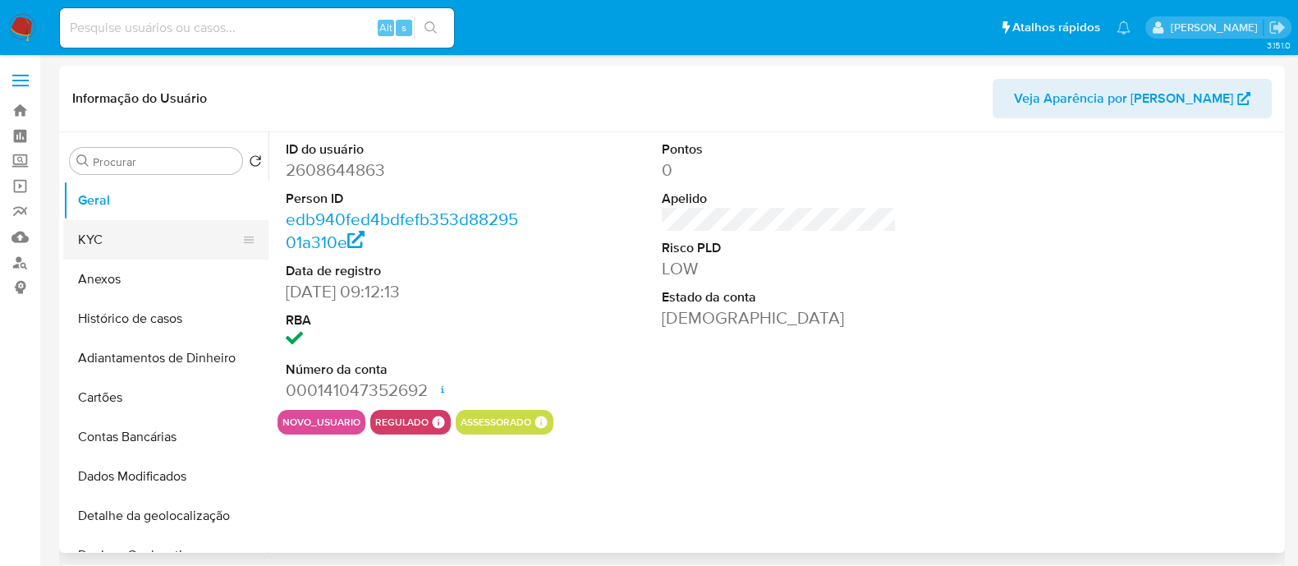
click at [134, 241] on button "KYC" at bounding box center [159, 239] width 192 height 39
select select "10"
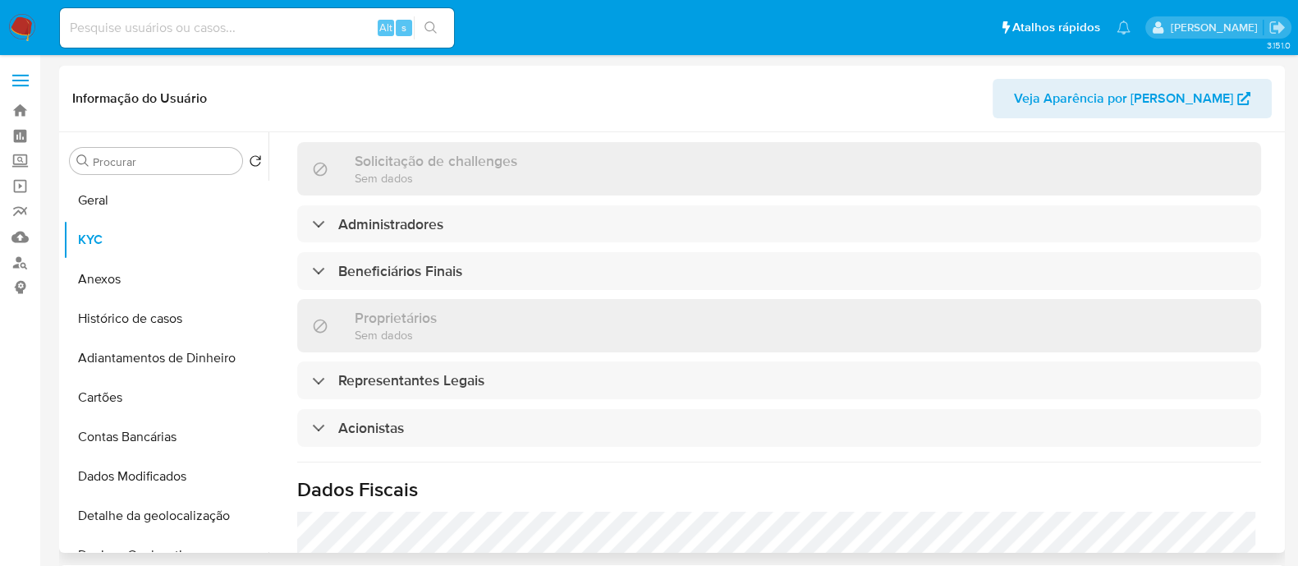
scroll to position [820, 0]
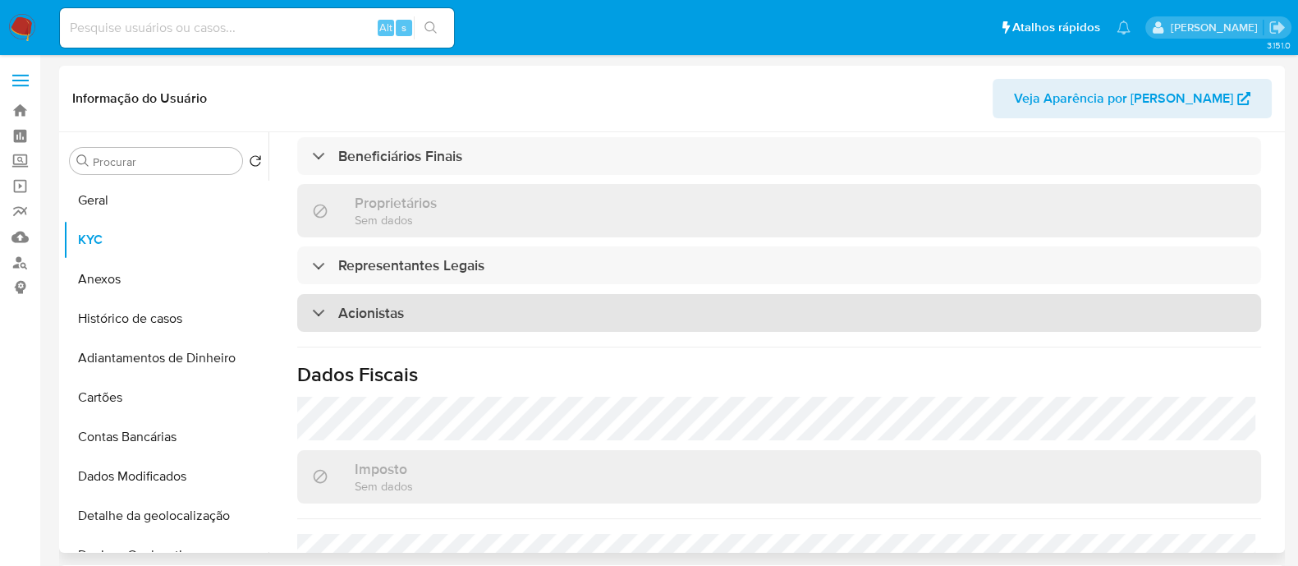
drag, startPoint x: 490, startPoint y: 306, endPoint x: 567, endPoint y: 314, distance: 77.5
click at [491, 305] on div "Acionistas" at bounding box center [779, 313] width 964 height 38
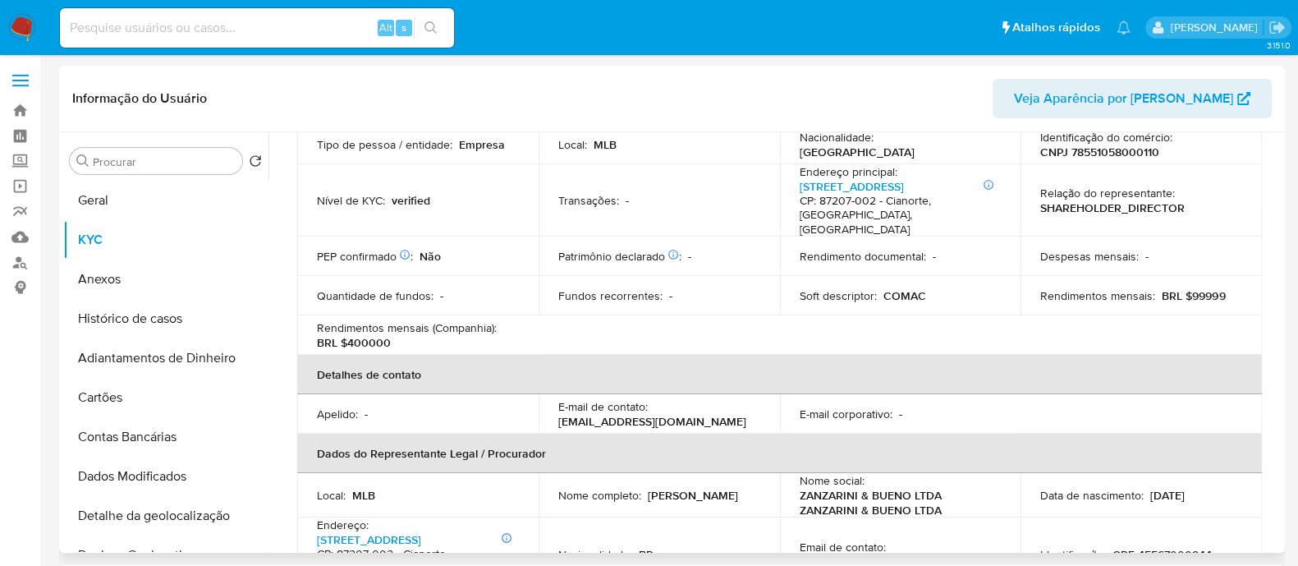
scroll to position [0, 0]
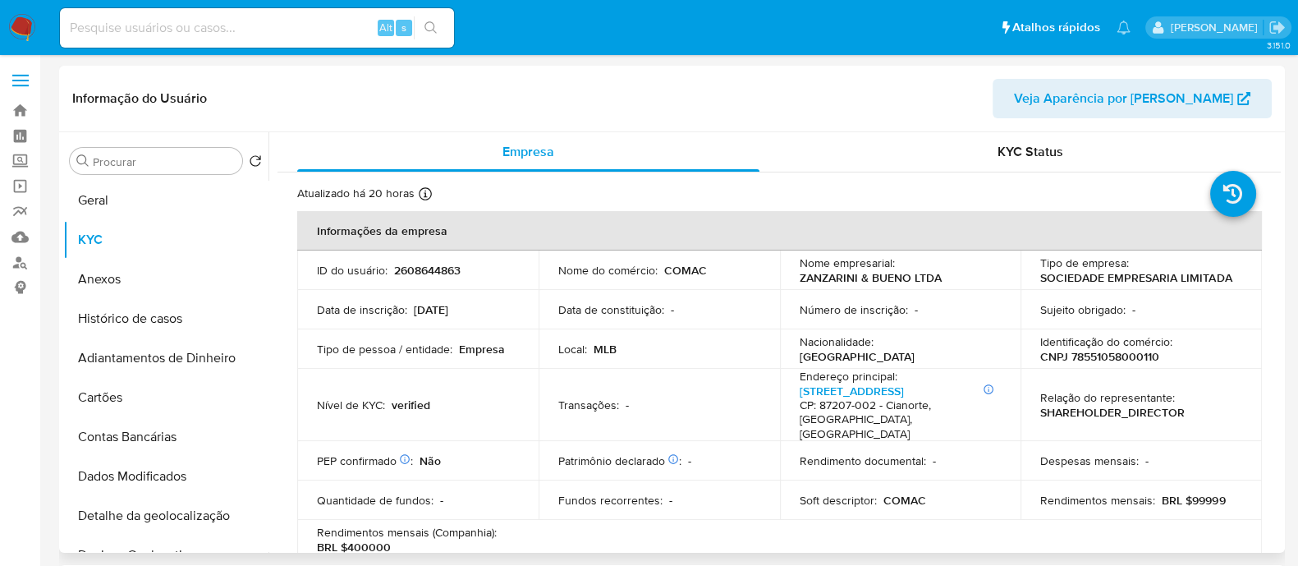
click at [1084, 361] on p "CNPJ 78551058000110" at bounding box center [1099, 356] width 119 height 15
click at [1083, 362] on p "CNPJ 78551058000110" at bounding box center [1099, 356] width 119 height 15
copy p "78551058000110"
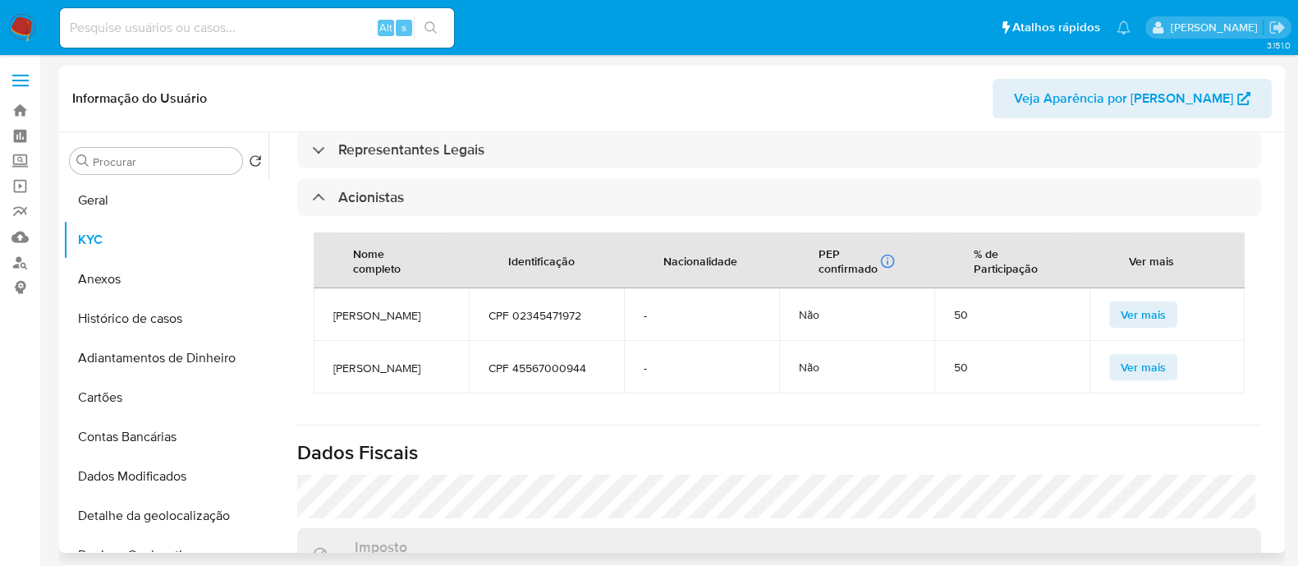
scroll to position [1026, 0]
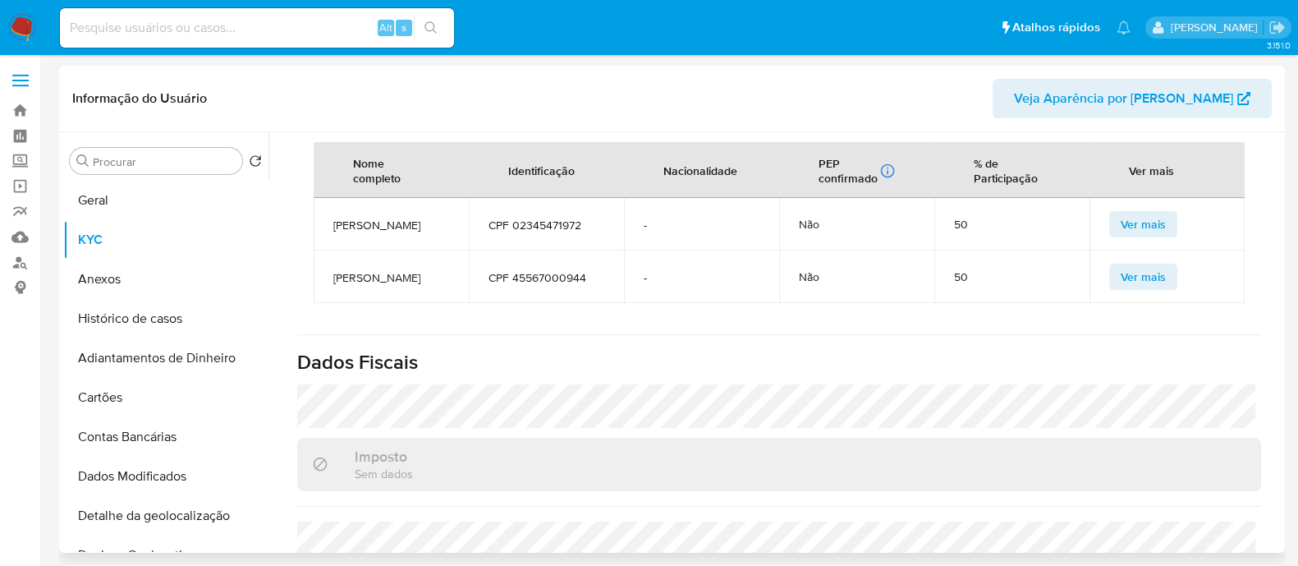
click at [380, 232] on span "ANTONIO RODRIGUES BUENO" at bounding box center [391, 225] width 116 height 15
copy span "ANTONIO RODRIGUES BUENO"
click at [406, 285] on span "RUBENS ZANZARINI" at bounding box center [391, 277] width 116 height 15
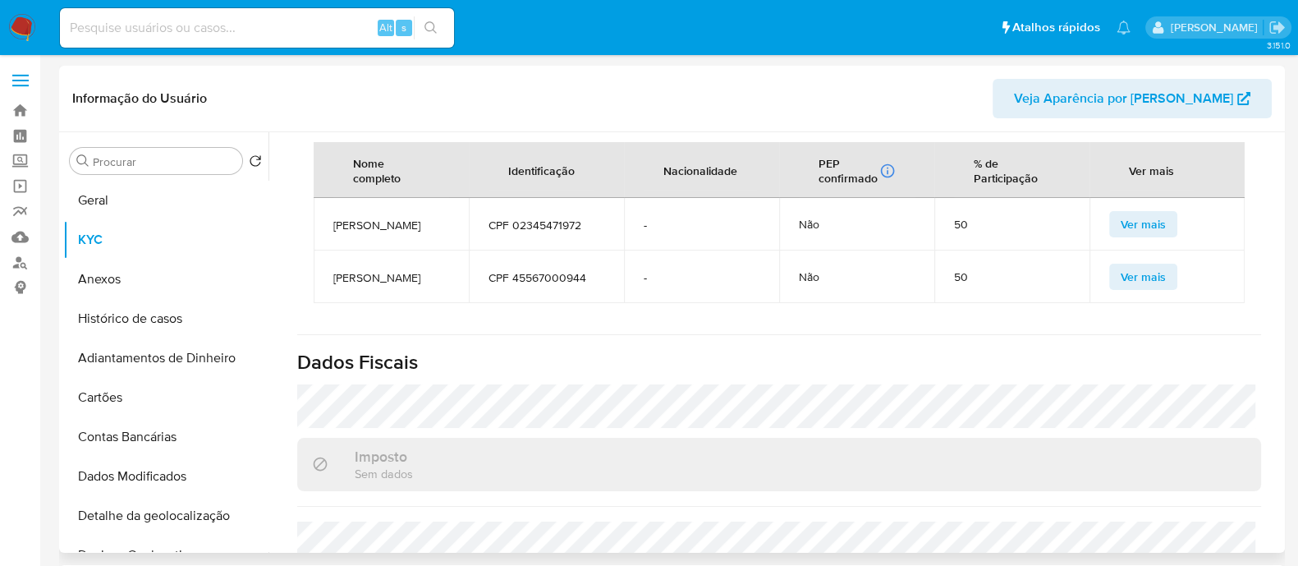
click at [406, 285] on span "RUBENS ZANZARINI" at bounding box center [391, 277] width 116 height 15
copy span "RUBENS ZANZARINI"
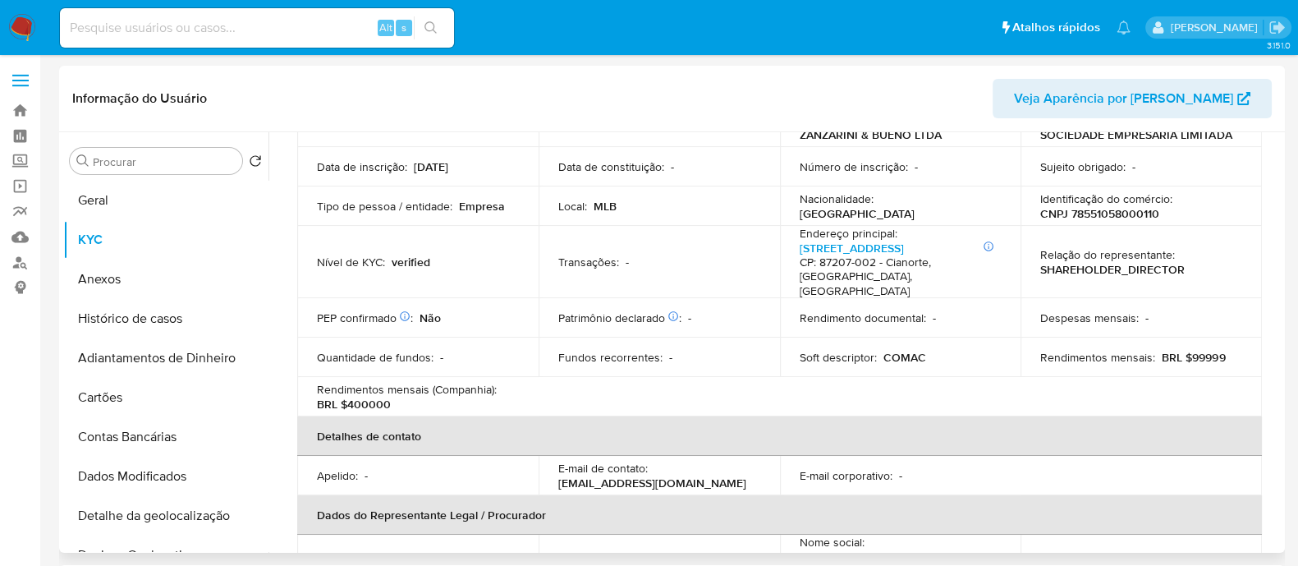
scroll to position [0, 0]
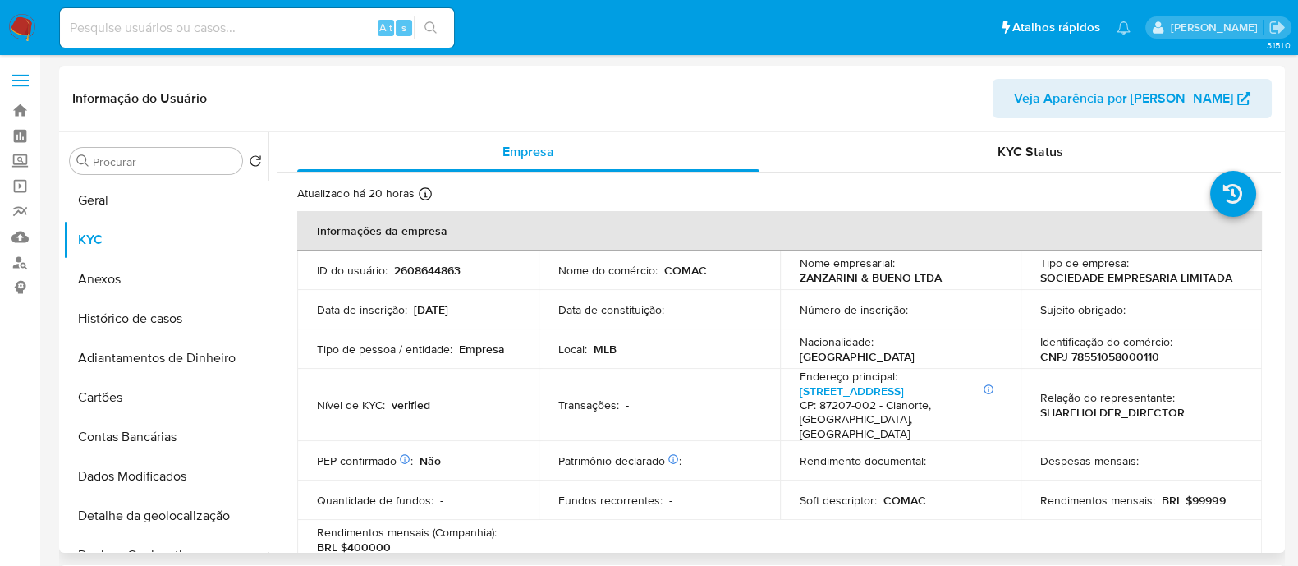
click at [1103, 351] on p "CNPJ 78551058000110" at bounding box center [1099, 356] width 119 height 15
click at [1103, 364] on td "Identificação do comércio : CNPJ 78551058000110" at bounding box center [1140, 348] width 241 height 39
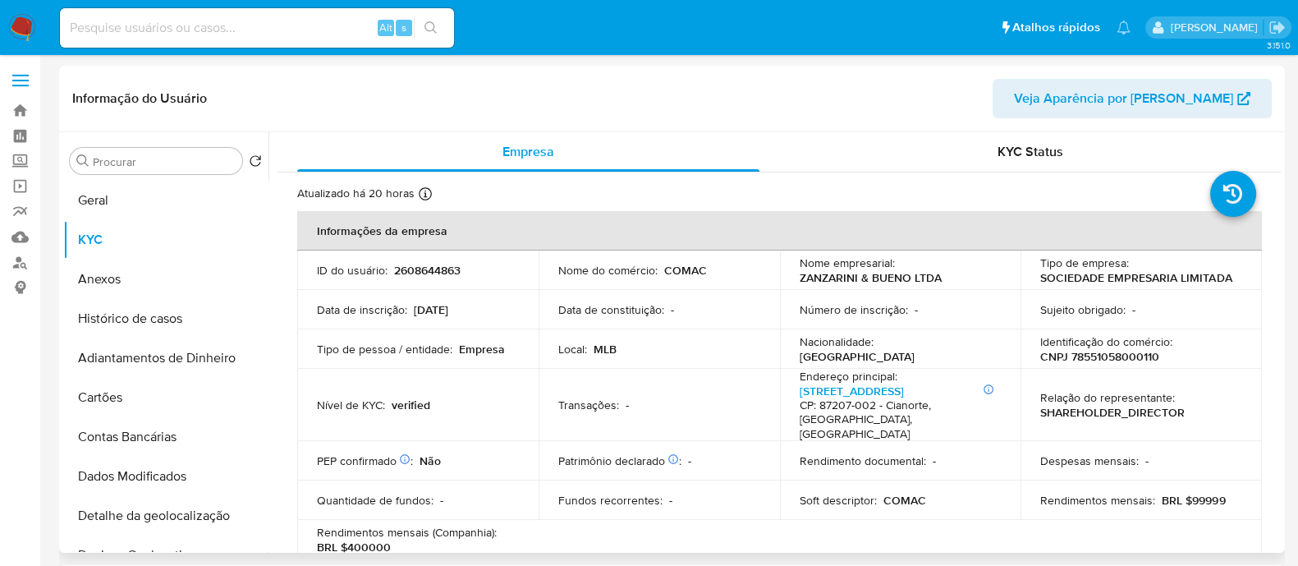
click at [1110, 360] on p "CNPJ 78551058000110" at bounding box center [1099, 356] width 119 height 15
copy p "78551058000110"
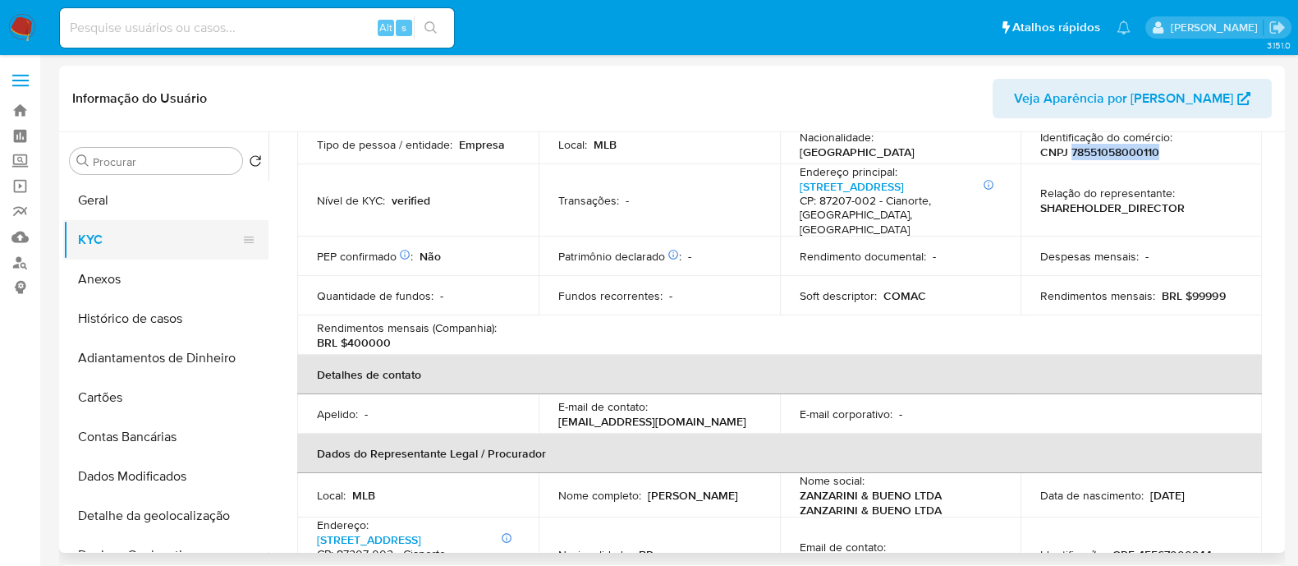
click at [99, 223] on button "KYC" at bounding box center [159, 239] width 192 height 39
click at [152, 212] on button "Geral" at bounding box center [159, 200] width 192 height 39
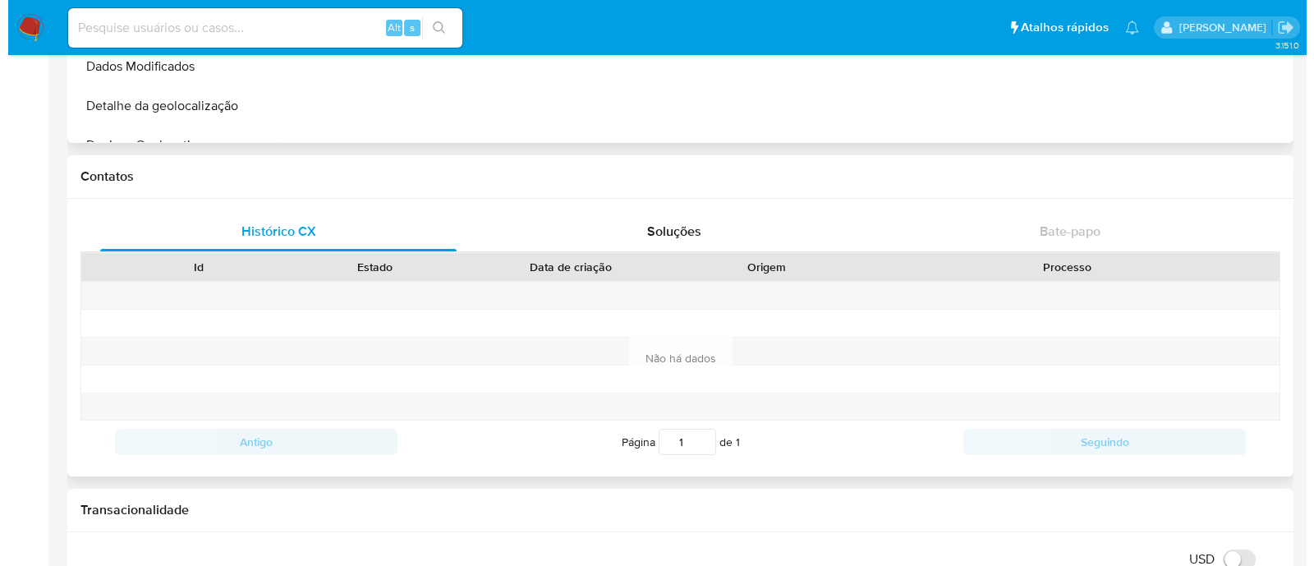
scroll to position [102, 0]
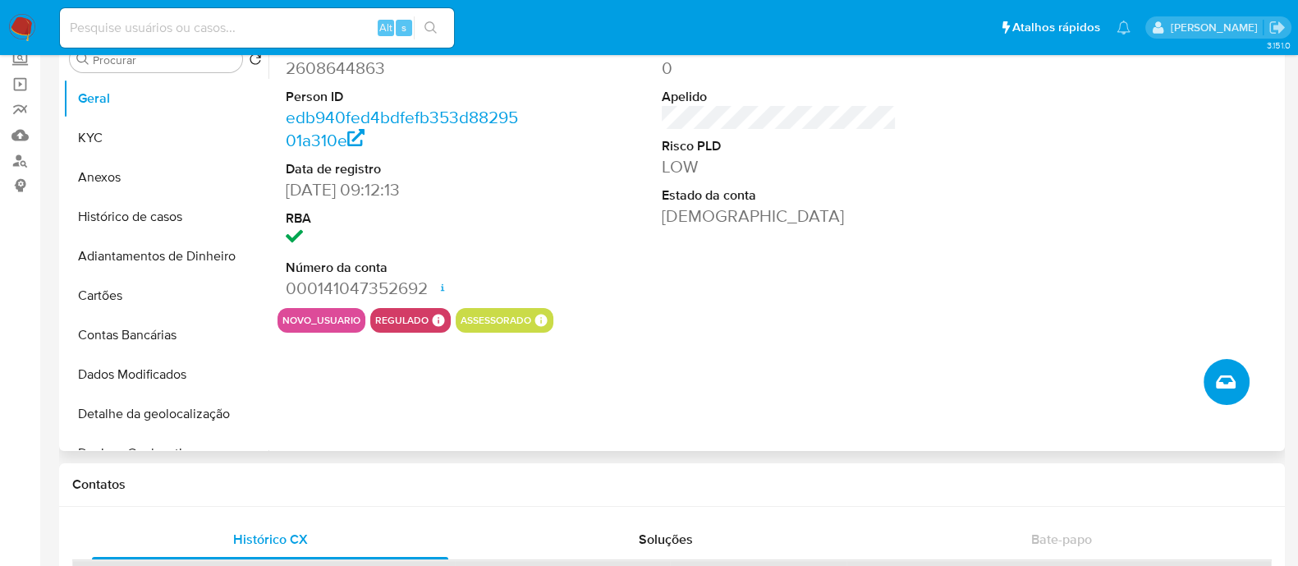
click at [1229, 376] on icon "Criar caso manual" at bounding box center [1226, 381] width 20 height 13
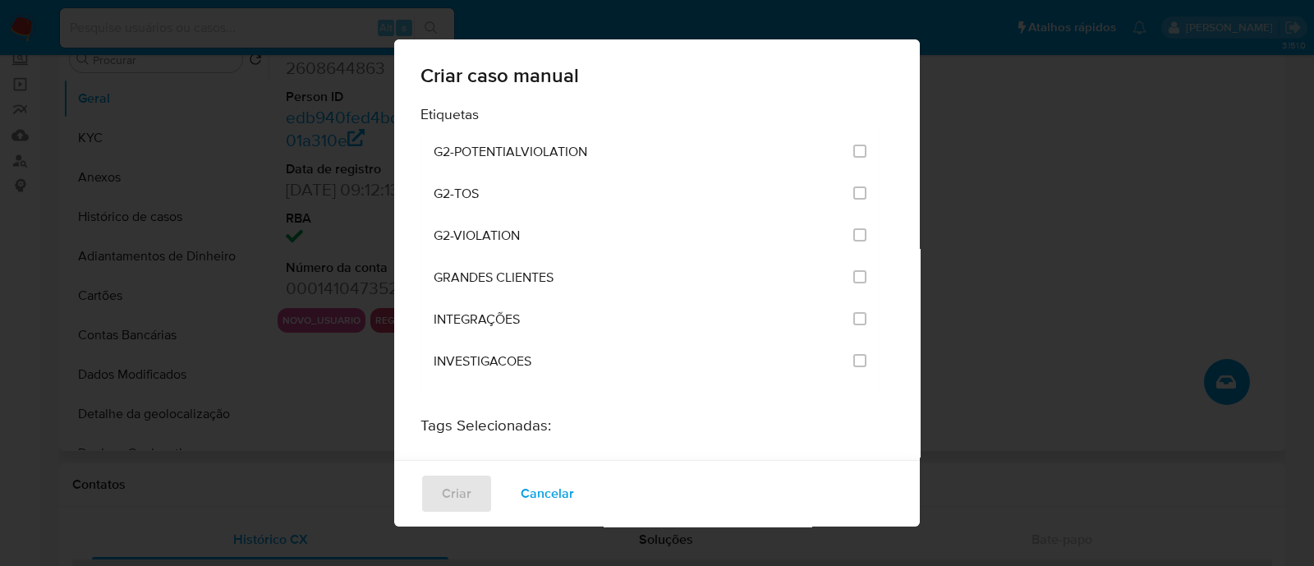
scroll to position [1333, 0]
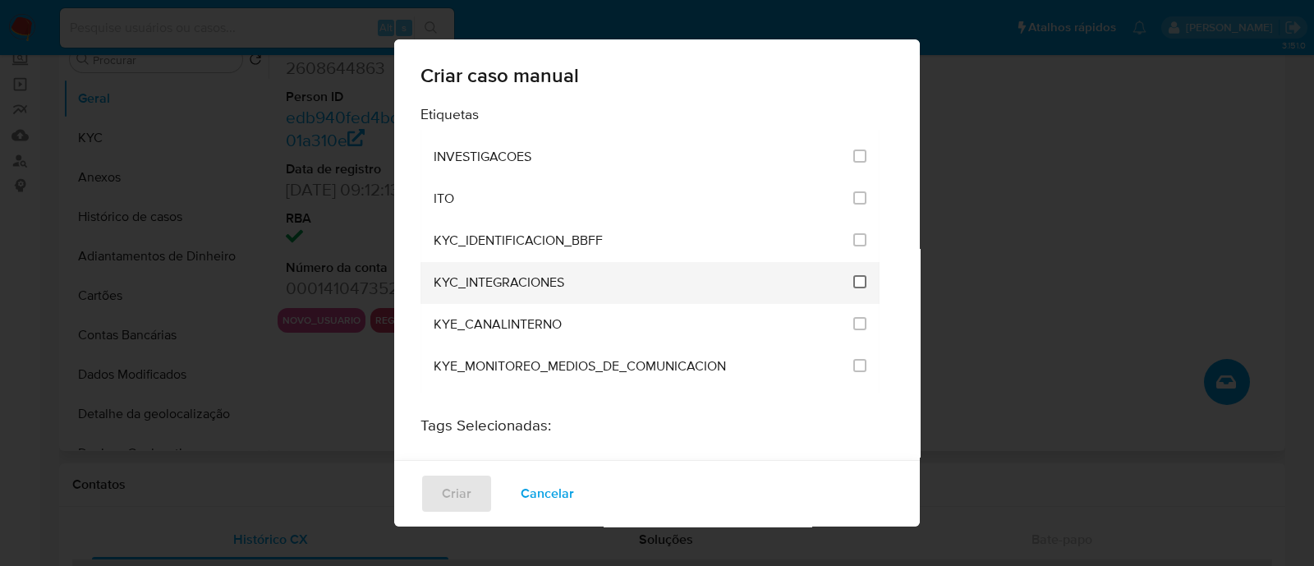
click at [853, 275] on input "2093" at bounding box center [859, 281] width 13 height 13
checkbox input "true"
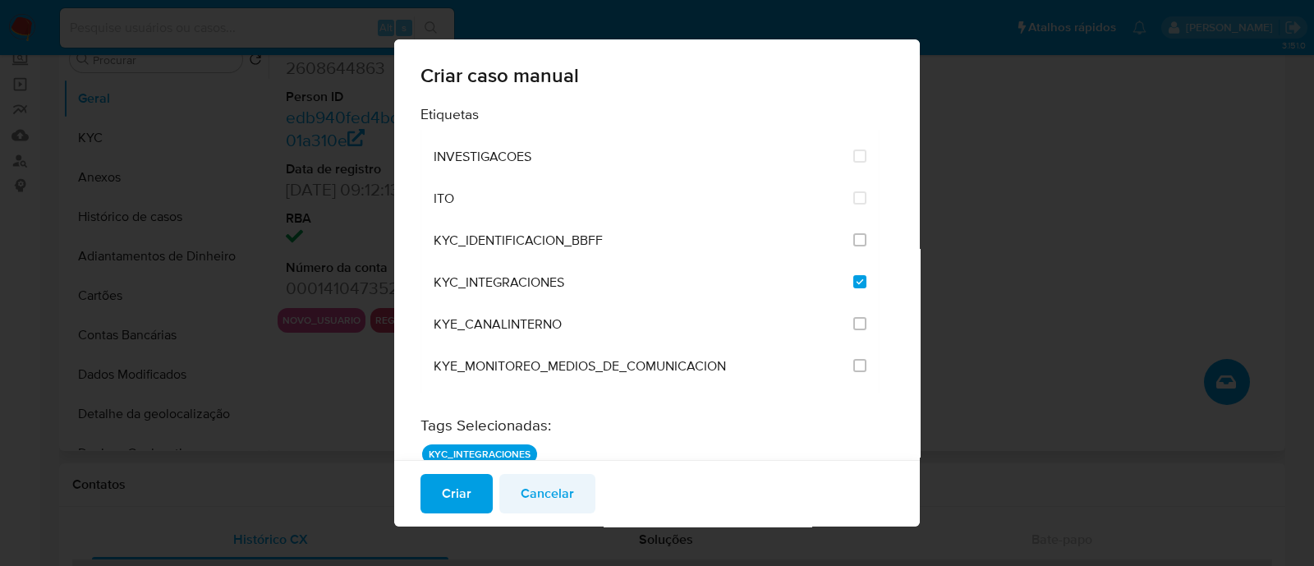
drag, startPoint x: 461, startPoint y: 487, endPoint x: 514, endPoint y: 482, distance: 53.6
click at [462, 487] on span "Criar" at bounding box center [457, 493] width 30 height 36
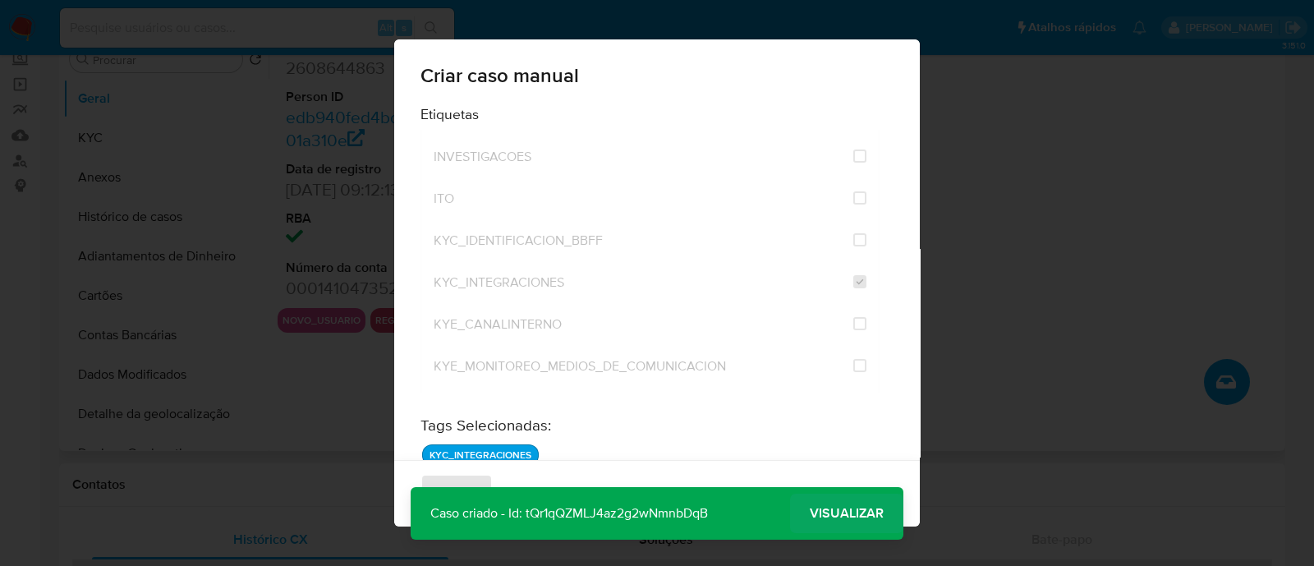
click at [862, 513] on span "Visualizar" at bounding box center [846, 513] width 74 height 0
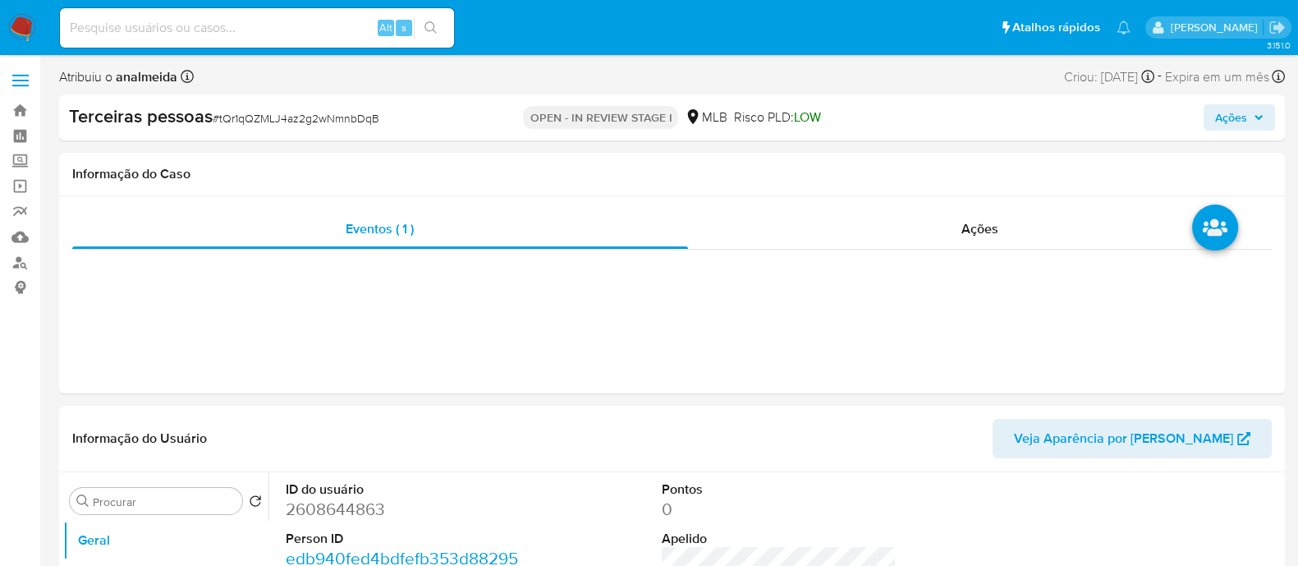
select select "10"
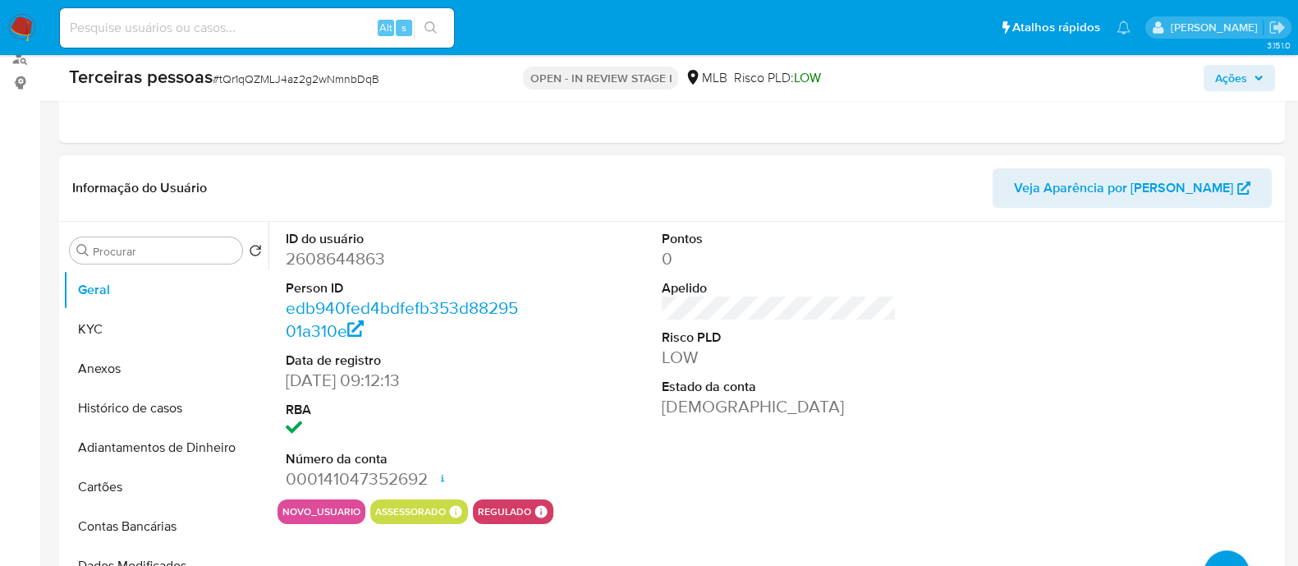
click at [924, 318] on div "ID do usuário 2608644863 Person ID edb940fed4bdfefb353d8829501a310e Data de reg…" at bounding box center [778, 360] width 1003 height 277
click at [920, 236] on div "ID do usuário 2608644863 Person ID edb940fed4bdfefb353d8829501a310e Data de reg…" at bounding box center [778, 360] width 1003 height 277
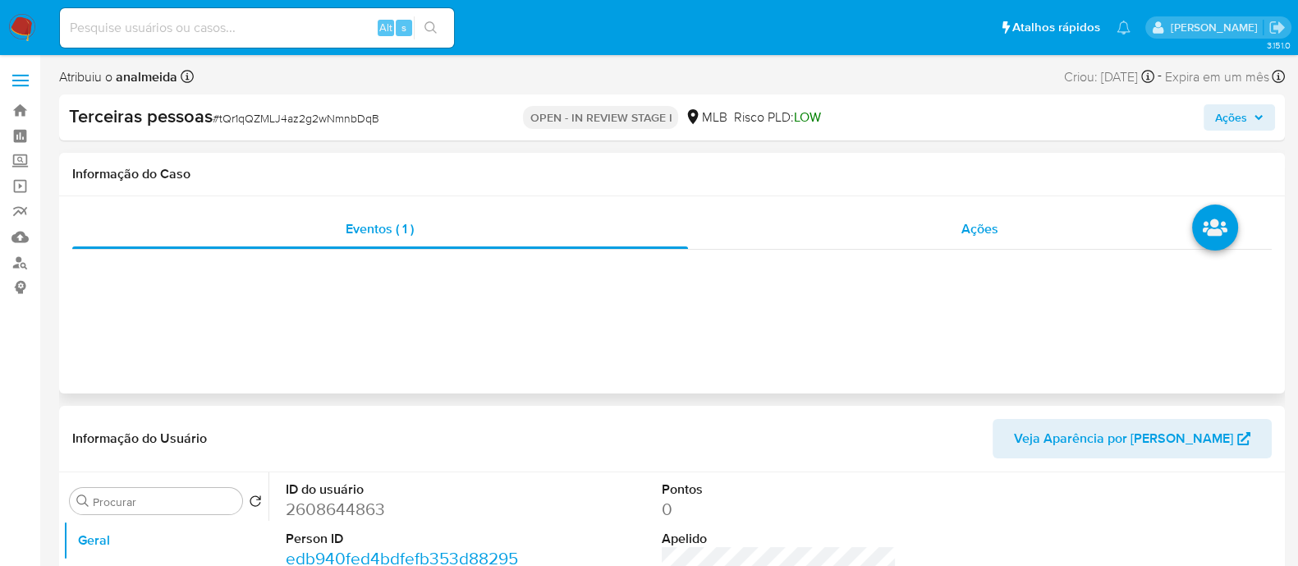
click at [965, 236] on span "Ações" at bounding box center [979, 228] width 37 height 19
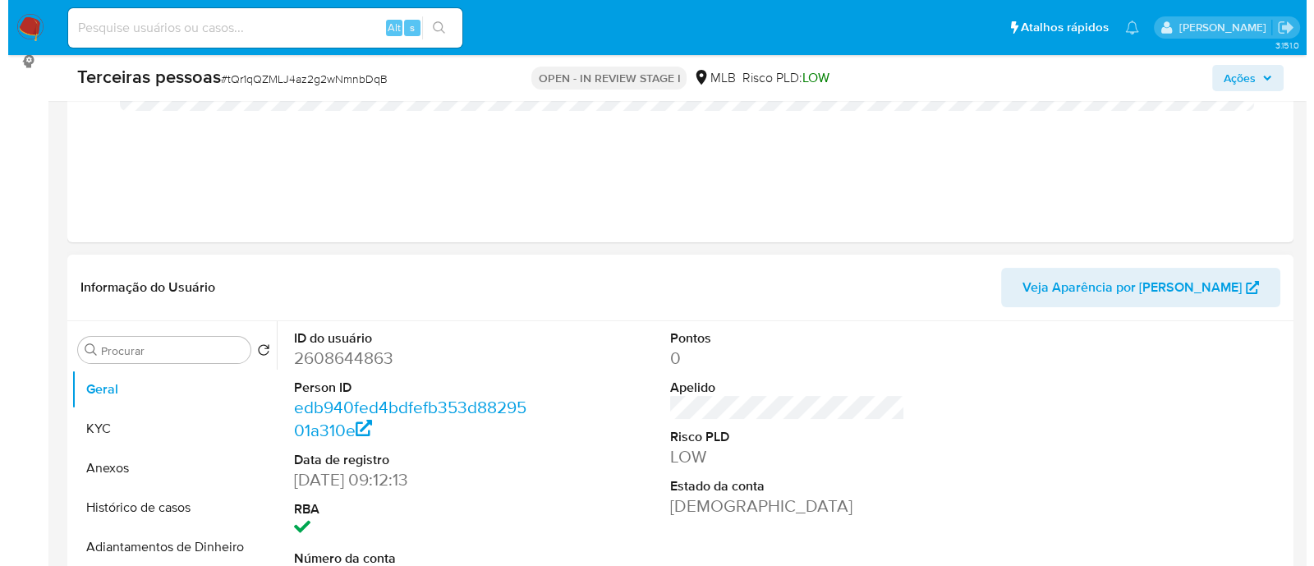
scroll to position [410, 0]
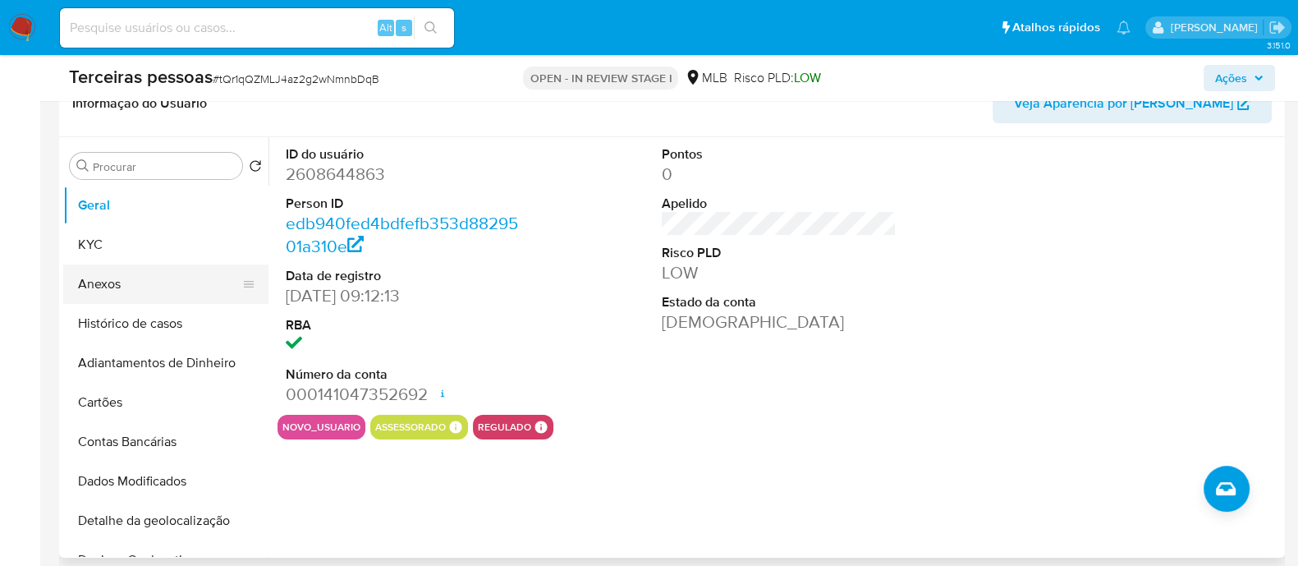
click at [127, 280] on button "Anexos" at bounding box center [159, 283] width 192 height 39
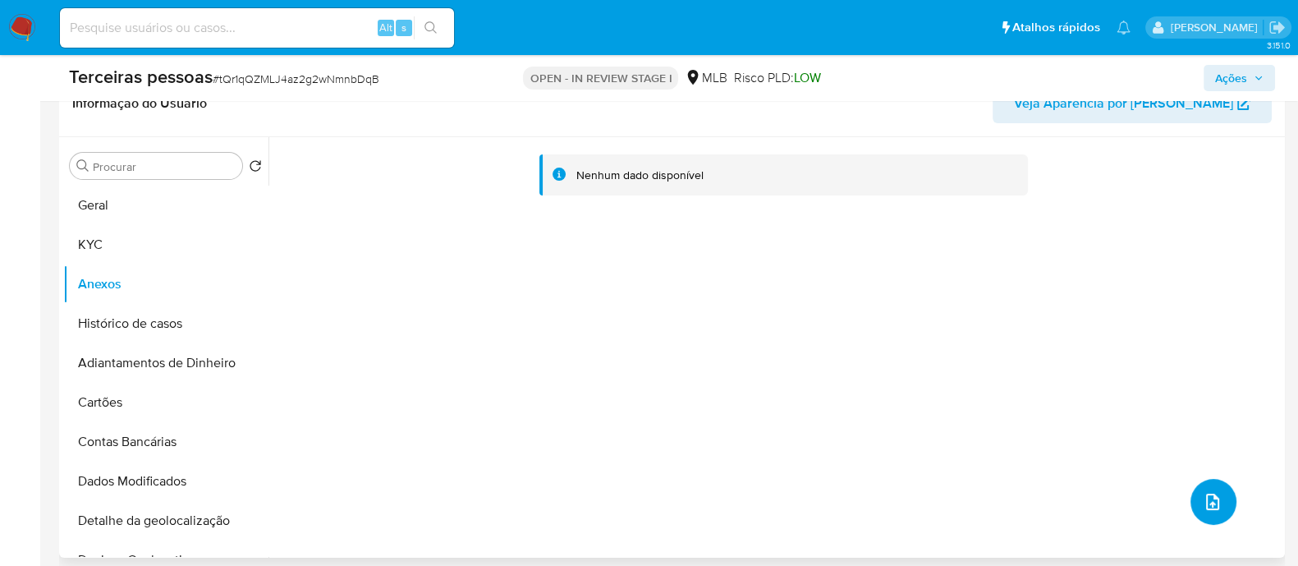
click at [1206, 497] on icon "upload-file" at bounding box center [1212, 501] width 13 height 16
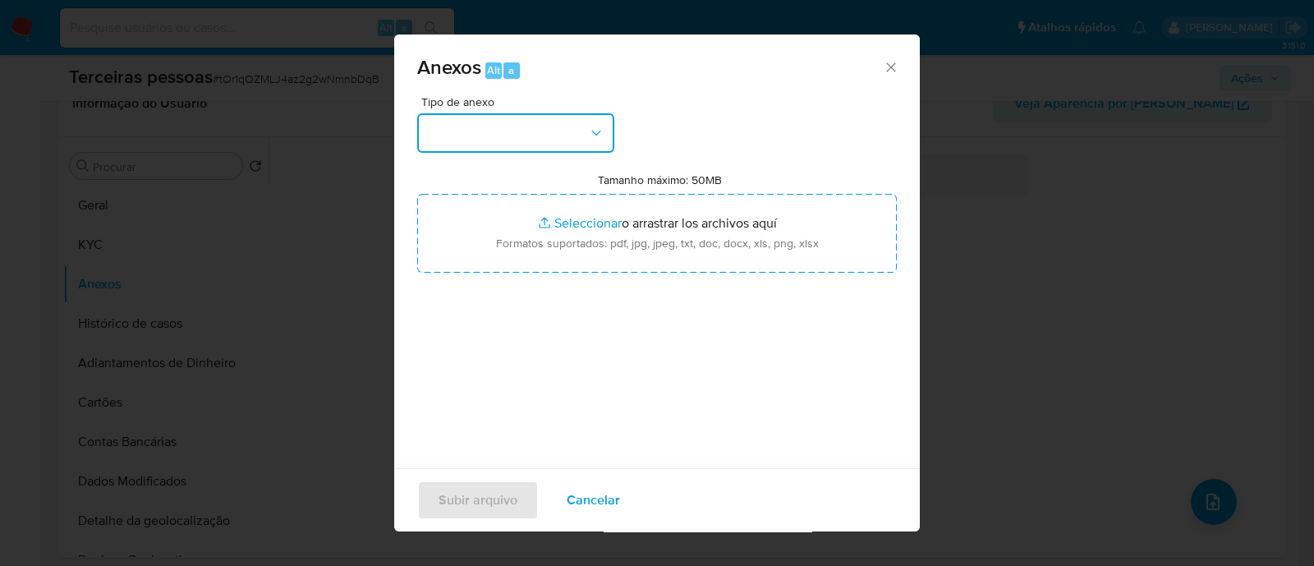
click at [457, 137] on button "button" at bounding box center [515, 132] width 197 height 39
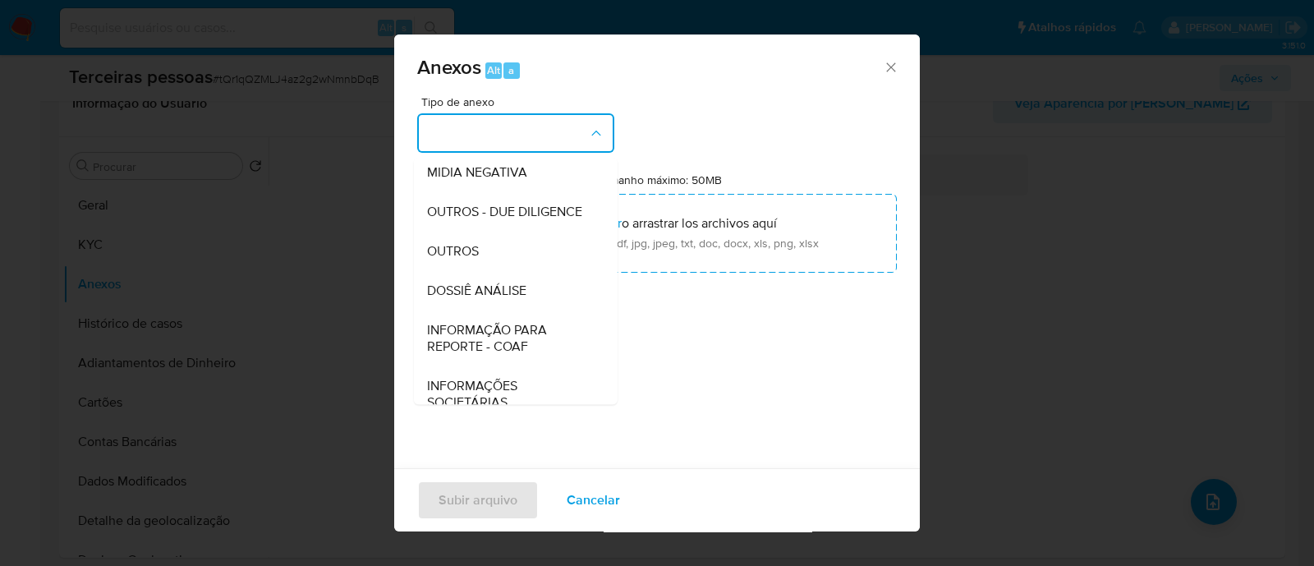
scroll to position [204, 0]
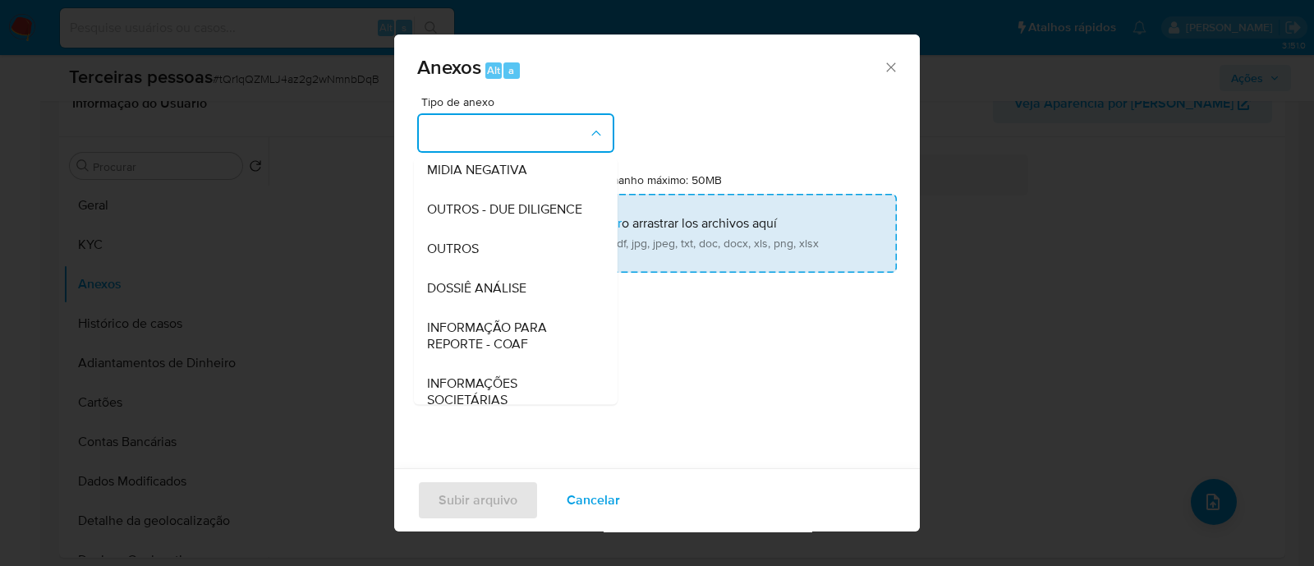
drag, startPoint x: 492, startPoint y: 240, endPoint x: 564, endPoint y: 236, distance: 72.3
click at [492, 218] on span "OUTROS - DUE DILIGENCE" at bounding box center [504, 209] width 155 height 16
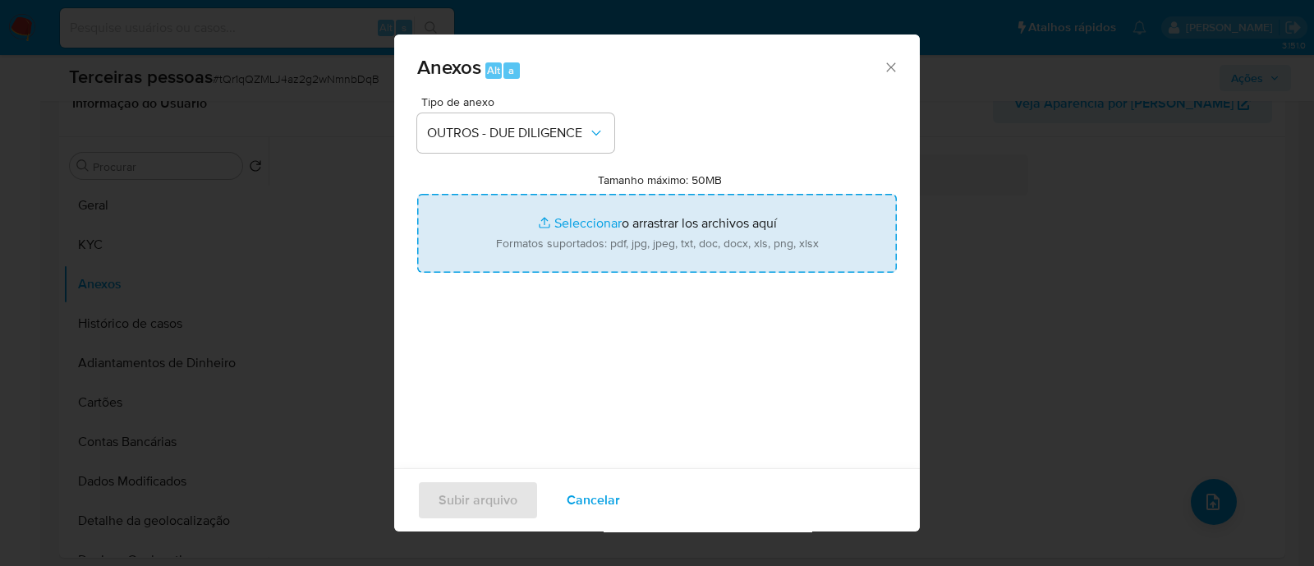
click at [636, 231] on input "Tamanho máximo: 50MB Seleccionar archivos" at bounding box center [656, 233] width 479 height 79
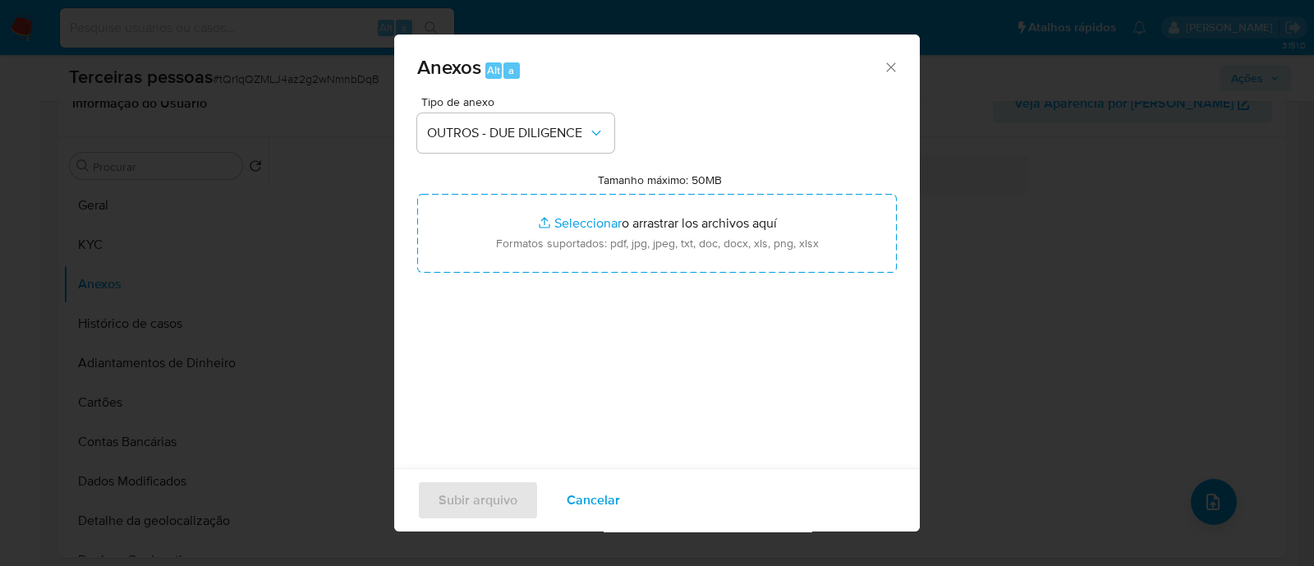
click at [561, 499] on button "Cancelar" at bounding box center [593, 499] width 96 height 39
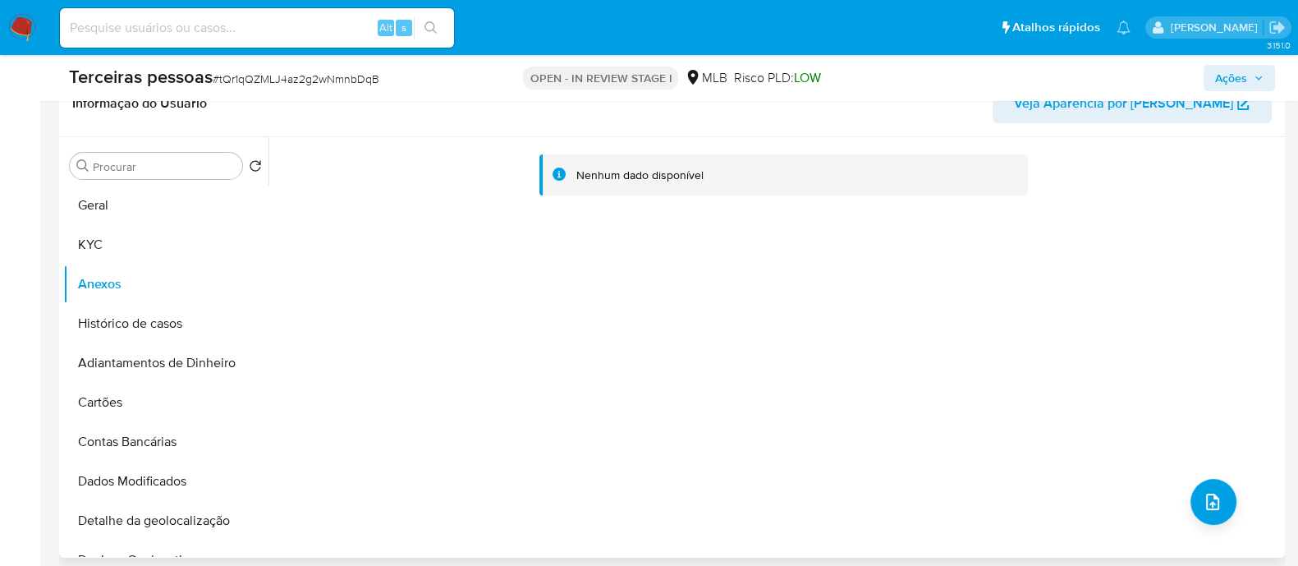
drag, startPoint x: 851, startPoint y: 464, endPoint x: 829, endPoint y: 556, distance: 94.6
click at [854, 464] on div "Nenhum dado disponível" at bounding box center [774, 347] width 1012 height 420
click at [1162, 232] on div "Nenhum dado disponível" at bounding box center [774, 347] width 1012 height 420
click at [1214, 516] on button "upload-file" at bounding box center [1213, 502] width 46 height 46
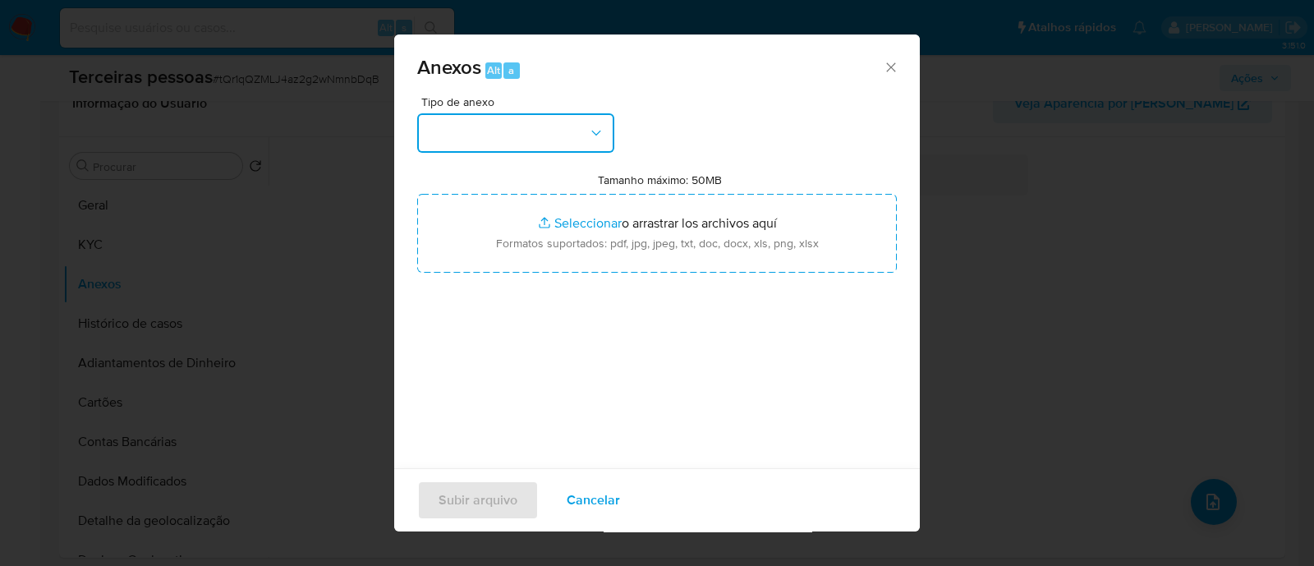
click at [441, 116] on button "button" at bounding box center [515, 132] width 197 height 39
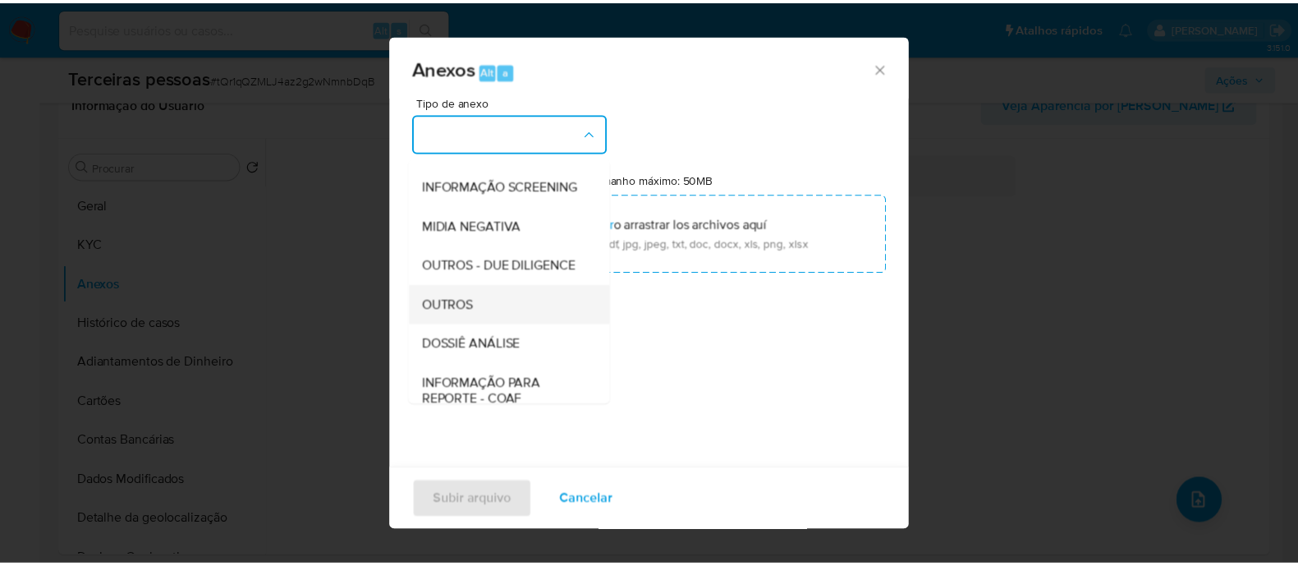
scroll to position [253, 0]
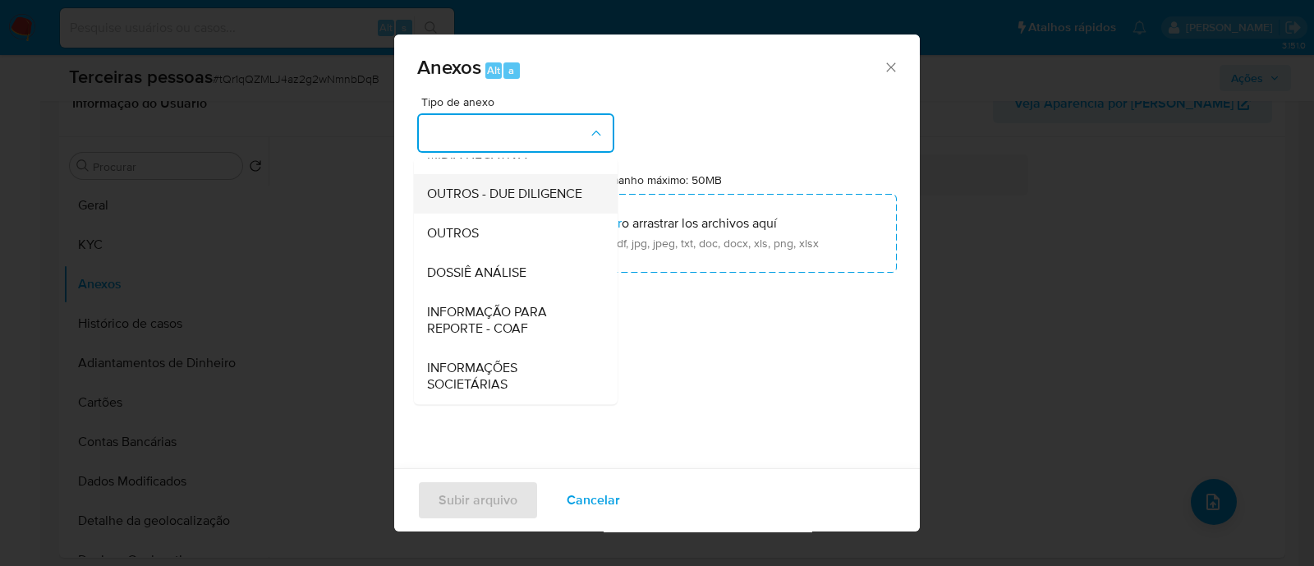
click at [496, 188] on span "OUTROS - DUE DILIGENCE" at bounding box center [504, 194] width 155 height 16
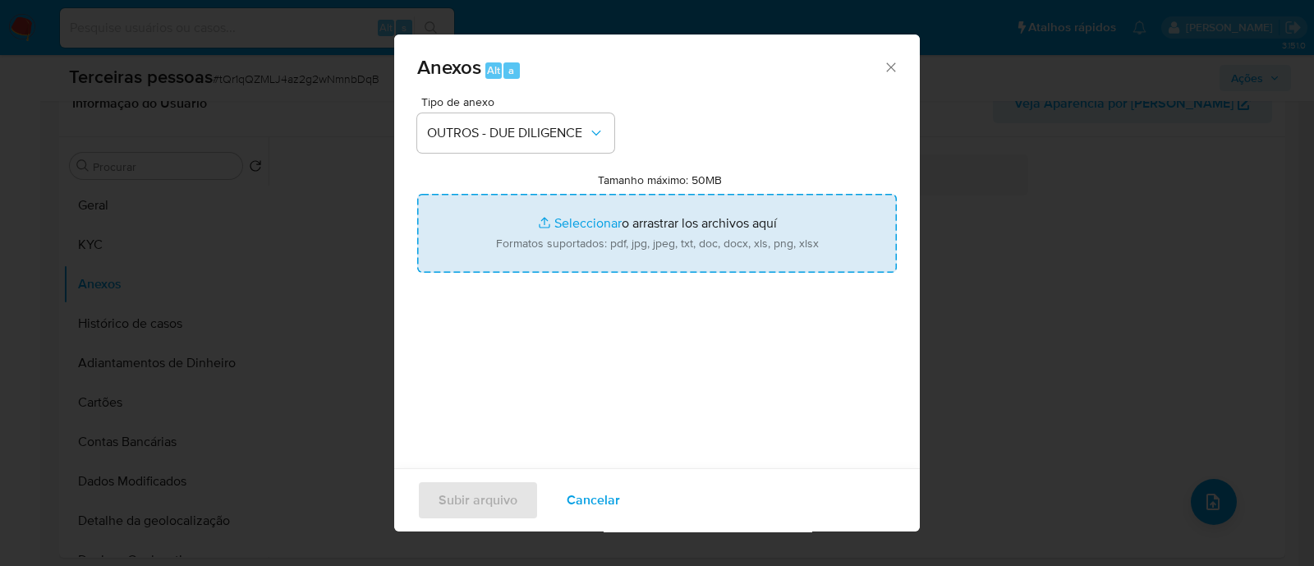
click at [676, 214] on input "Tamanho máximo: 50MB Seleccionar archivos" at bounding box center [656, 233] width 479 height 79
type input "C:\fakepath\Matriz de Risco -ZANZARINI e BUENO LTDA.pdf"
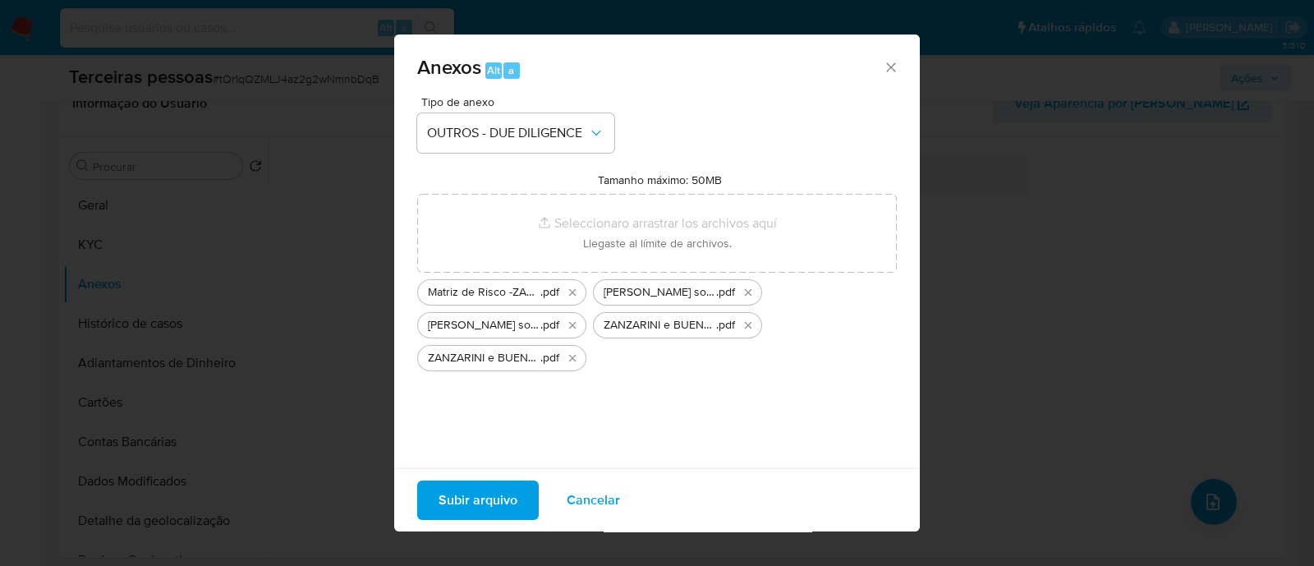
click at [472, 496] on span "Subir arquivo" at bounding box center [477, 500] width 79 height 36
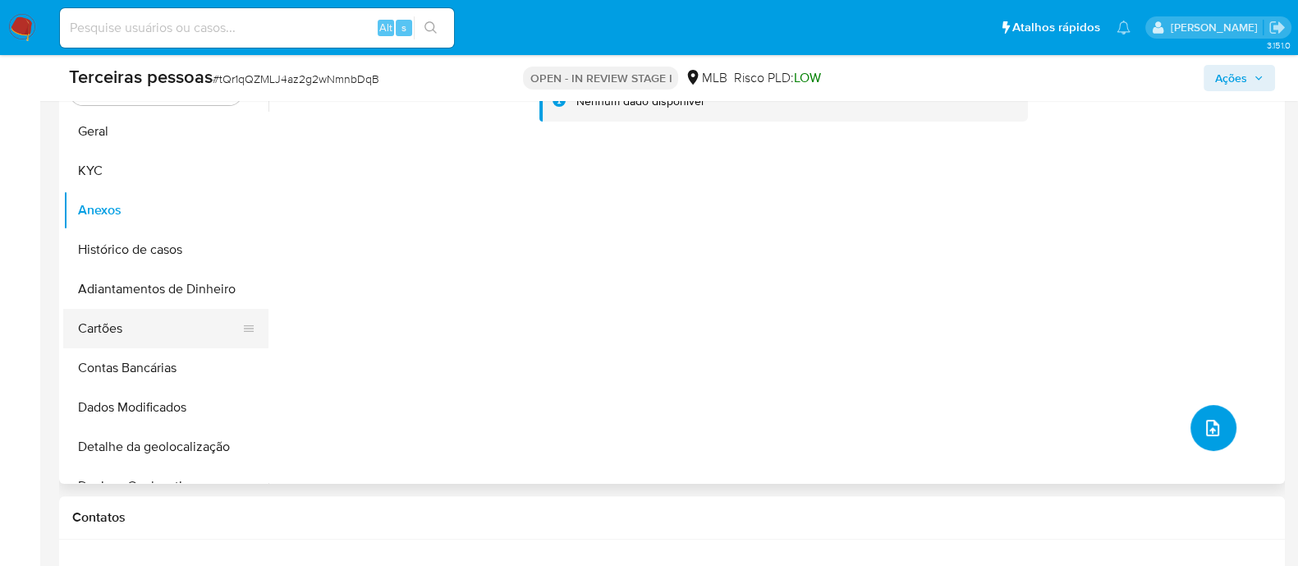
scroll to position [513, 0]
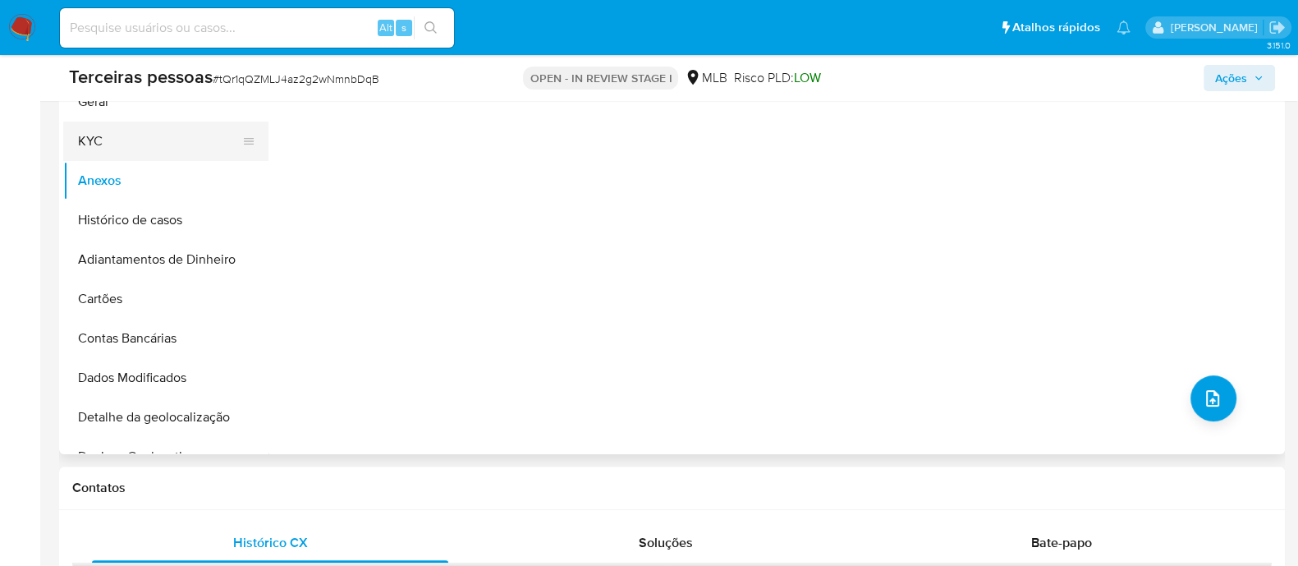
click at [143, 134] on button "KYC" at bounding box center [159, 141] width 192 height 39
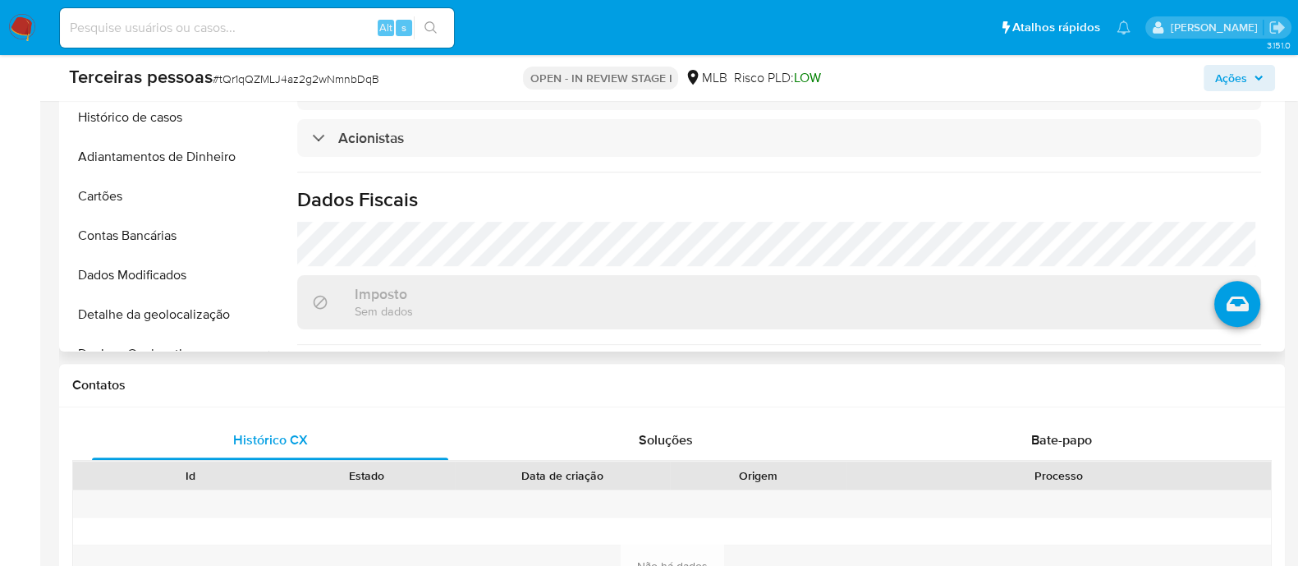
scroll to position [740, 0]
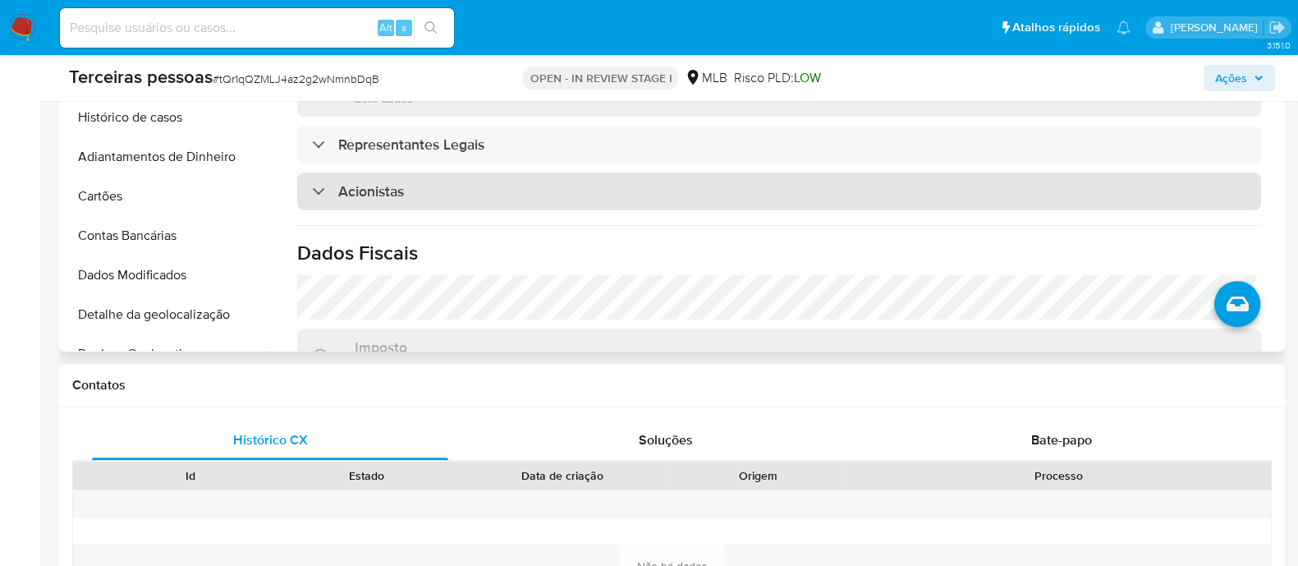
click at [423, 186] on div "Acionistas" at bounding box center [779, 191] width 964 height 38
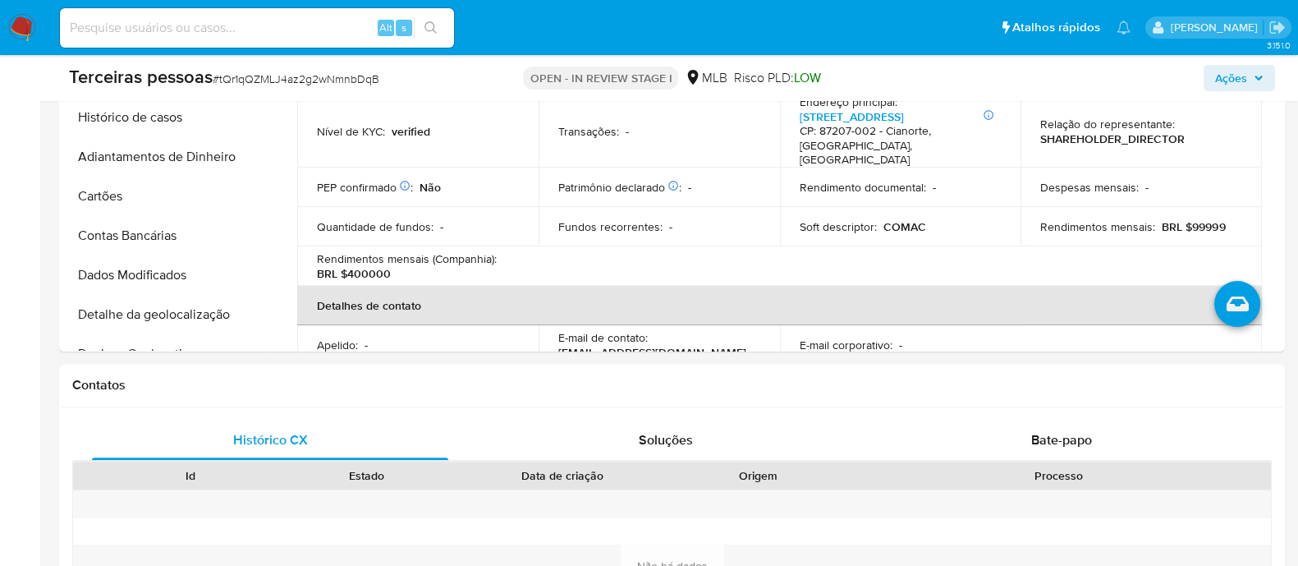
scroll to position [0, 0]
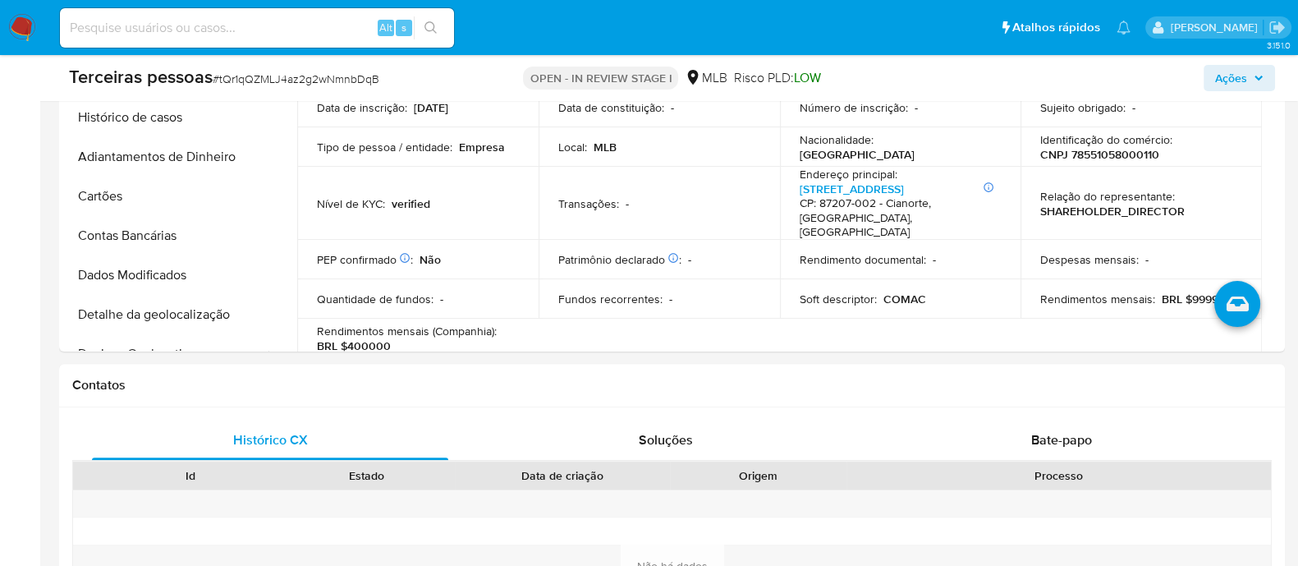
click at [1228, 76] on span "Ações" at bounding box center [1231, 78] width 32 height 26
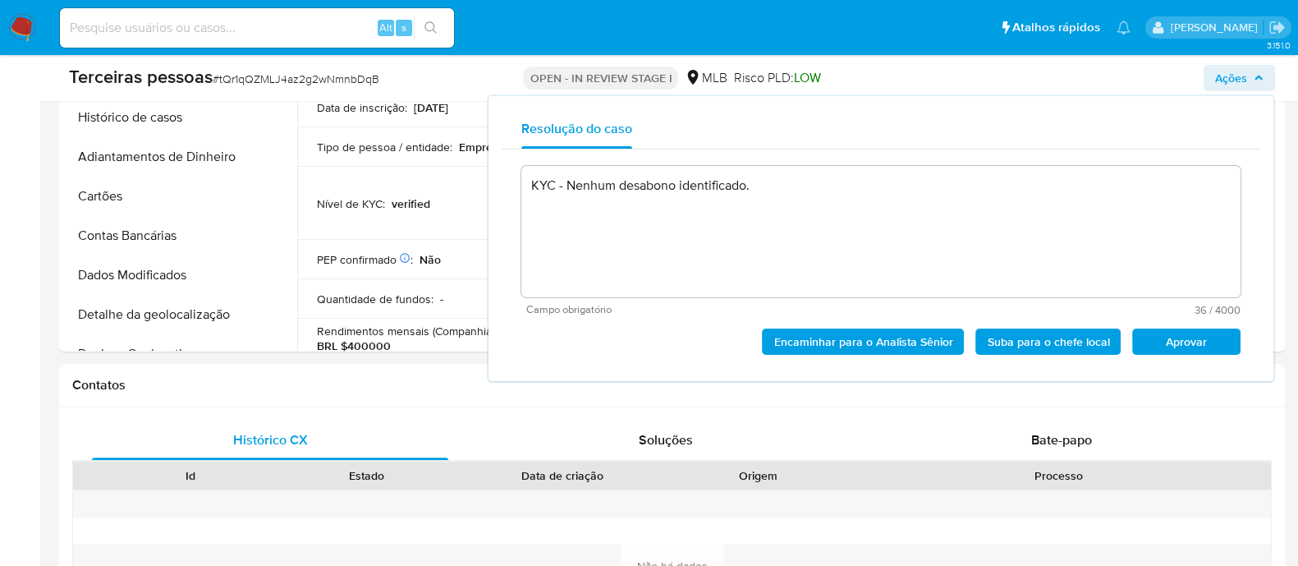
click at [1185, 351] on span "Aprovar" at bounding box center [1186, 341] width 85 height 23
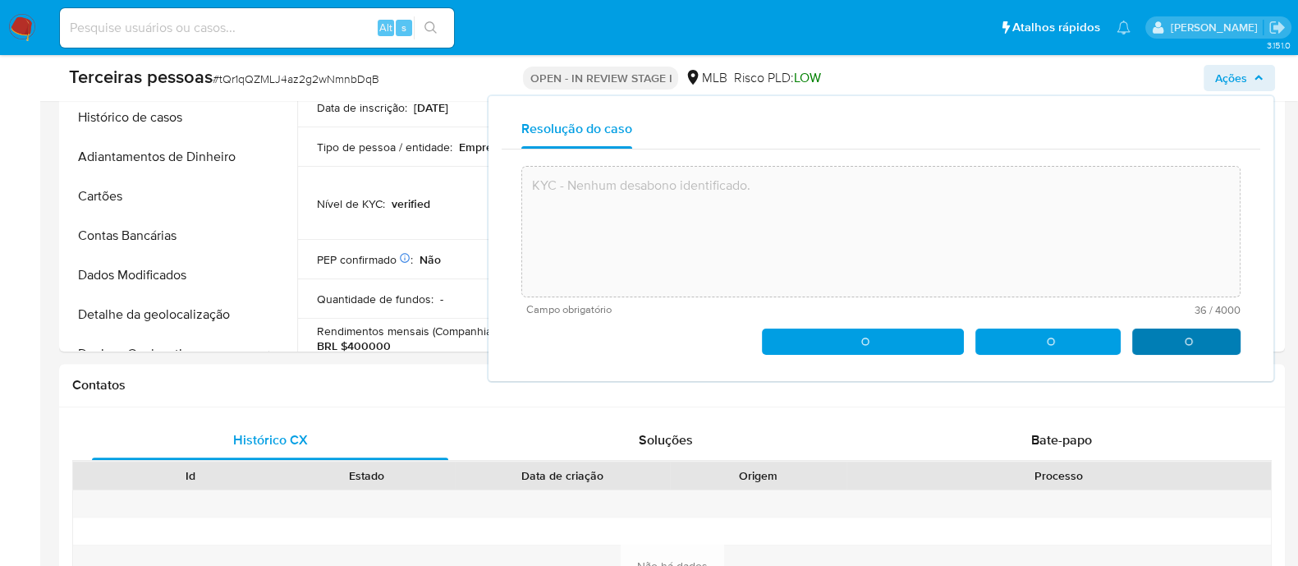
type textarea "KYC - Nenhum desabono identificado."
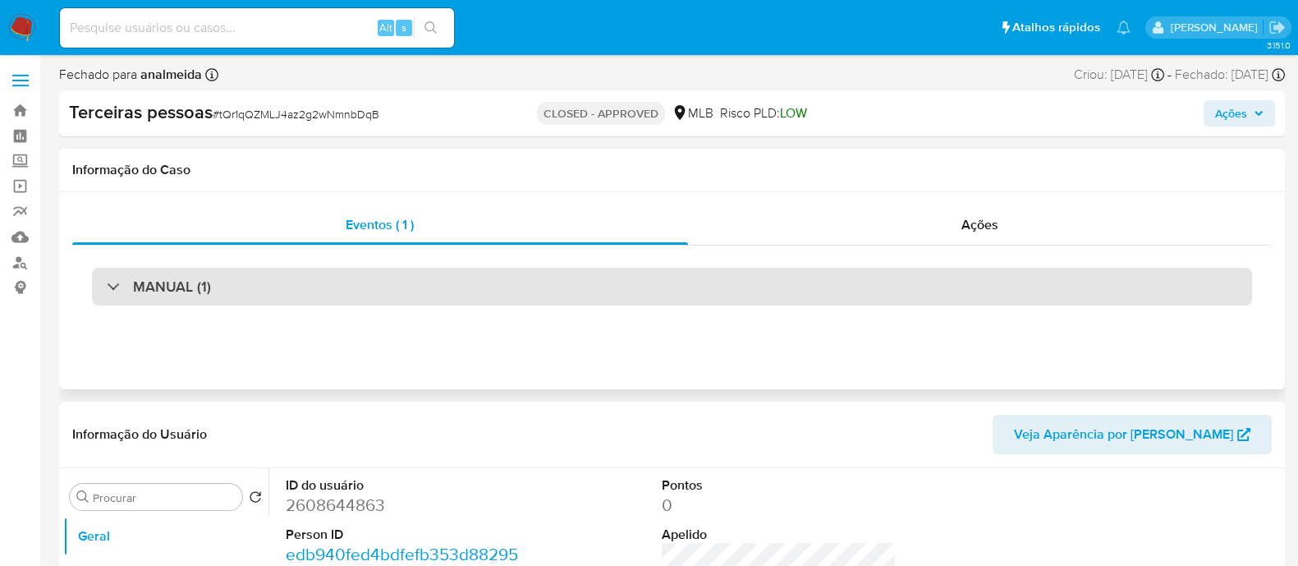
select select "10"
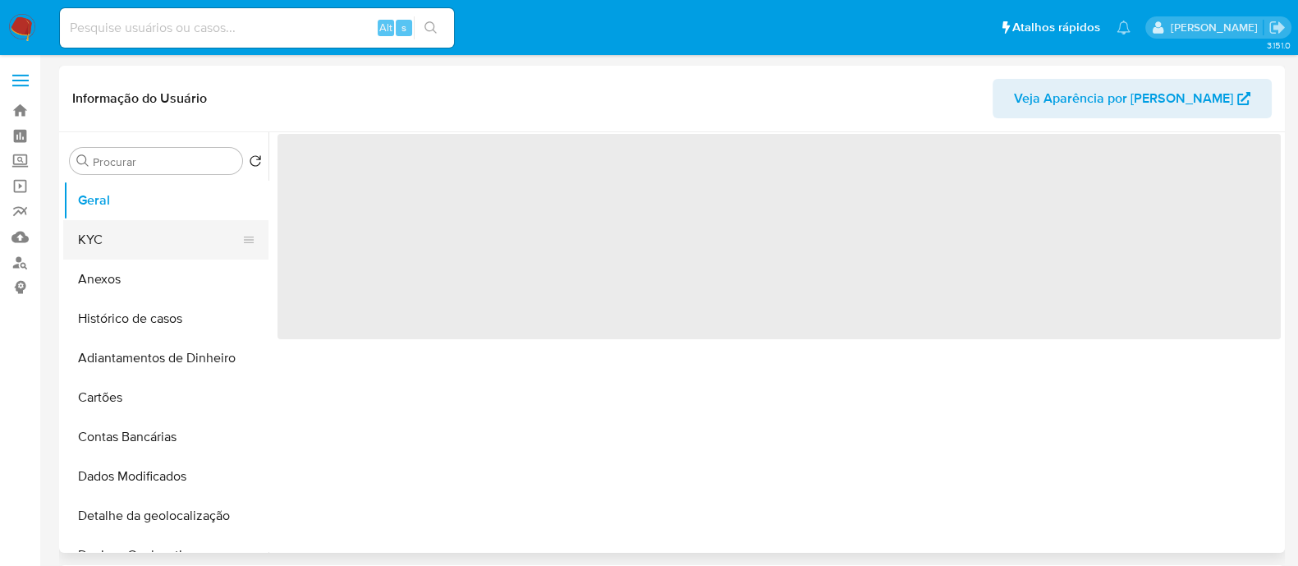
click at [139, 241] on button "KYC" at bounding box center [159, 239] width 192 height 39
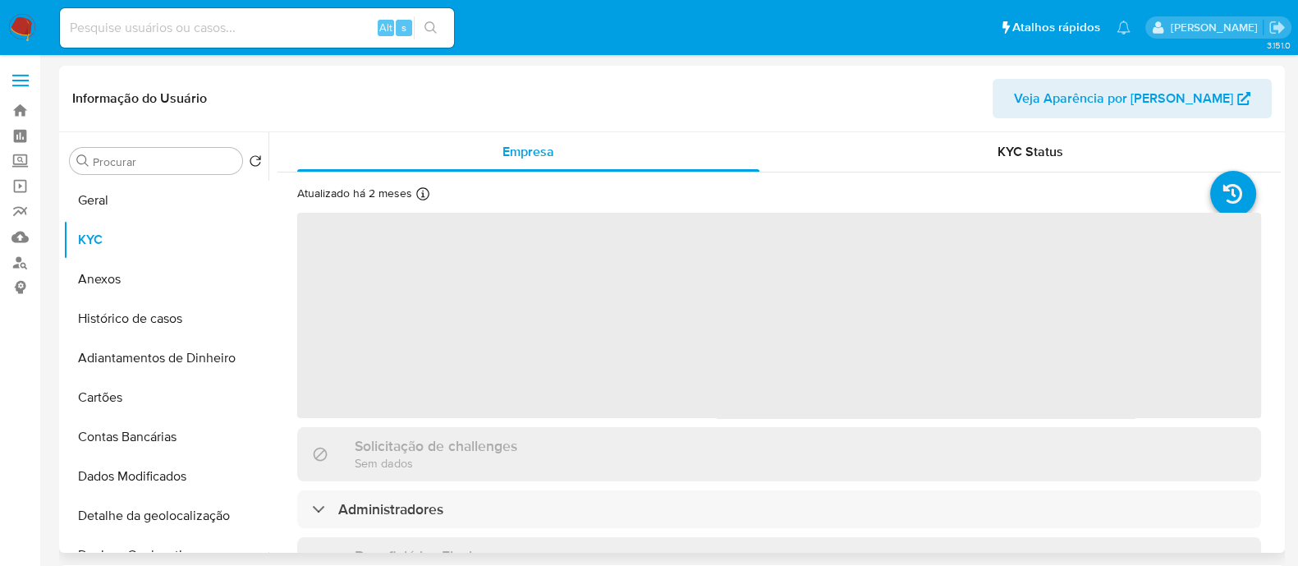
select select "10"
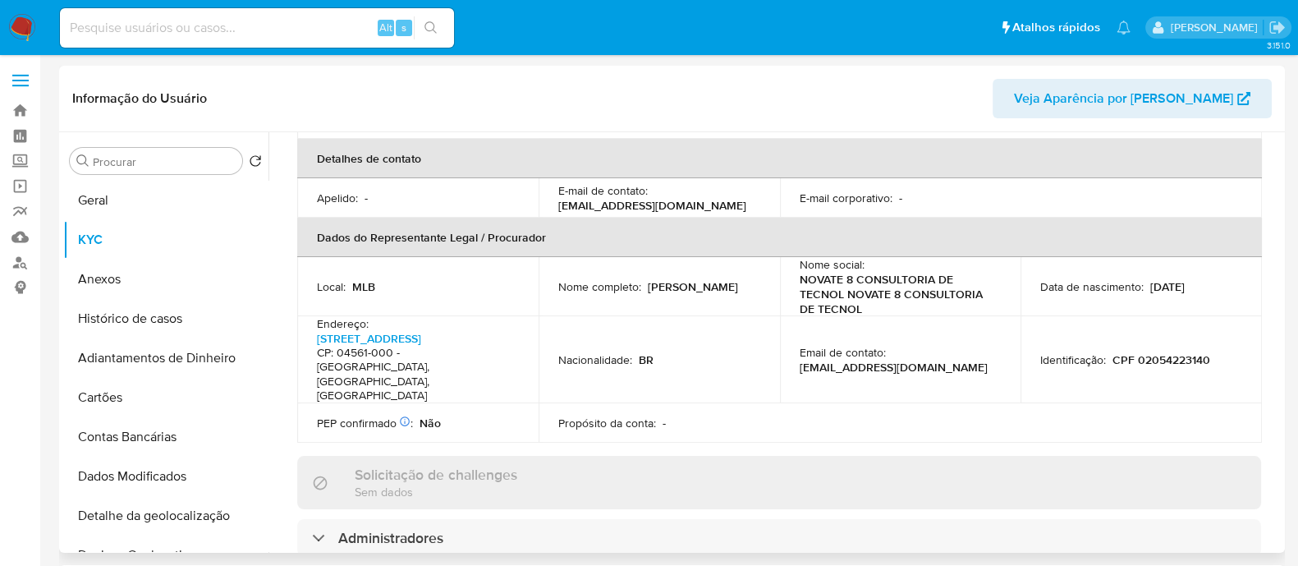
scroll to position [953, 0]
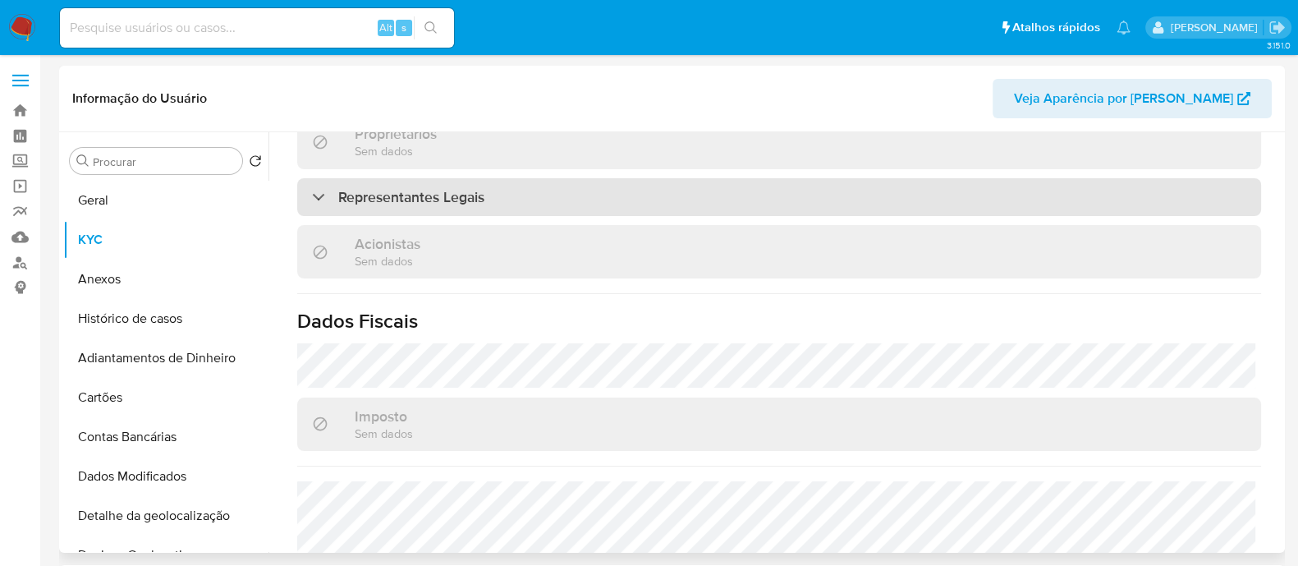
click at [431, 181] on div "Representantes Legais" at bounding box center [779, 197] width 964 height 38
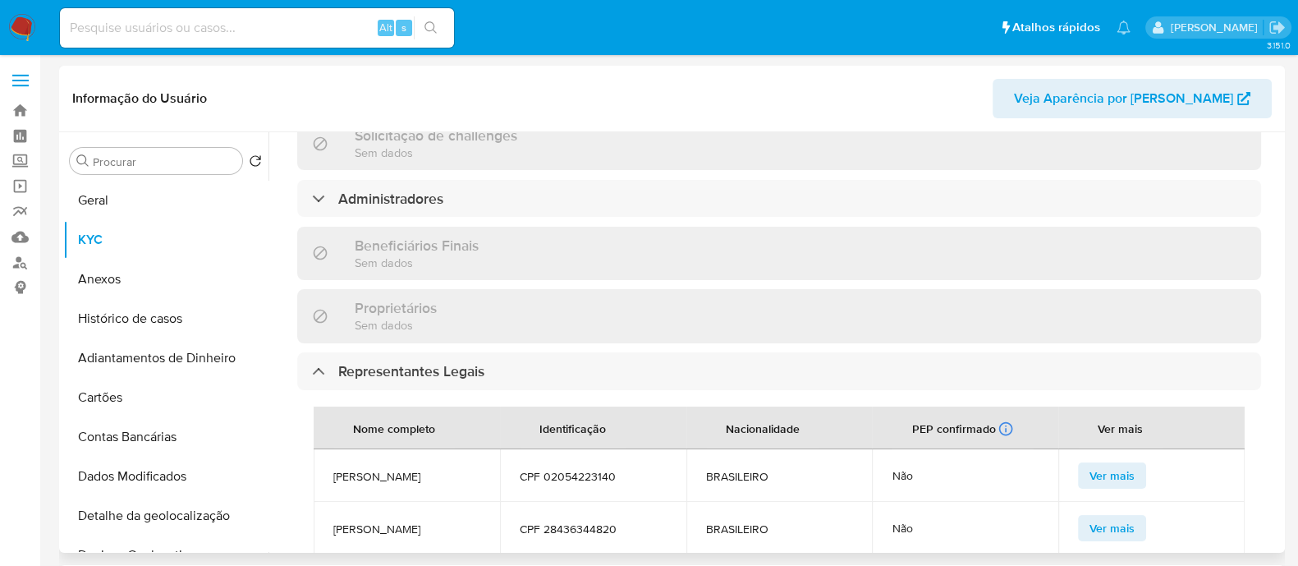
scroll to position [748, 0]
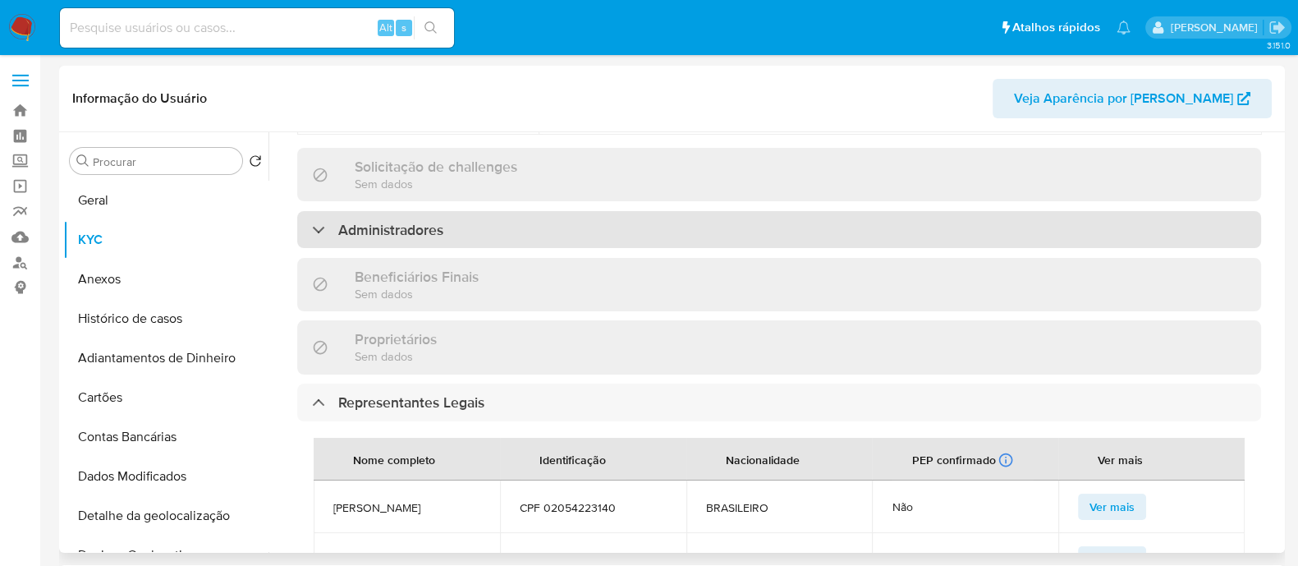
click at [462, 211] on div "Administradores" at bounding box center [779, 230] width 964 height 38
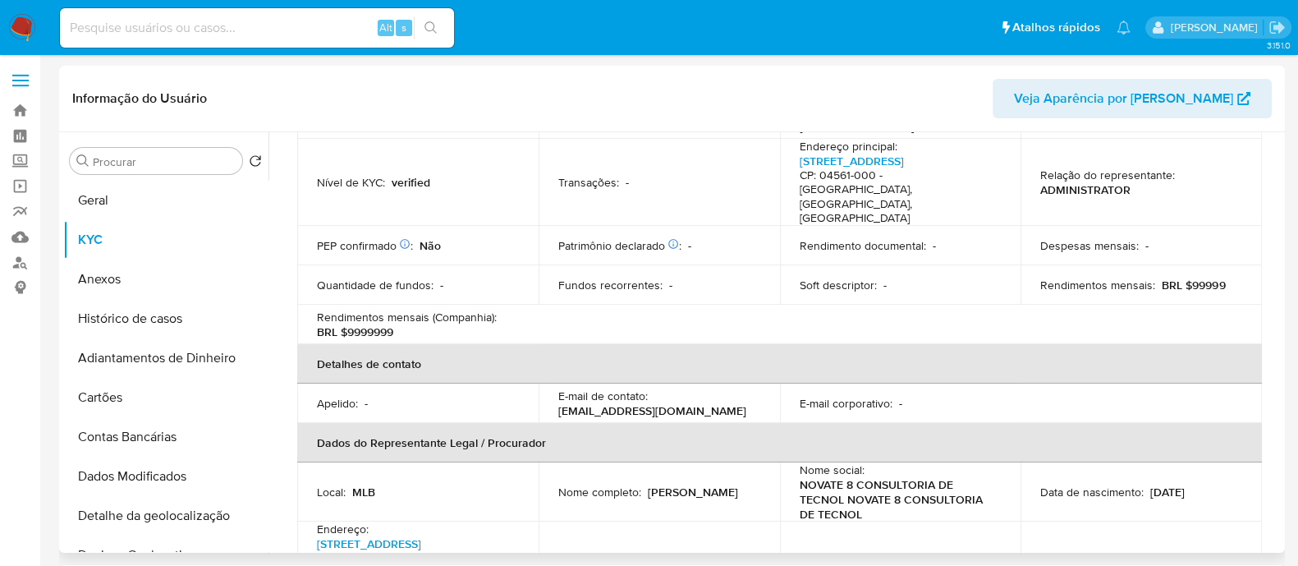
scroll to position [132, 0]
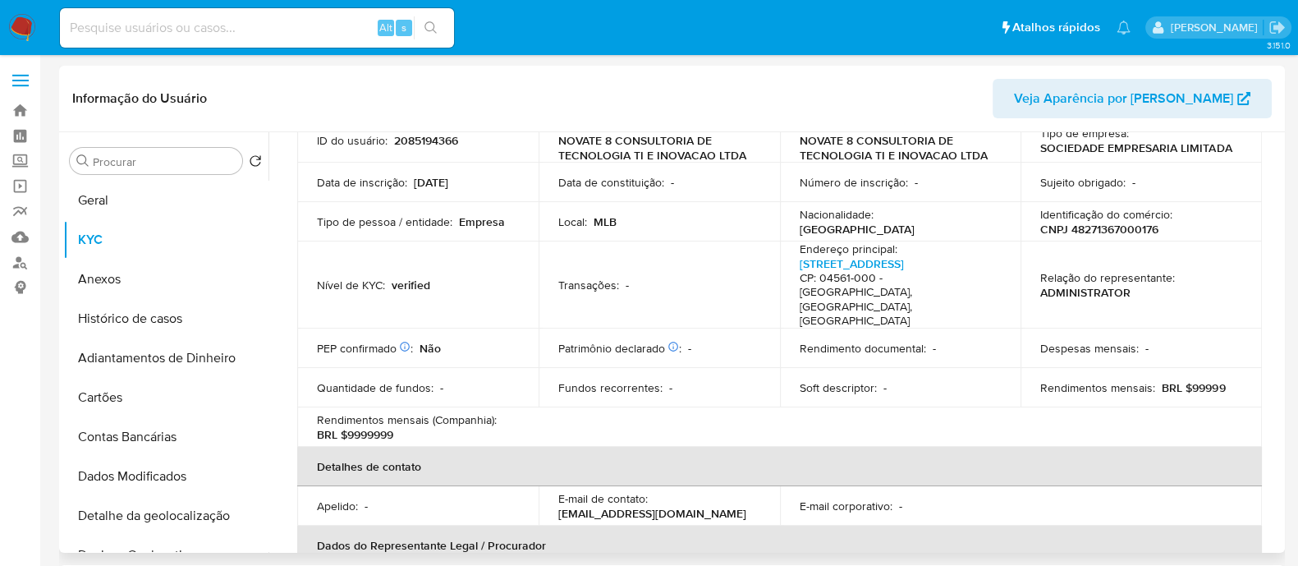
click at [1116, 227] on p "CNPJ 48271367000176" at bounding box center [1099, 229] width 118 height 15
copy p "48271367000176"
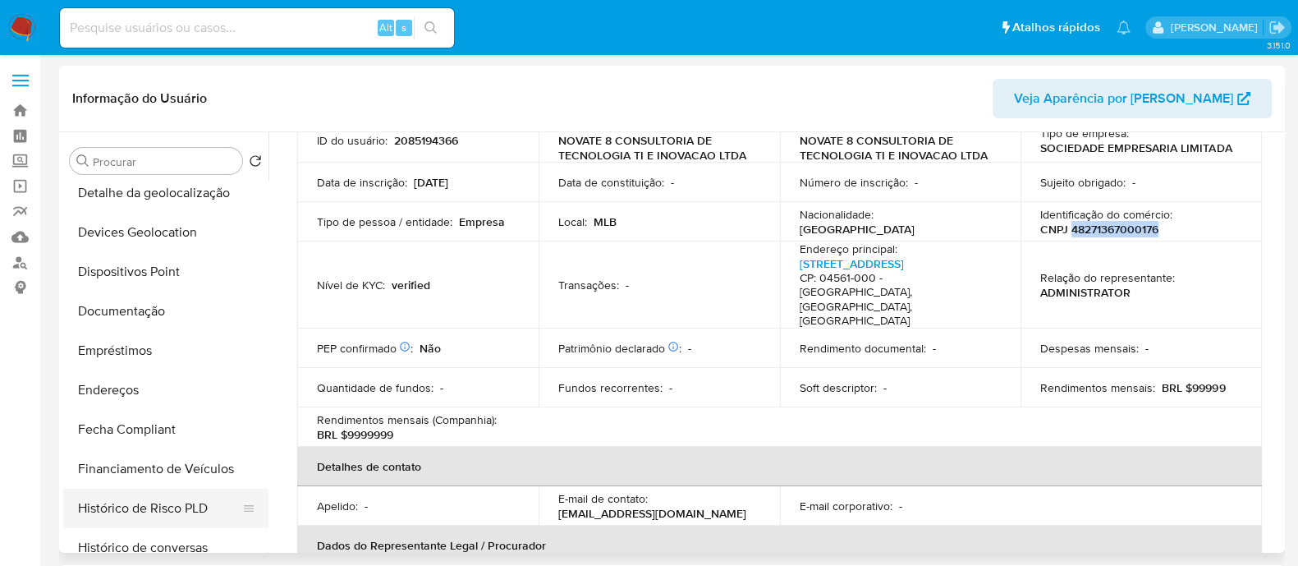
scroll to position [410, 0]
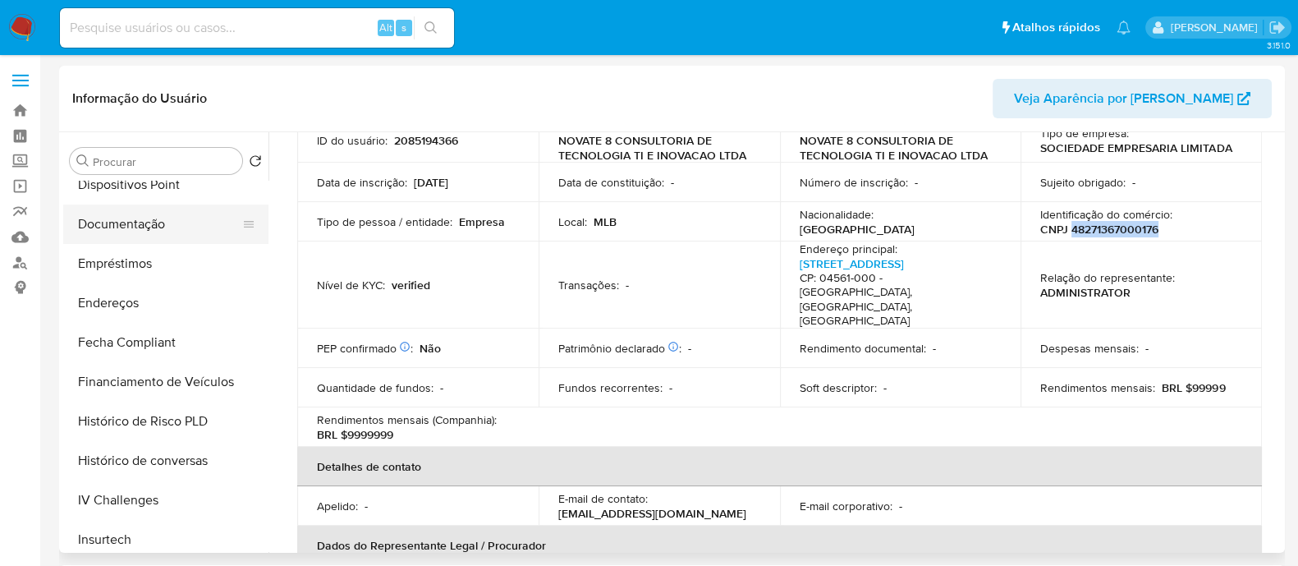
click at [150, 222] on button "Documentação" at bounding box center [159, 223] width 192 height 39
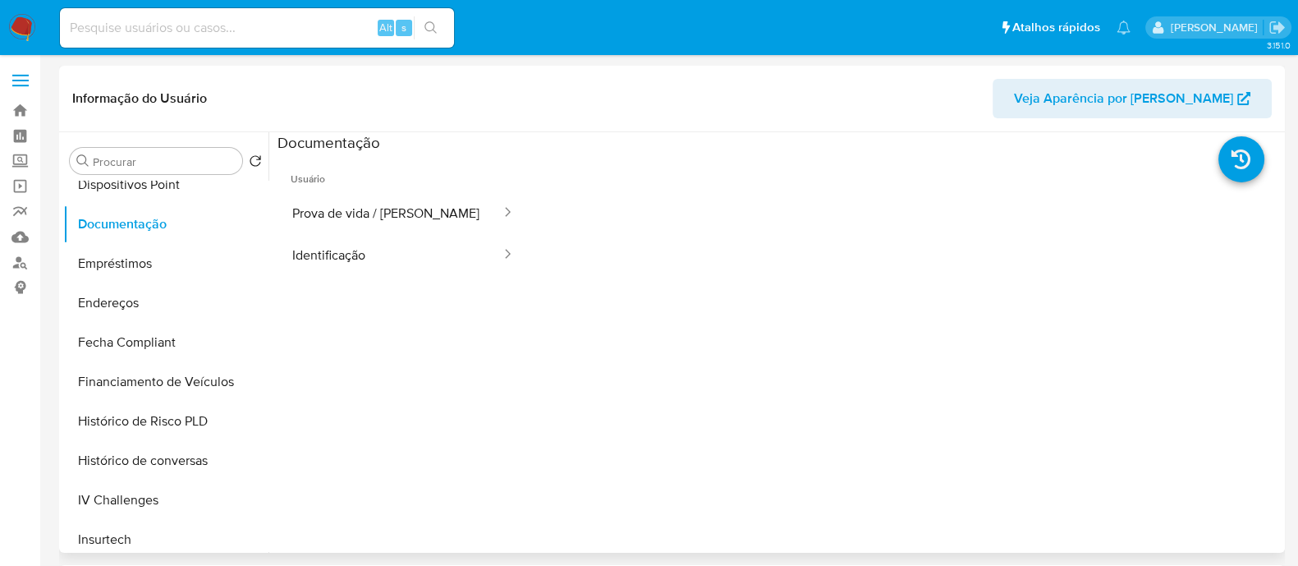
click at [713, 283] on div at bounding box center [905, 415] width 753 height 525
